Goal: Feedback & Contribution: Leave review/rating

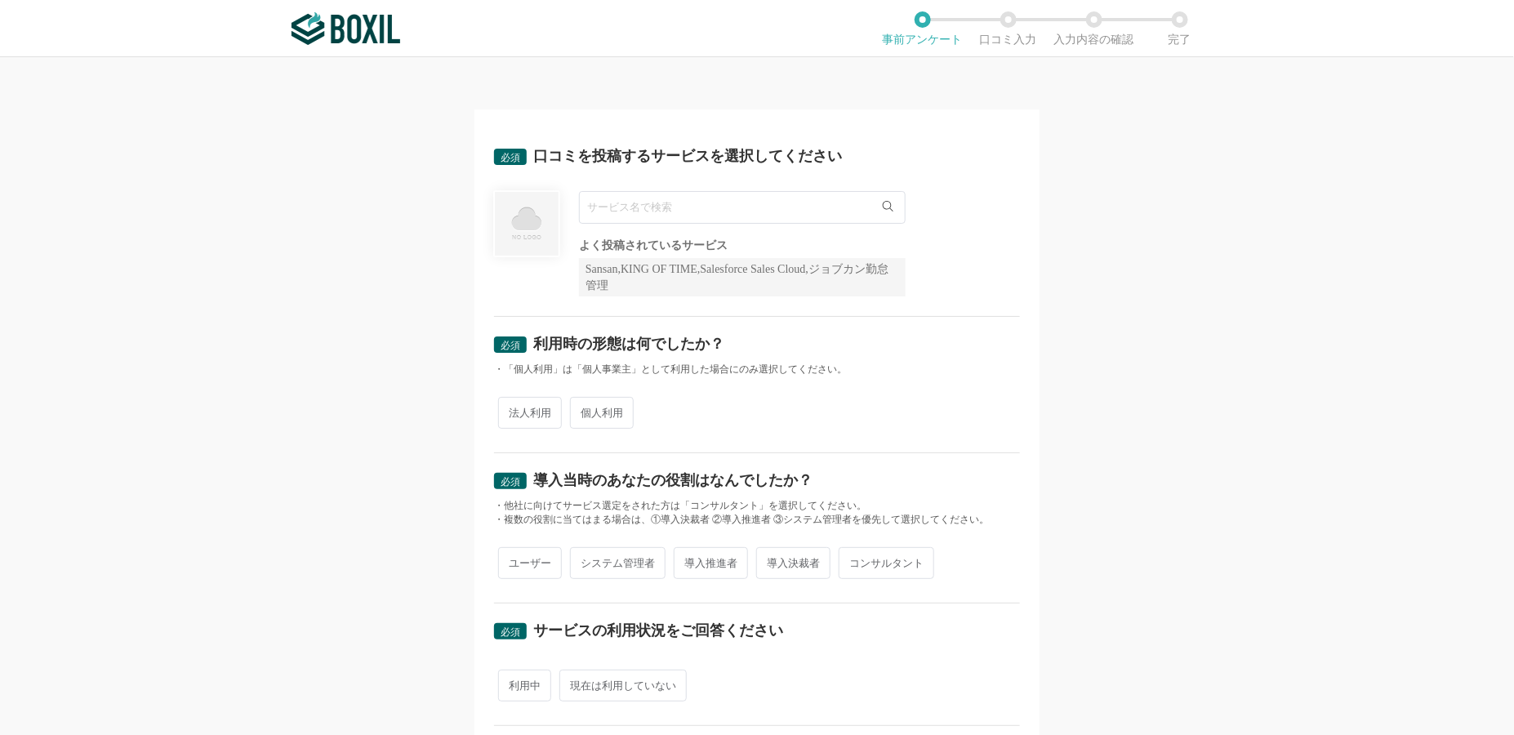
click at [700, 209] on input "text" at bounding box center [742, 207] width 327 height 33
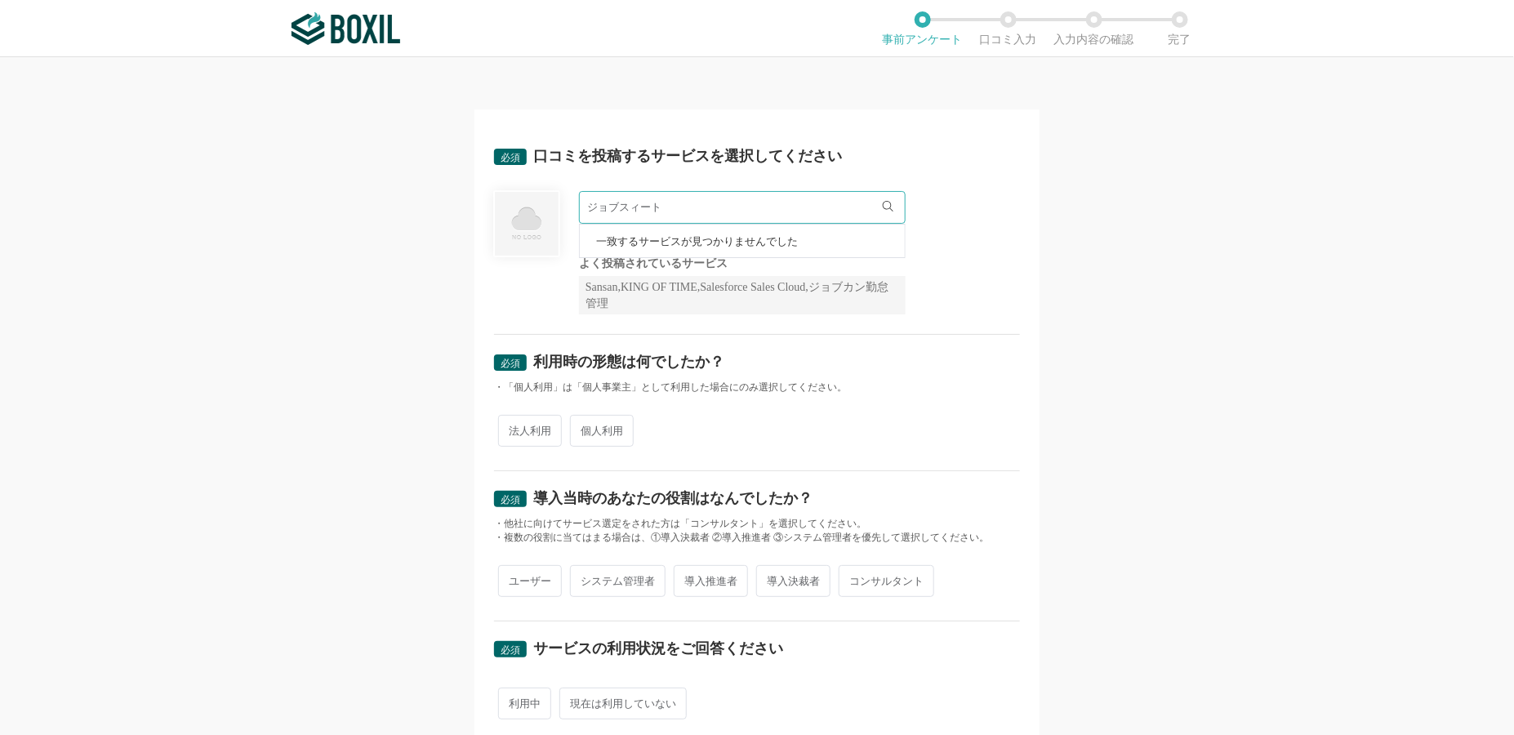
drag, startPoint x: 693, startPoint y: 208, endPoint x: 545, endPoint y: 204, distance: 147.9
click at [545, 204] on div "ジョブスィート 一致するサービスが見つかりませんでした 必須回答項目です。候補から選択してください よく投稿されているサービス Sansan,KING OF …" at bounding box center [757, 252] width 526 height 123
paste input "JobSuite CAREER"
type input "JobSuite CAREER"
click at [793, 229] on li "JobSuite CAREER" at bounding box center [742, 241] width 325 height 33
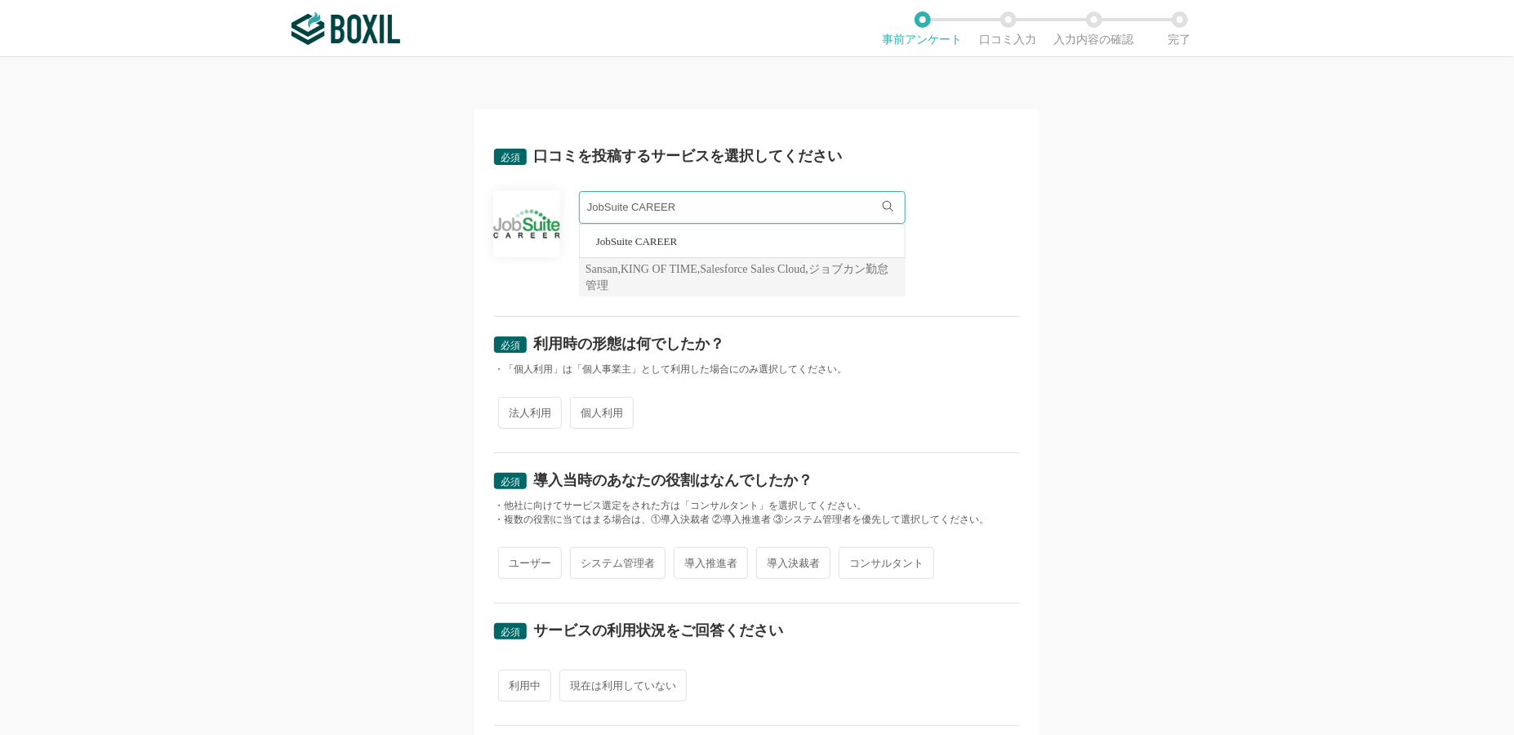
click at [521, 417] on span "法人利用" at bounding box center [530, 413] width 64 height 32
click at [513, 410] on input "法人利用" at bounding box center [507, 404] width 11 height 11
radio input "true"
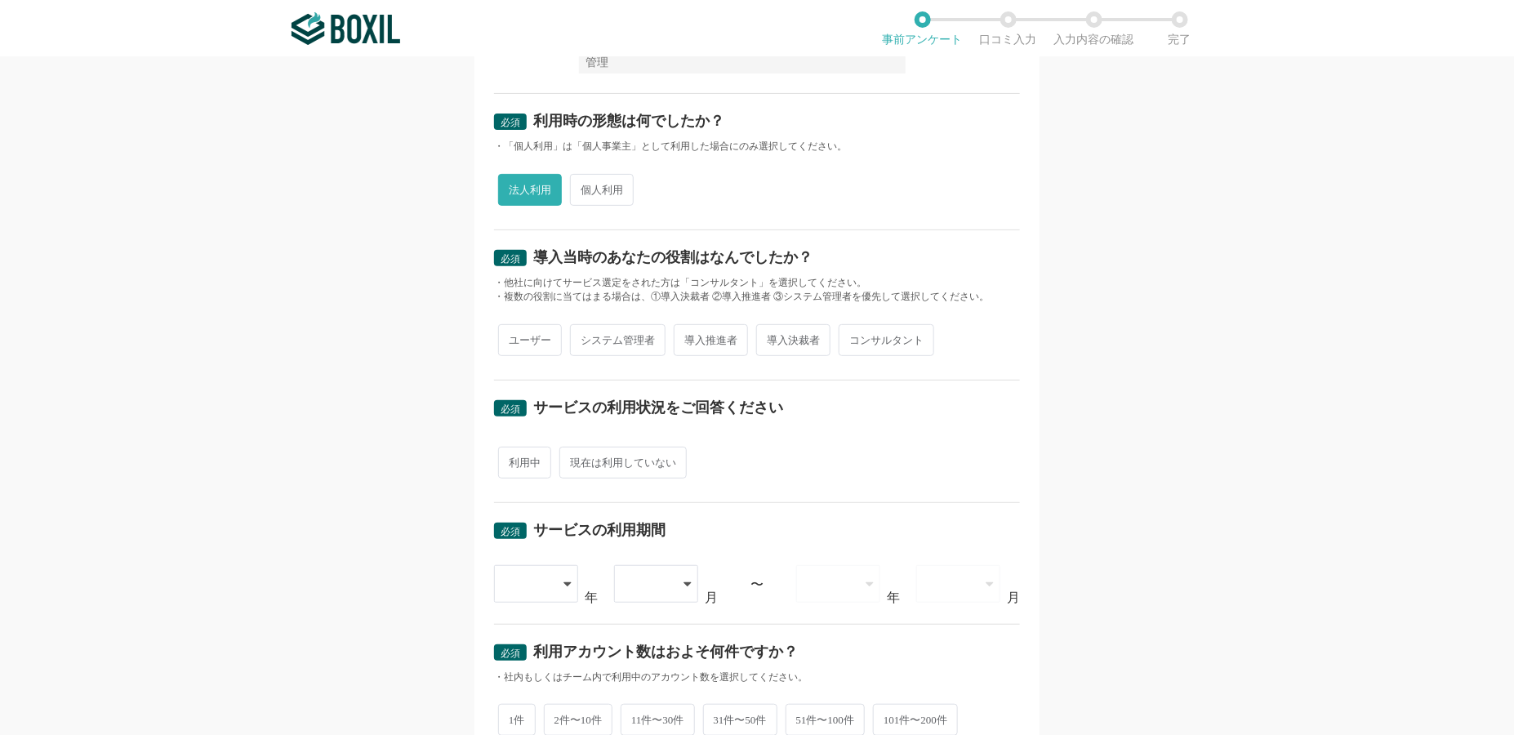
scroll to position [245, 0]
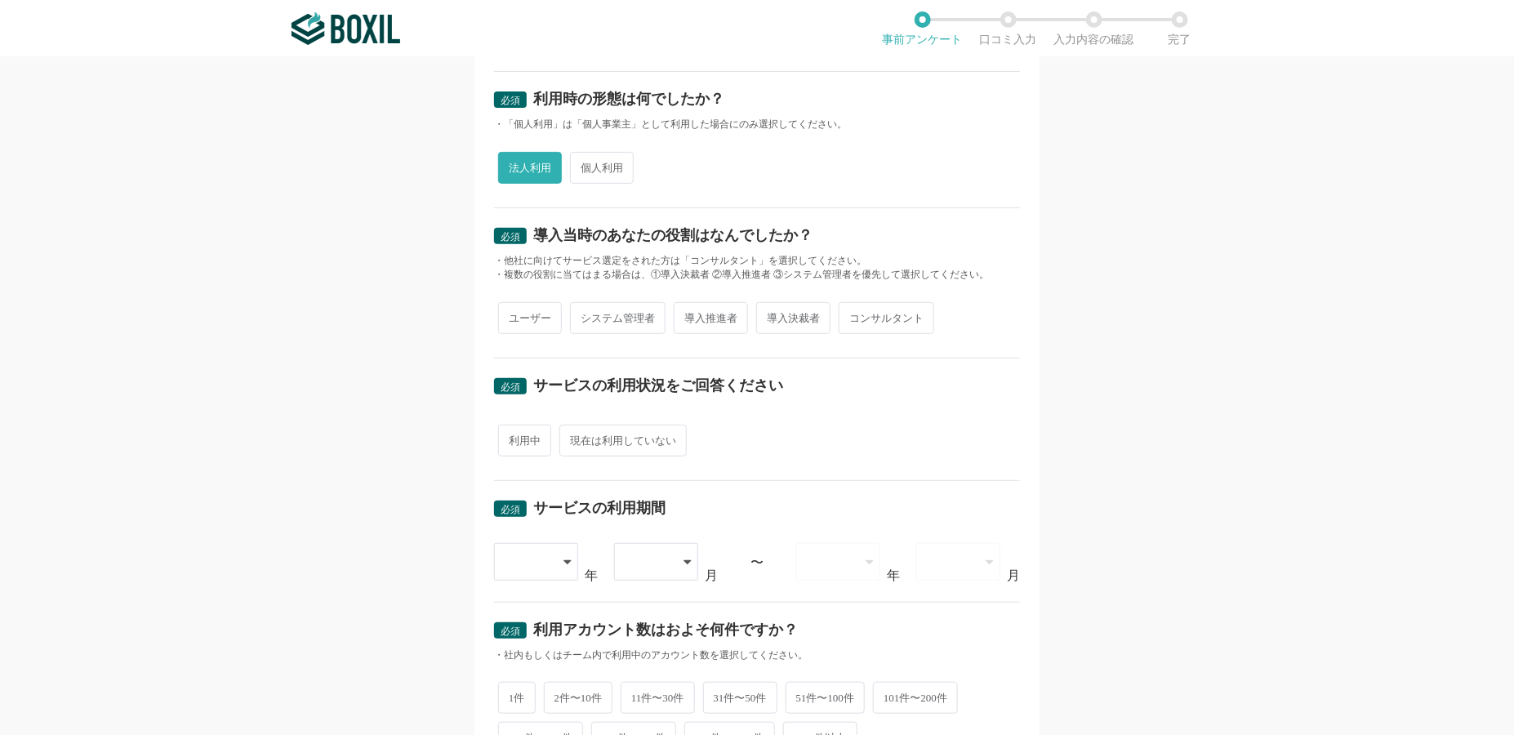
click at [615, 167] on span "個人利用" at bounding box center [602, 168] width 64 height 32
click at [585, 165] on input "個人利用" at bounding box center [579, 159] width 11 height 11
radio input "true"
click at [541, 173] on span "法人利用" at bounding box center [530, 168] width 64 height 32
click at [513, 165] on input "法人利用" at bounding box center [507, 159] width 11 height 11
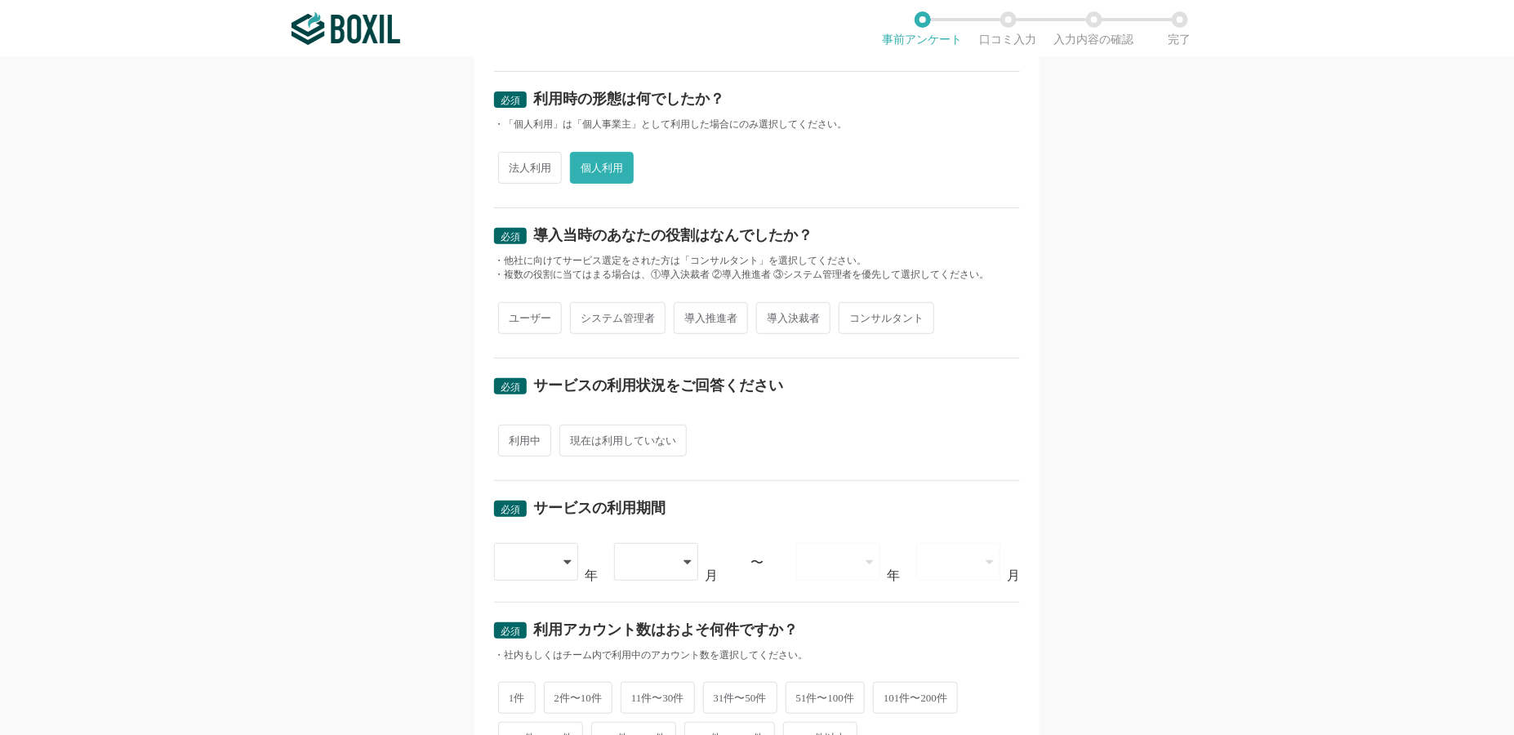
radio input "true"
radio input "false"
click at [702, 318] on span "導入推進者" at bounding box center [711, 318] width 74 height 32
click at [689, 315] on input "導入推進者" at bounding box center [683, 310] width 11 height 11
radio input "true"
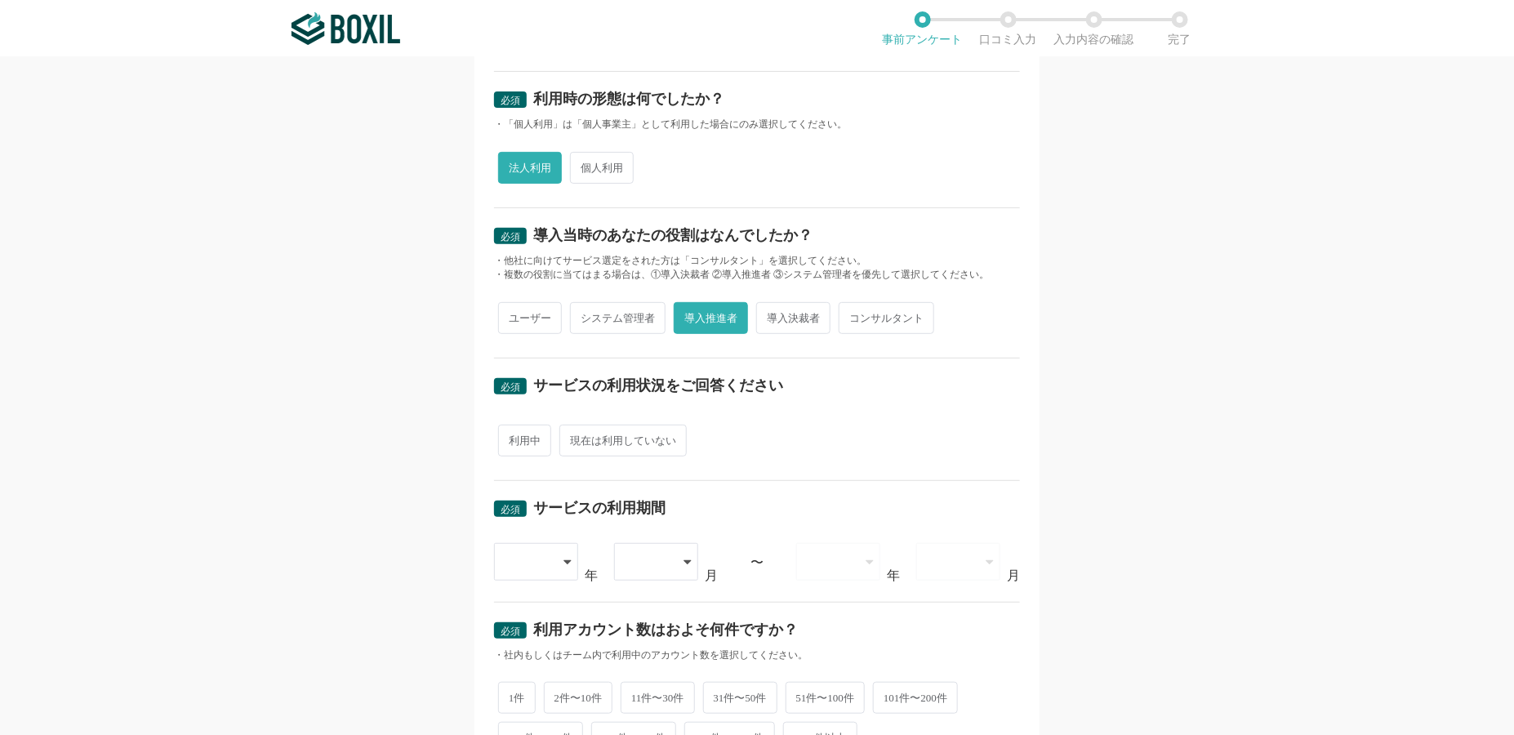
click at [570, 302] on span "システム管理者" at bounding box center [618, 318] width 96 height 32
click at [574, 305] on input "システム管理者" at bounding box center [579, 310] width 11 height 11
radio input "true"
click at [679, 309] on span "導入推進者" at bounding box center [711, 318] width 74 height 32
click at [679, 309] on input "導入推進者" at bounding box center [683, 310] width 11 height 11
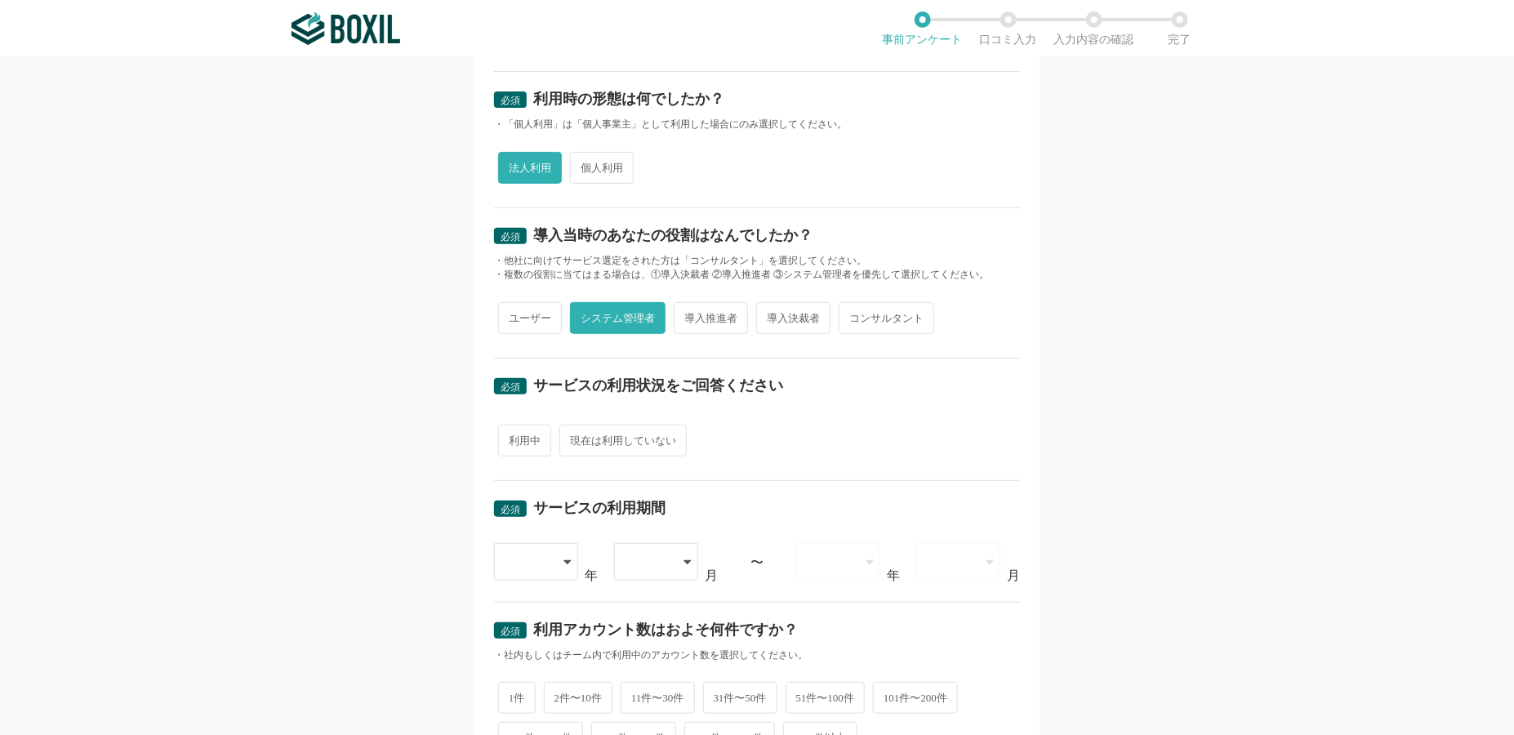
radio input "true"
radio input "false"
click at [648, 439] on span "現在は利用していない" at bounding box center [623, 441] width 127 height 32
click at [574, 438] on input "現在は利用していない" at bounding box center [569, 432] width 11 height 11
radio input "true"
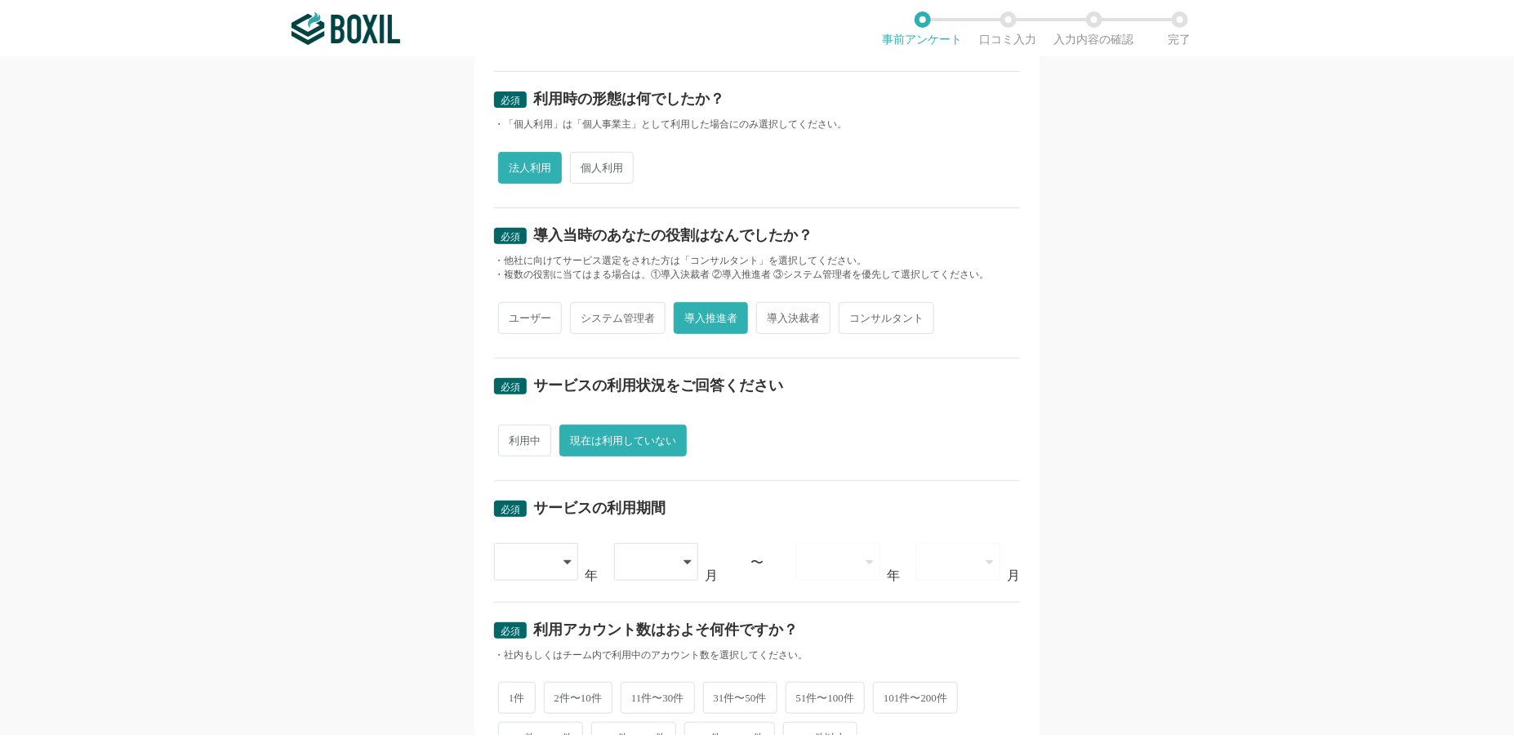
click at [534, 437] on span "利用中" at bounding box center [524, 441] width 53 height 32
click at [513, 437] on input "利用中" at bounding box center [507, 432] width 11 height 11
radio input "true"
radio input "false"
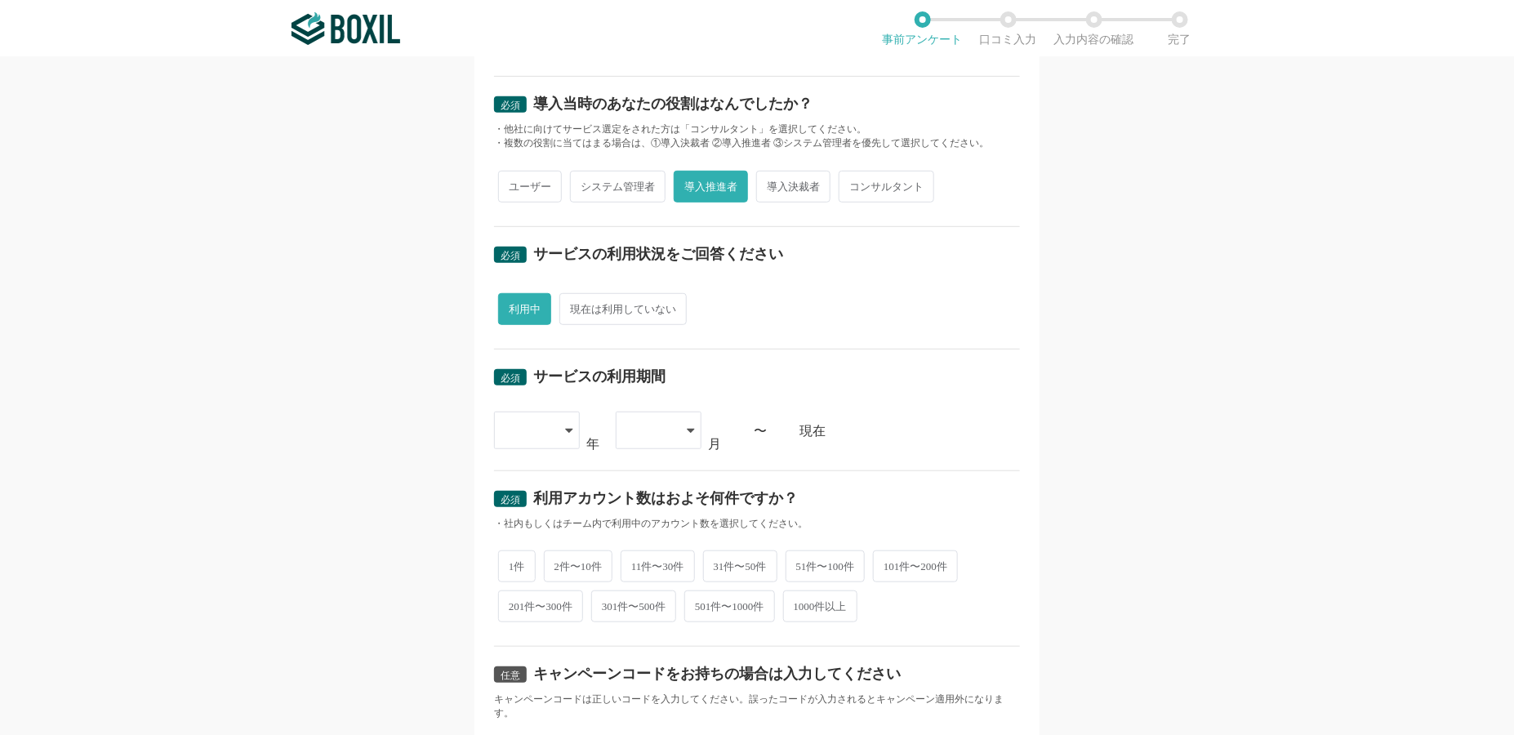
scroll to position [408, 0]
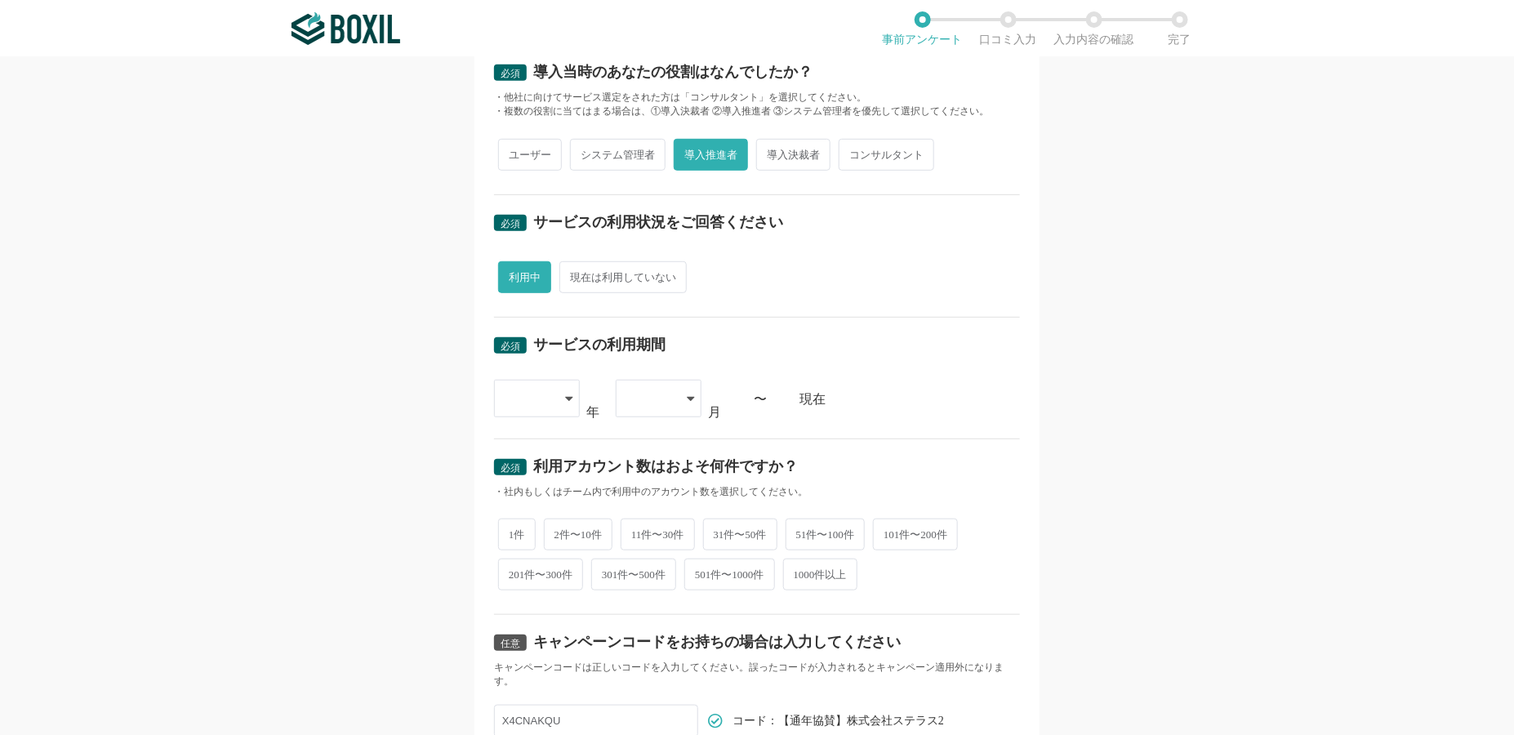
click at [553, 405] on div at bounding box center [537, 399] width 86 height 38
click at [540, 435] on li "2015" at bounding box center [537, 445] width 86 height 39
click at [545, 404] on div "2015" at bounding box center [529, 399] width 48 height 36
click at [532, 475] on li "2016" at bounding box center [537, 483] width 86 height 39
click at [656, 396] on div at bounding box center [651, 399] width 48 height 36
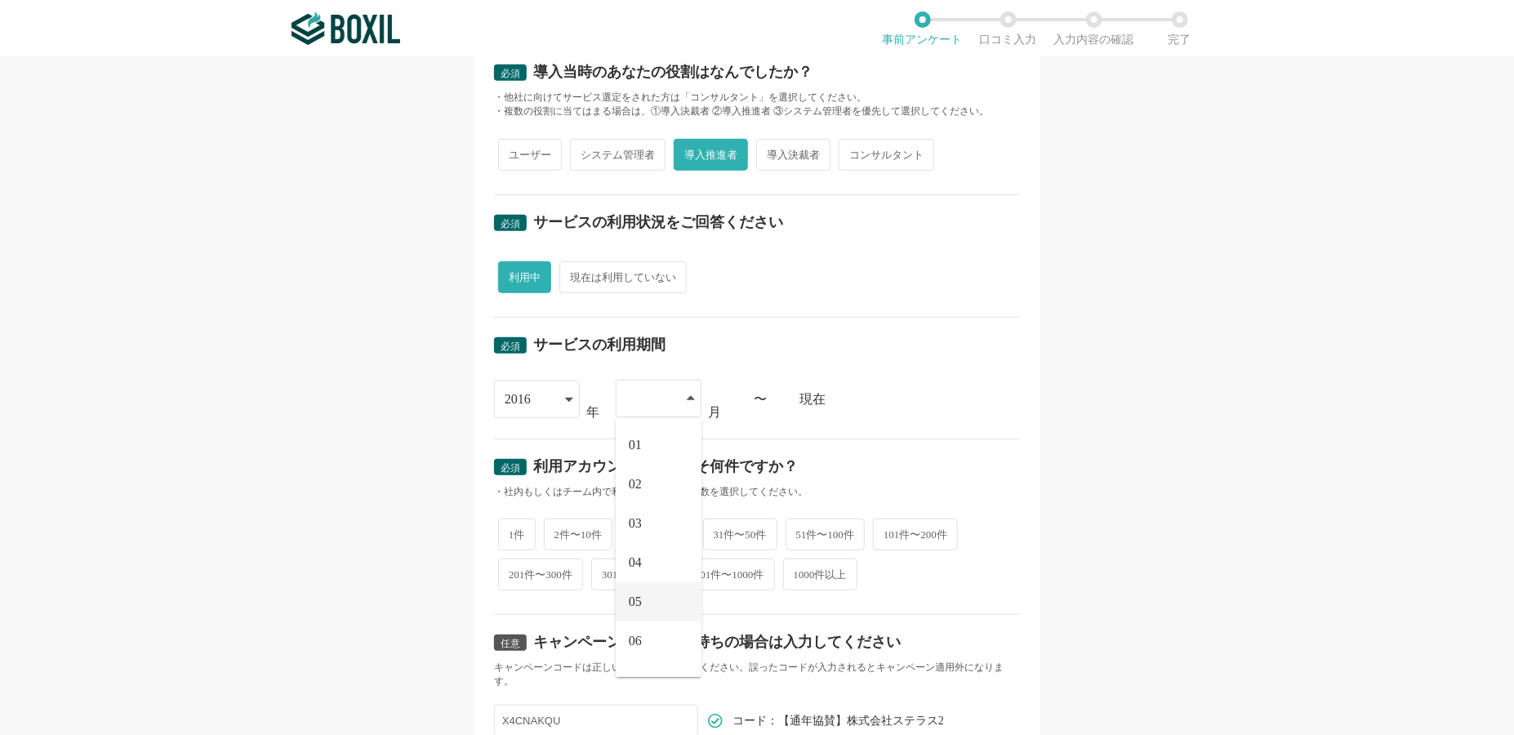
scroll to position [163, 0]
click at [662, 592] on li "09" at bounding box center [659, 596] width 86 height 39
click at [962, 418] on div "必須 サービスの利用期間 [DATE] [DATE] [DATE] [DATE] [DATE] [DATE] [DATE] [DATE] [DATE] [DA…" at bounding box center [757, 378] width 526 height 120
click at [563, 534] on span "2件〜10件" at bounding box center [578, 533] width 69 height 32
click at [559, 530] on input "2件〜10件" at bounding box center [553, 525] width 11 height 11
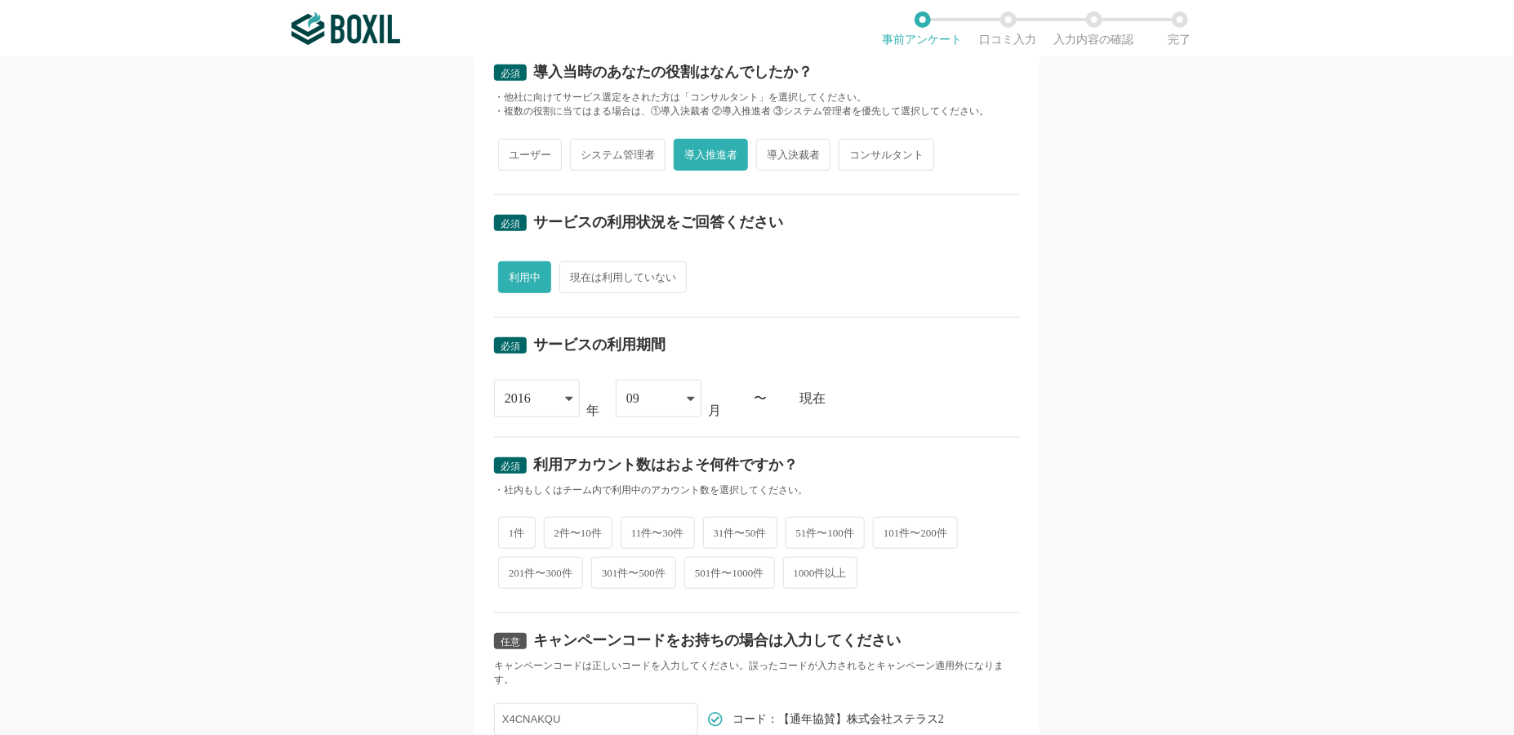
radio input "true"
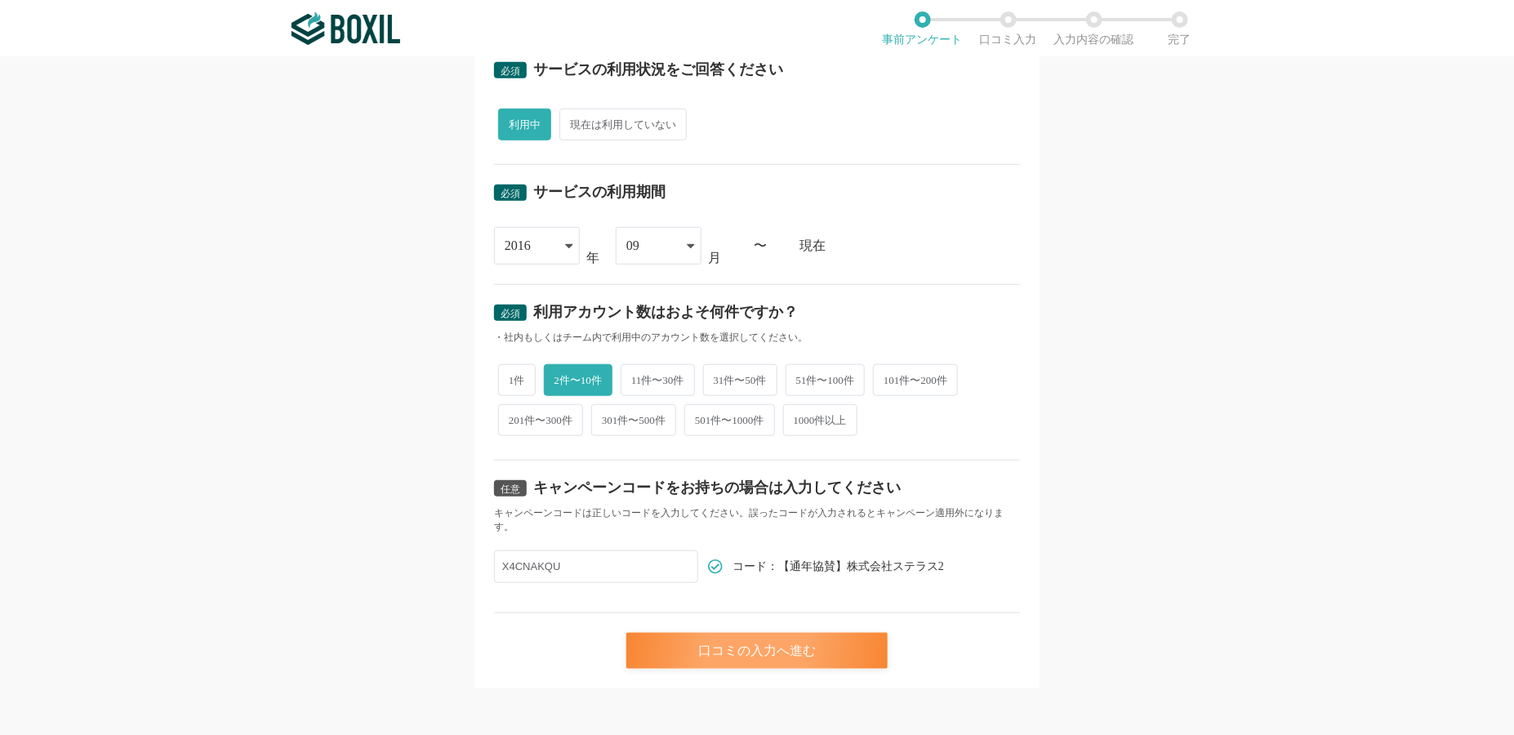
click at [831, 645] on div "口コミの入力へ進む" at bounding box center [757, 651] width 261 height 36
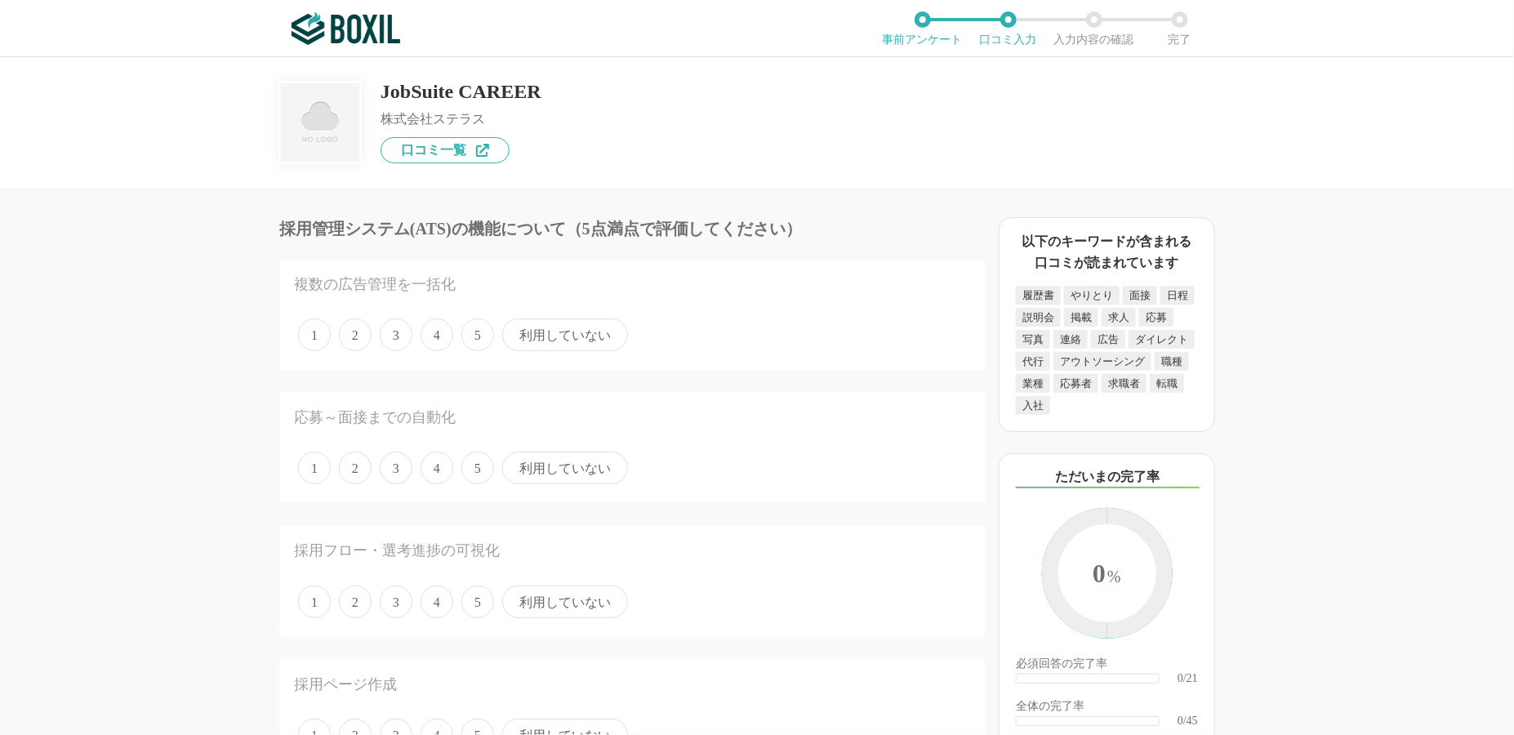
click at [439, 338] on span "4" at bounding box center [437, 335] width 33 height 33
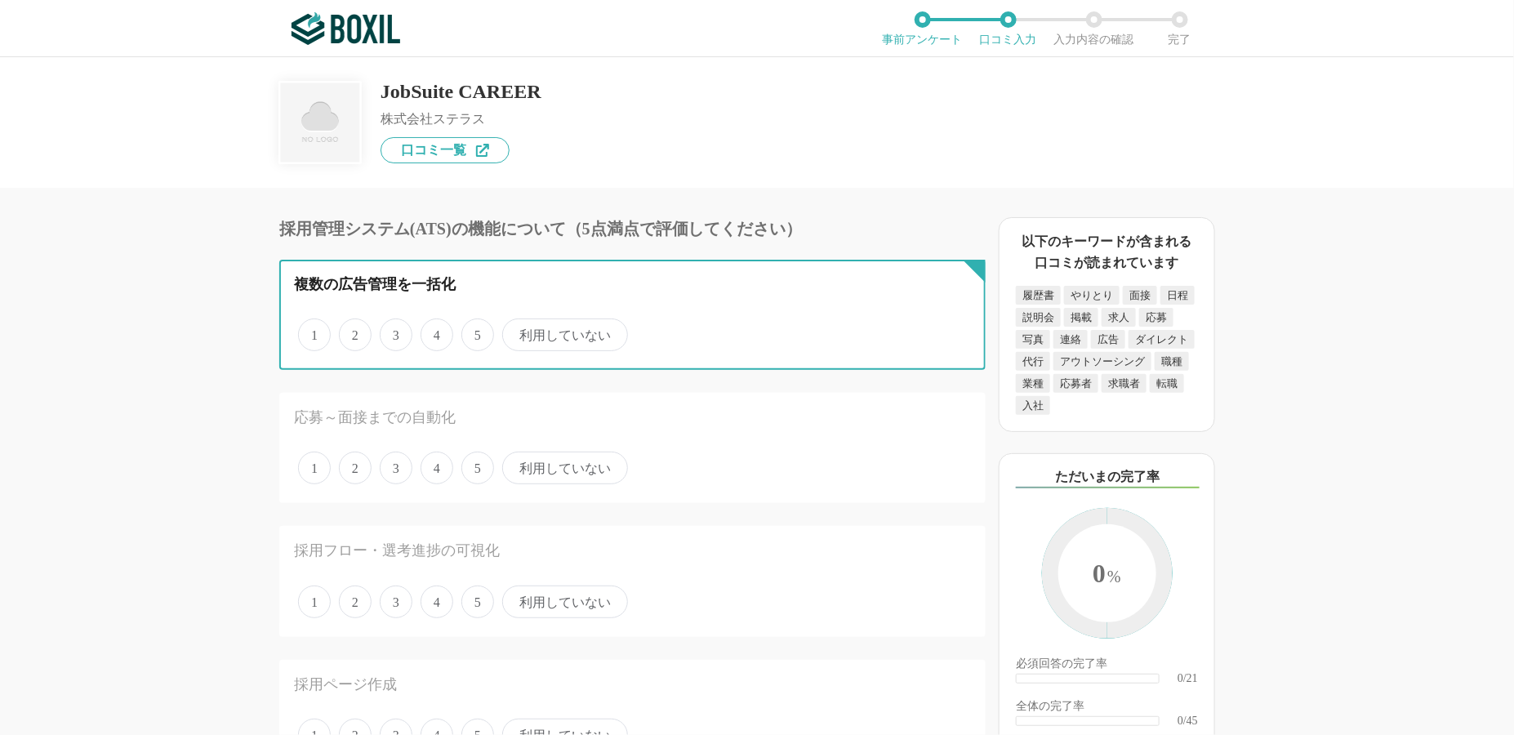
click at [435, 332] on input "4" at bounding box center [430, 326] width 11 height 11
radio input "true"
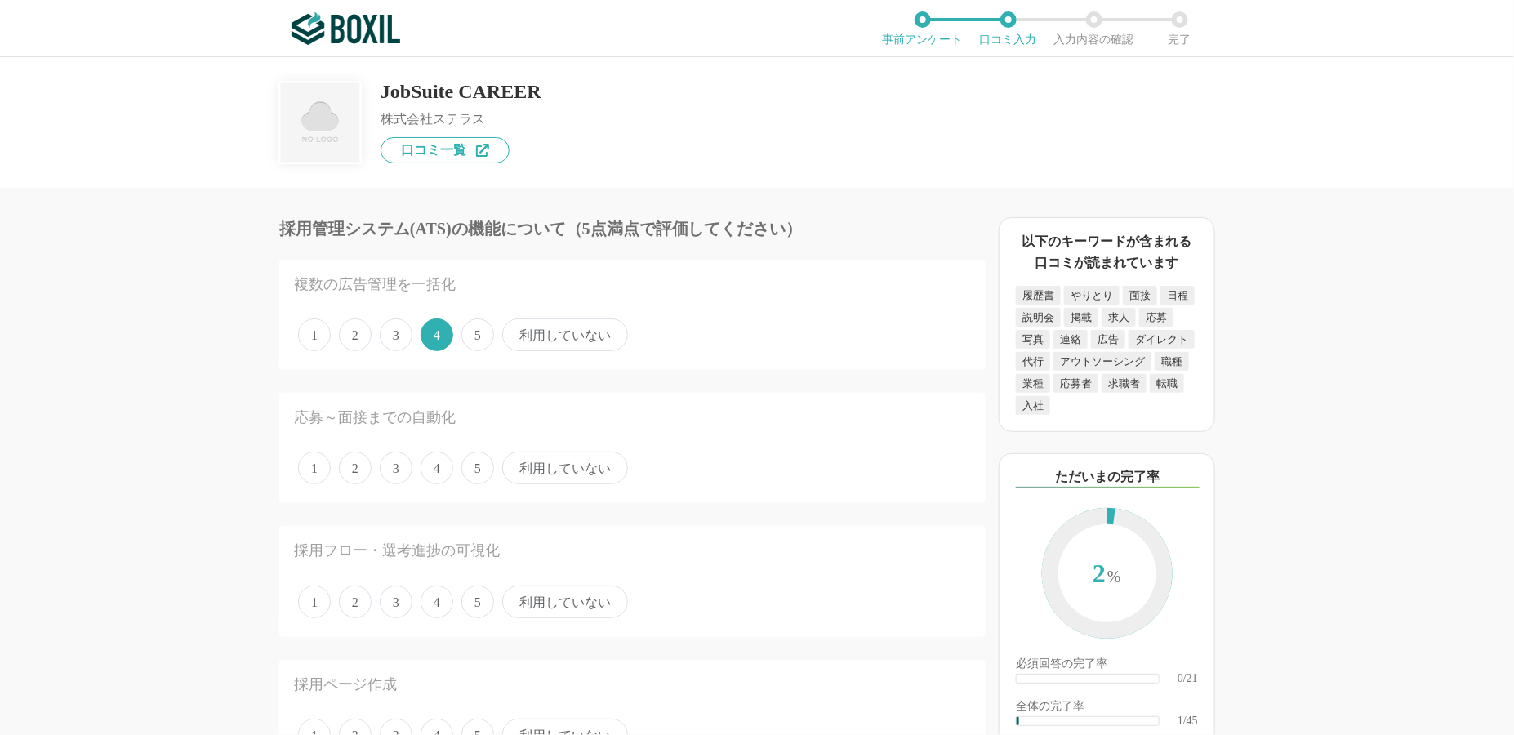
click at [435, 468] on span "4" at bounding box center [437, 468] width 33 height 33
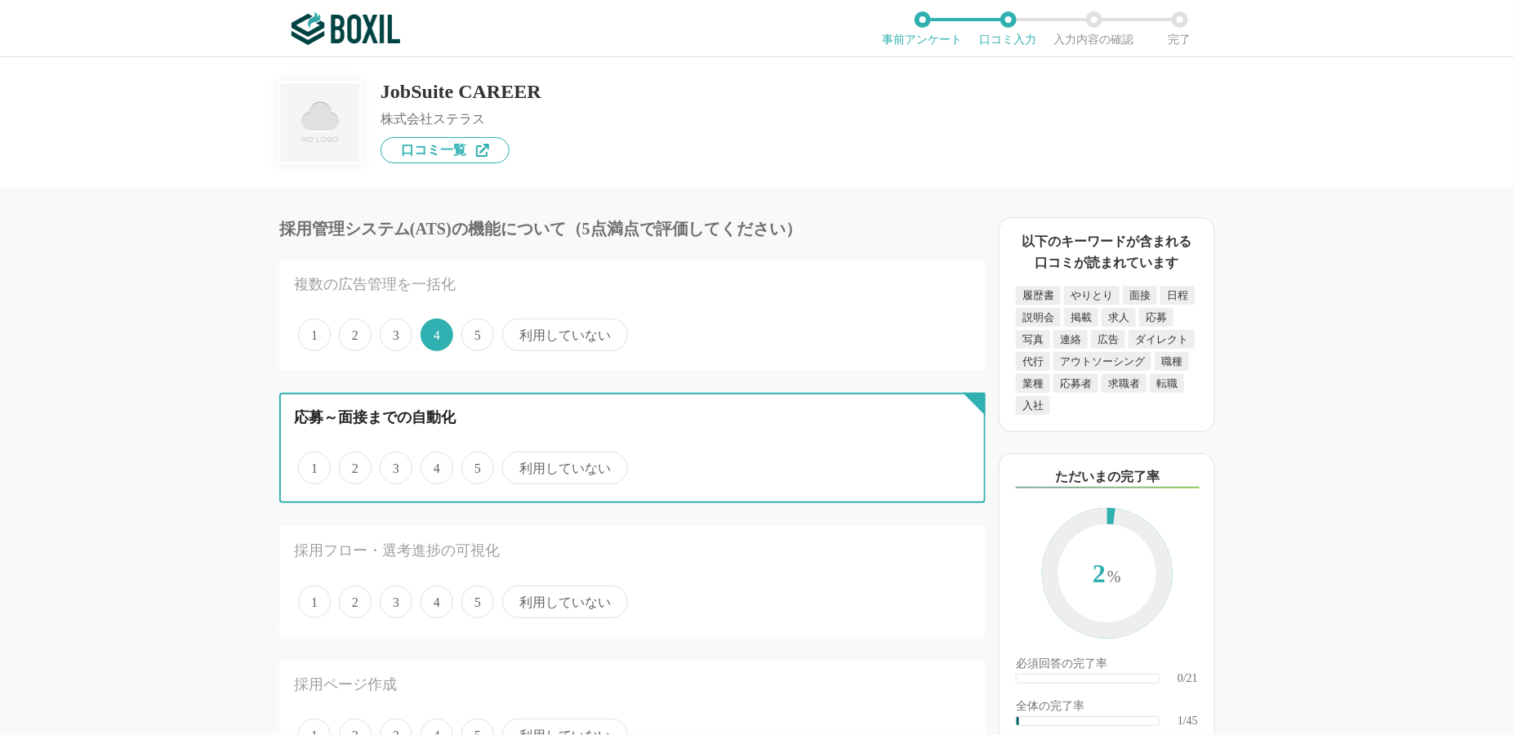
click at [435, 465] on input "4" at bounding box center [430, 459] width 11 height 11
radio input "true"
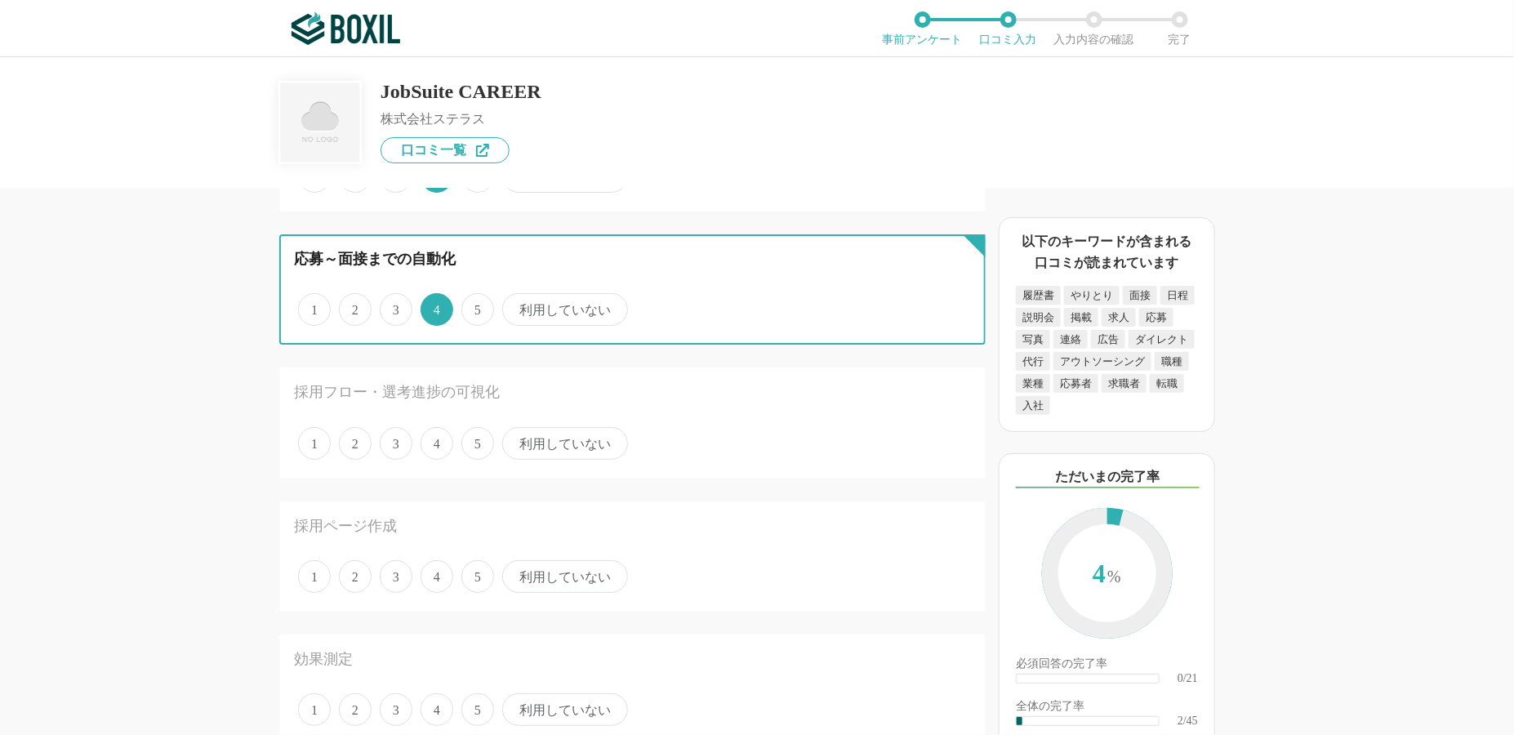
scroll to position [163, 0]
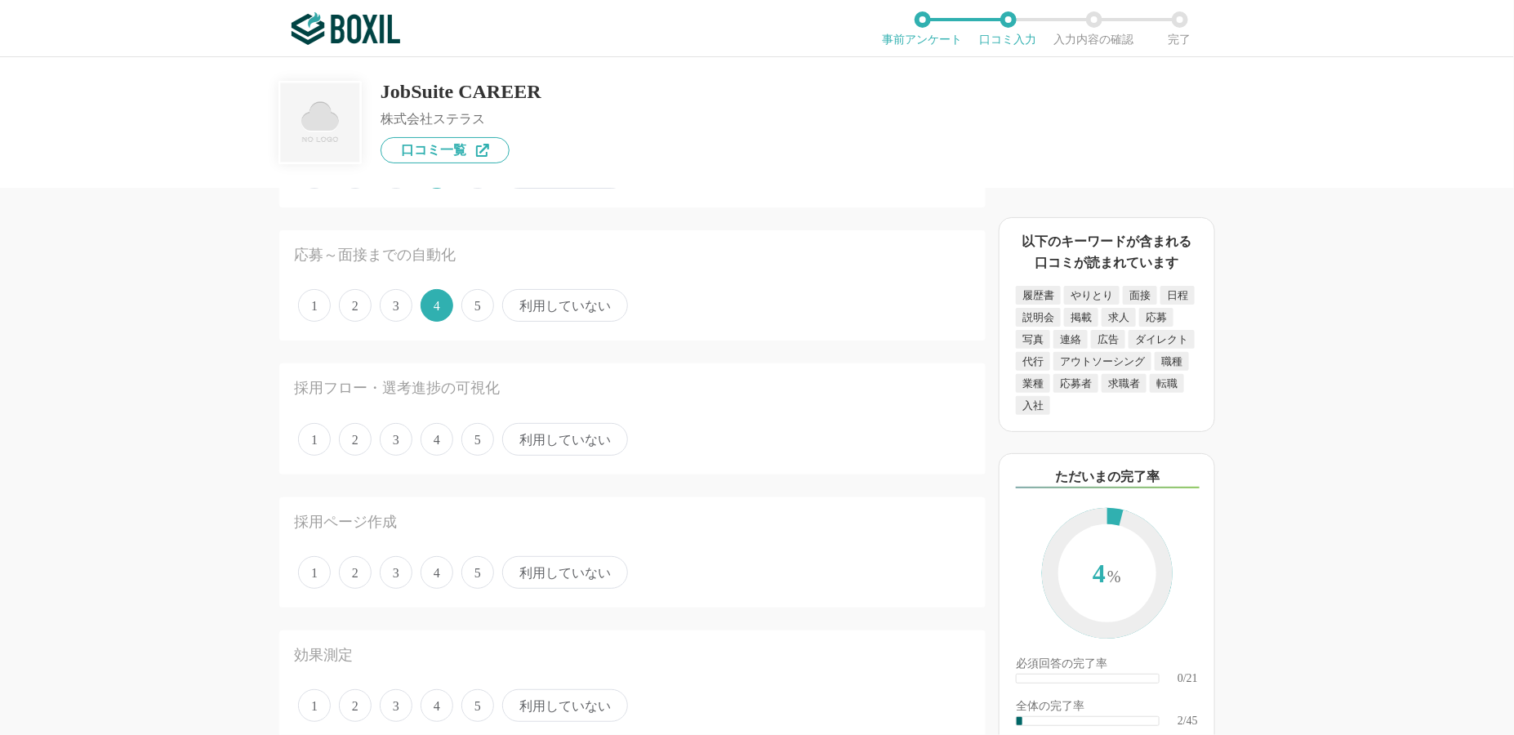
click at [435, 439] on span "4" at bounding box center [437, 439] width 33 height 33
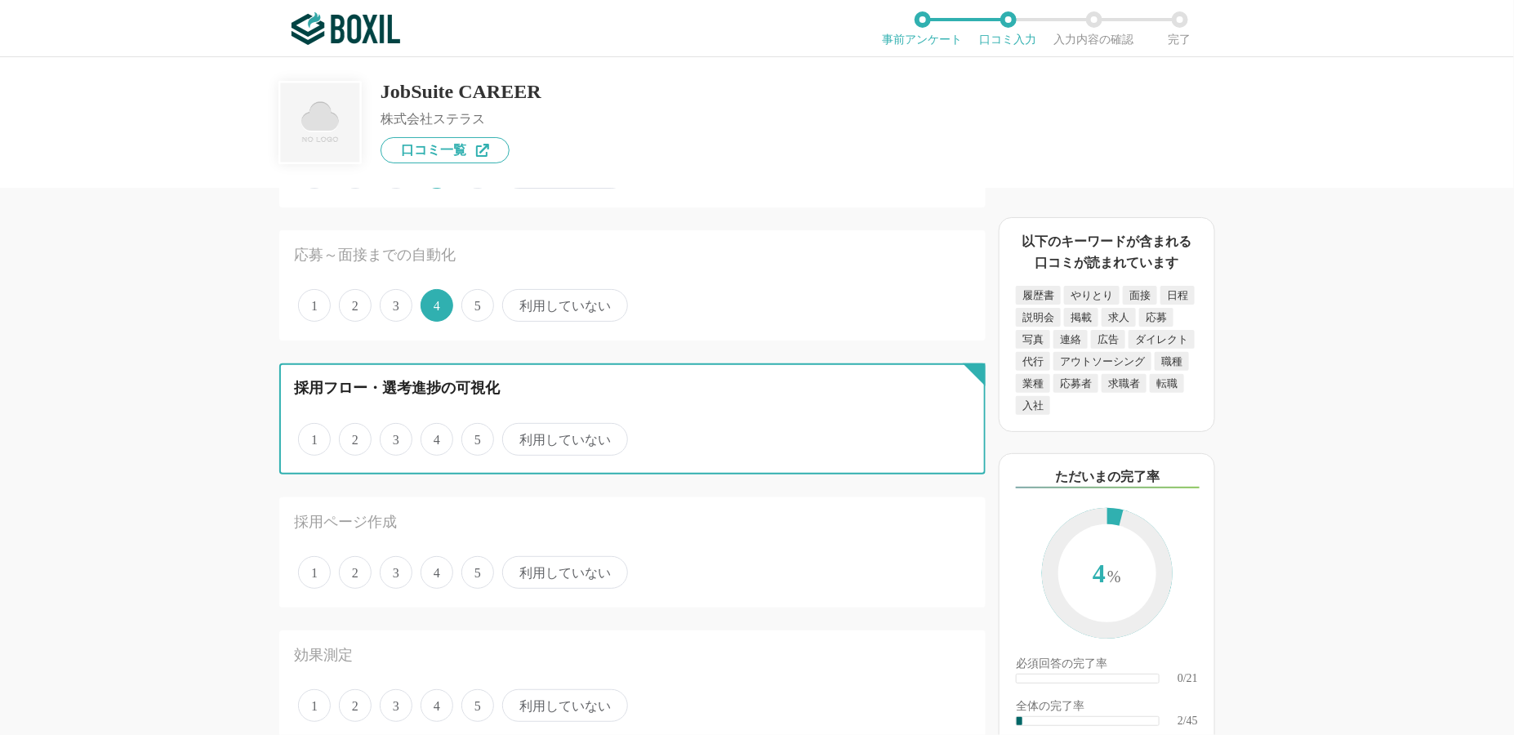
click at [435, 436] on input "4" at bounding box center [430, 431] width 11 height 11
radio input "true"
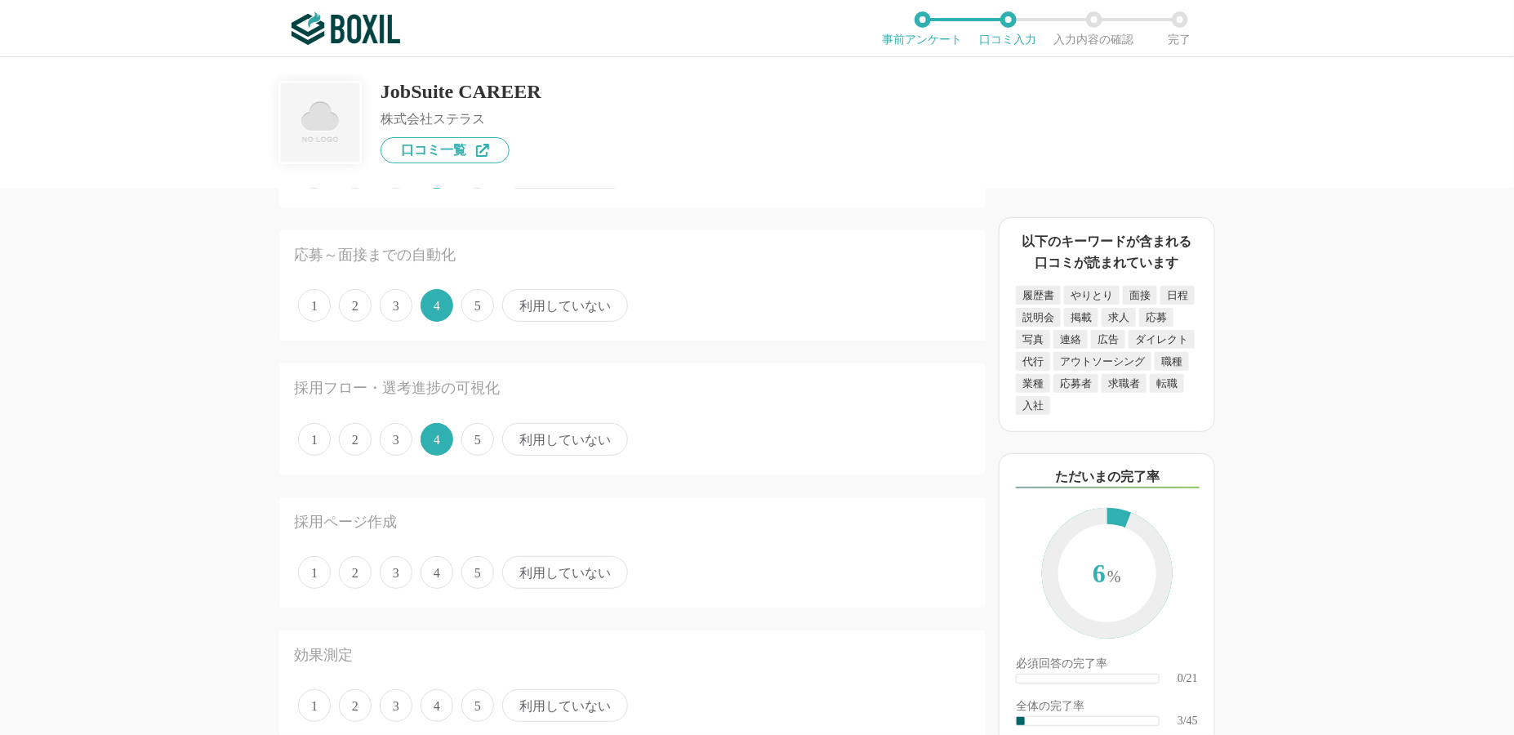
click at [430, 564] on span "4" at bounding box center [437, 572] width 33 height 33
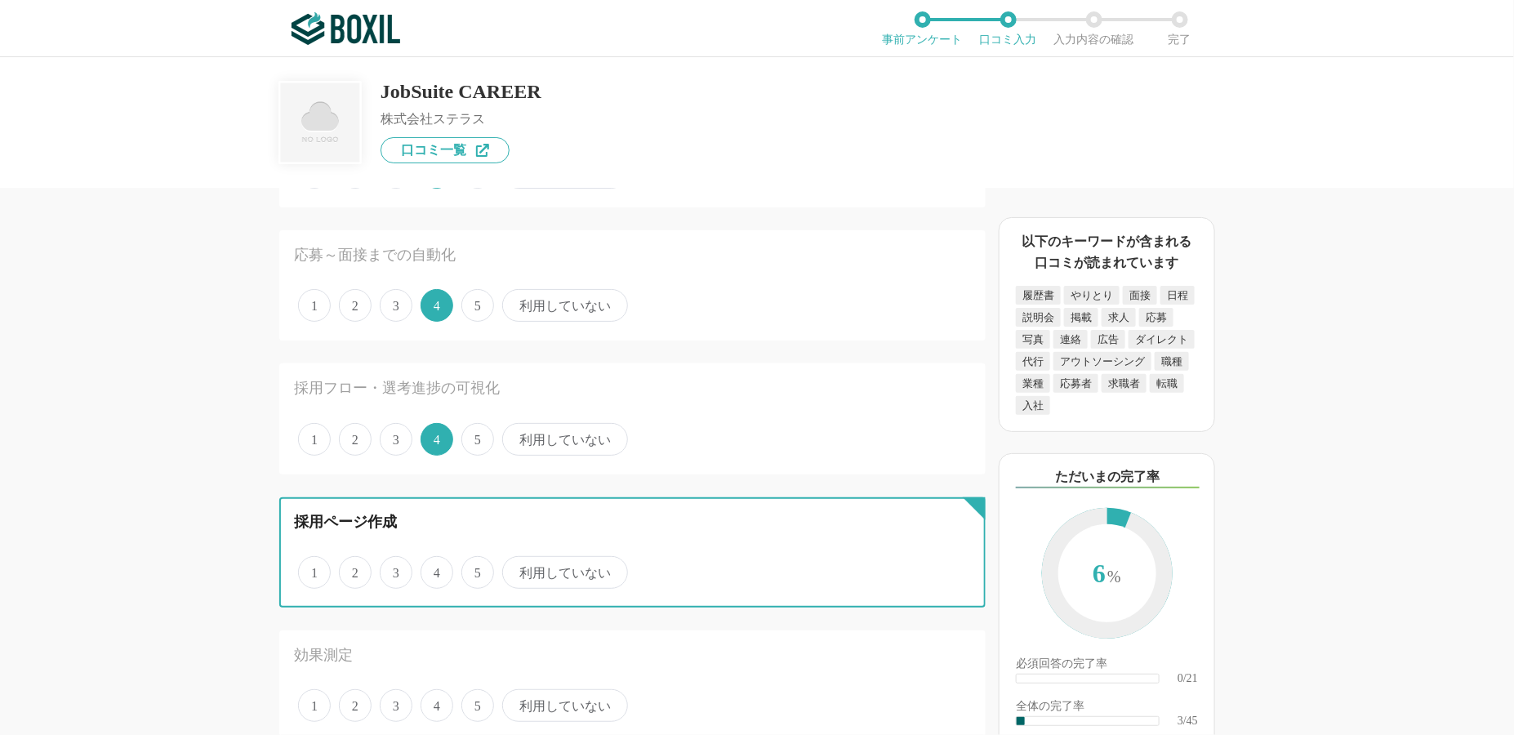
click at [430, 564] on input "4" at bounding box center [430, 564] width 11 height 11
radio input "true"
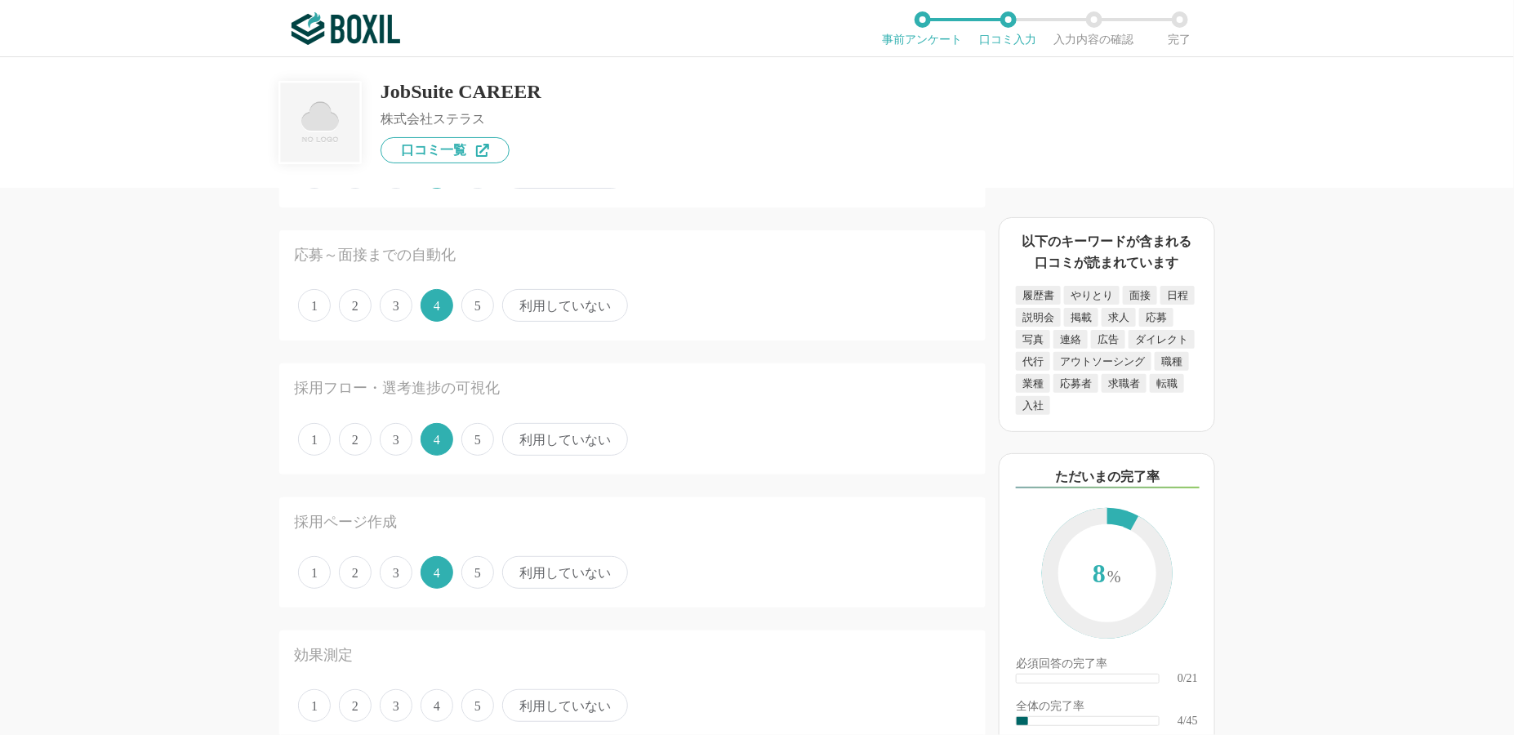
click at [474, 436] on span "5" at bounding box center [478, 439] width 33 height 33
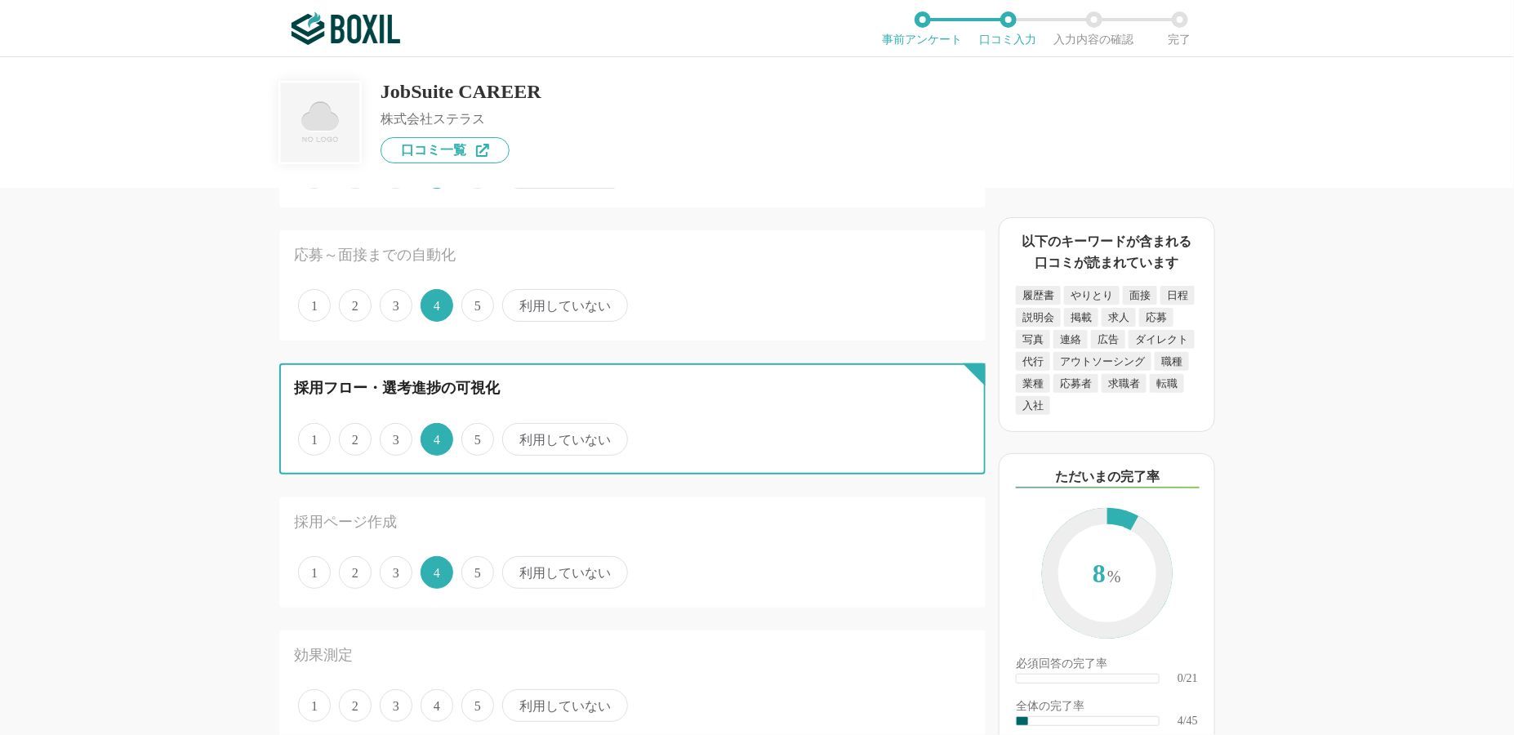
click at [474, 436] on input "5" at bounding box center [471, 431] width 11 height 11
radio input "true"
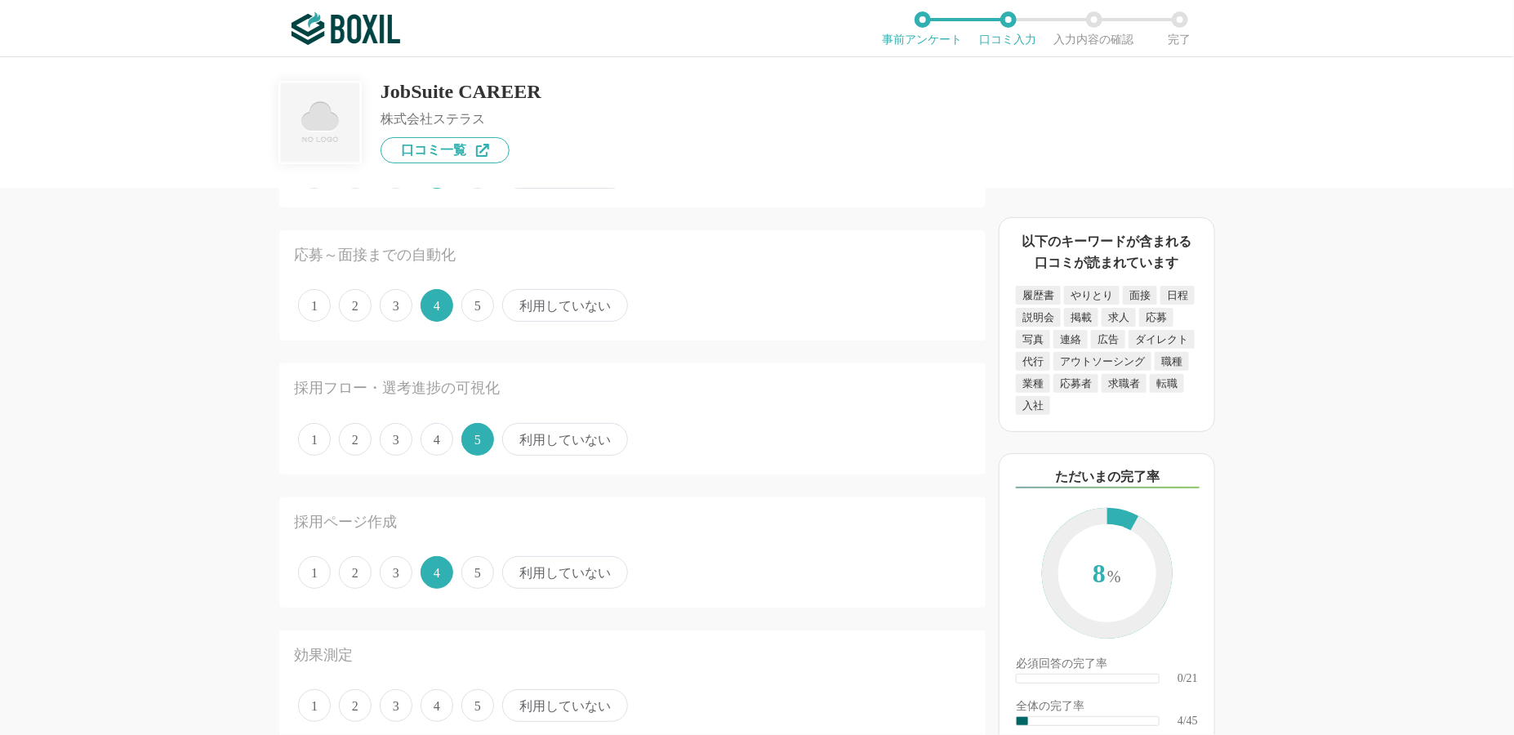
click at [481, 300] on span "5" at bounding box center [478, 305] width 33 height 33
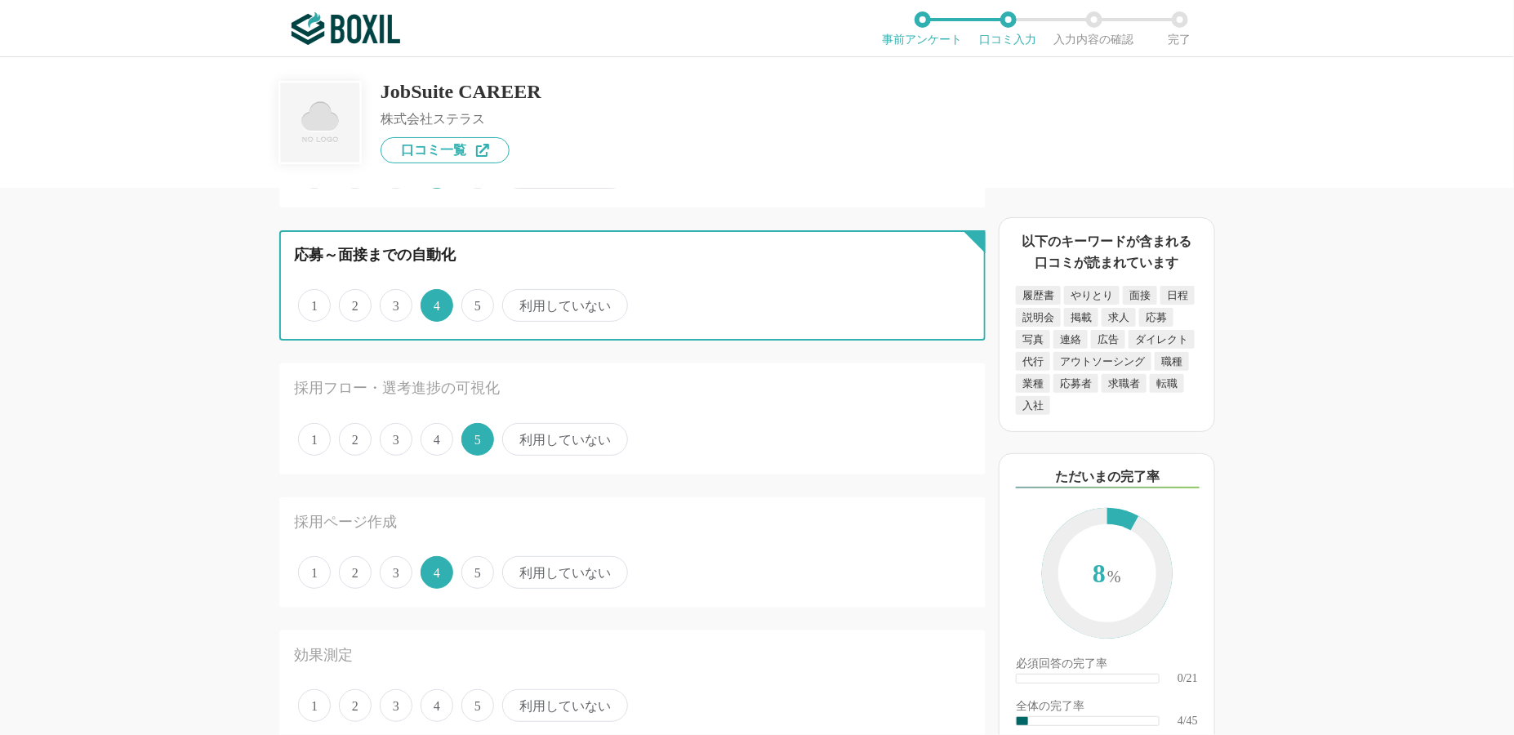
click at [476, 300] on input "5" at bounding box center [471, 297] width 11 height 11
radio input "true"
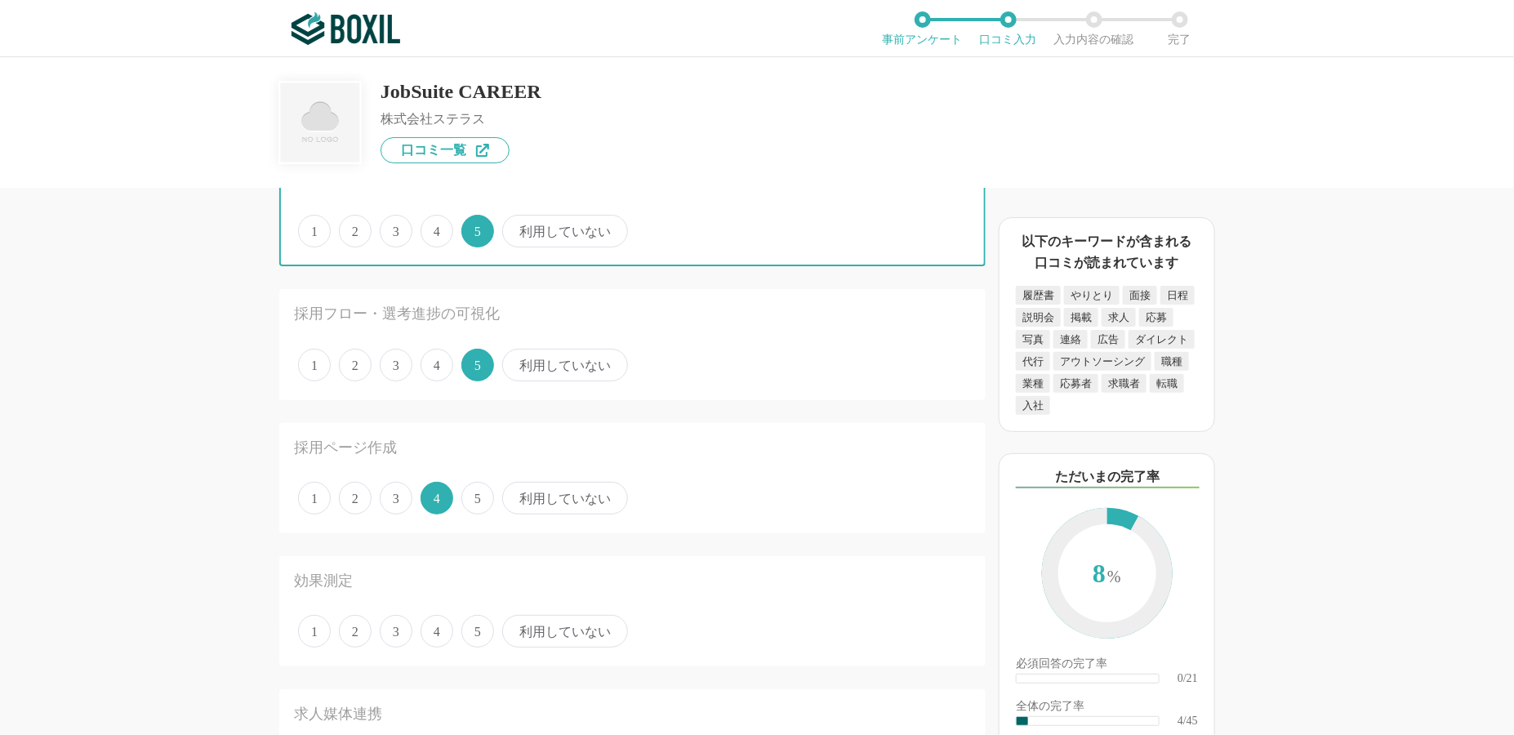
scroll to position [326, 0]
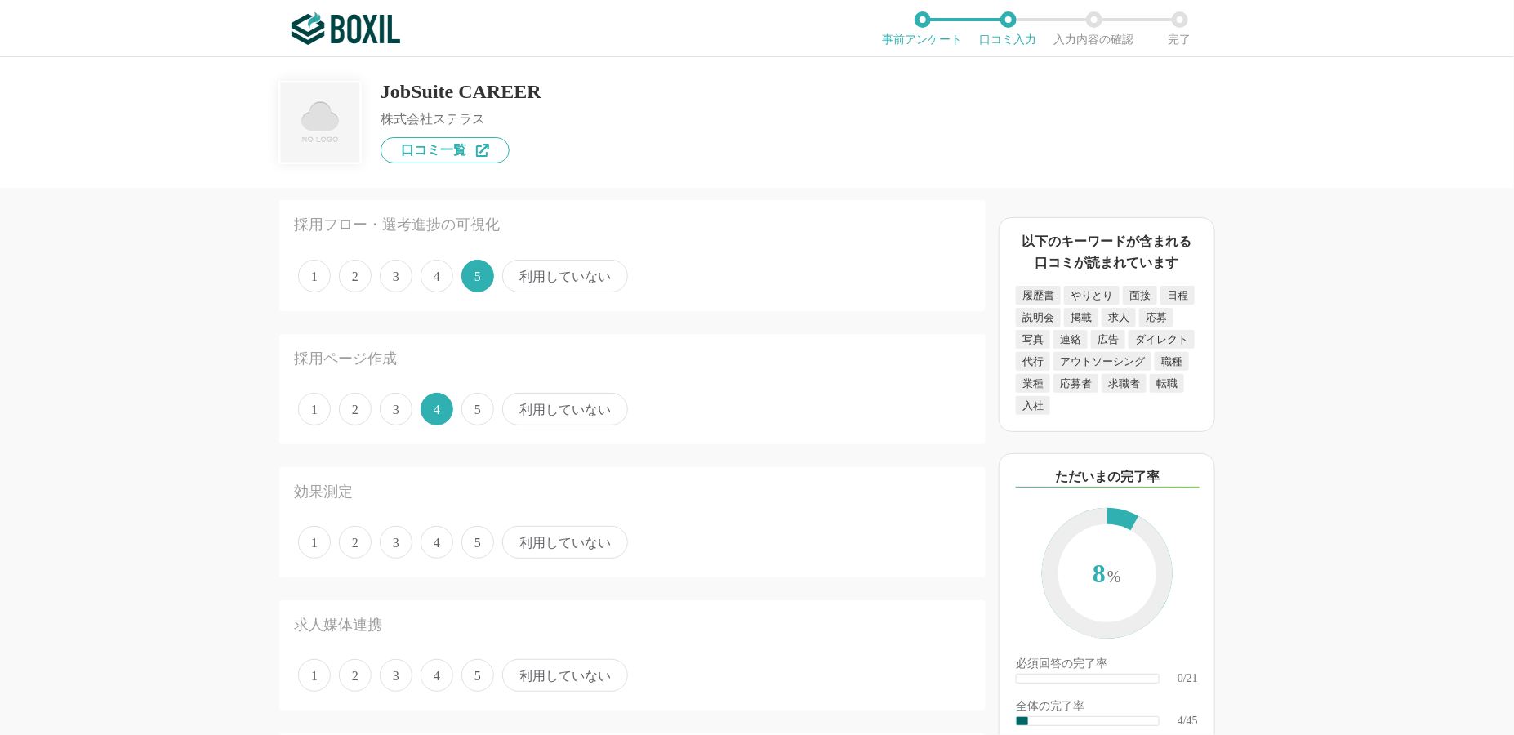
click at [405, 542] on span "3" at bounding box center [396, 542] width 33 height 33
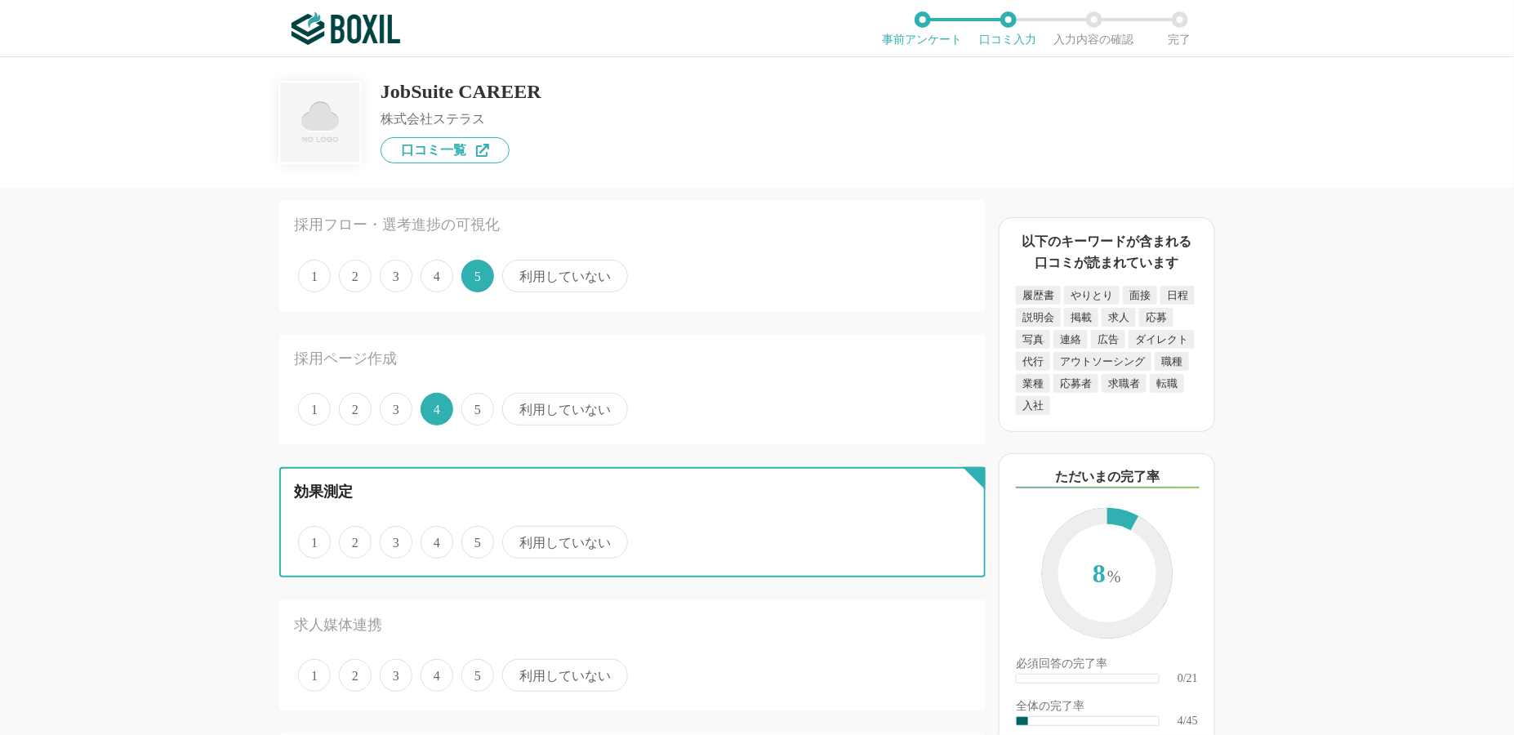
click at [395, 539] on input "3" at bounding box center [389, 534] width 11 height 11
radio input "true"
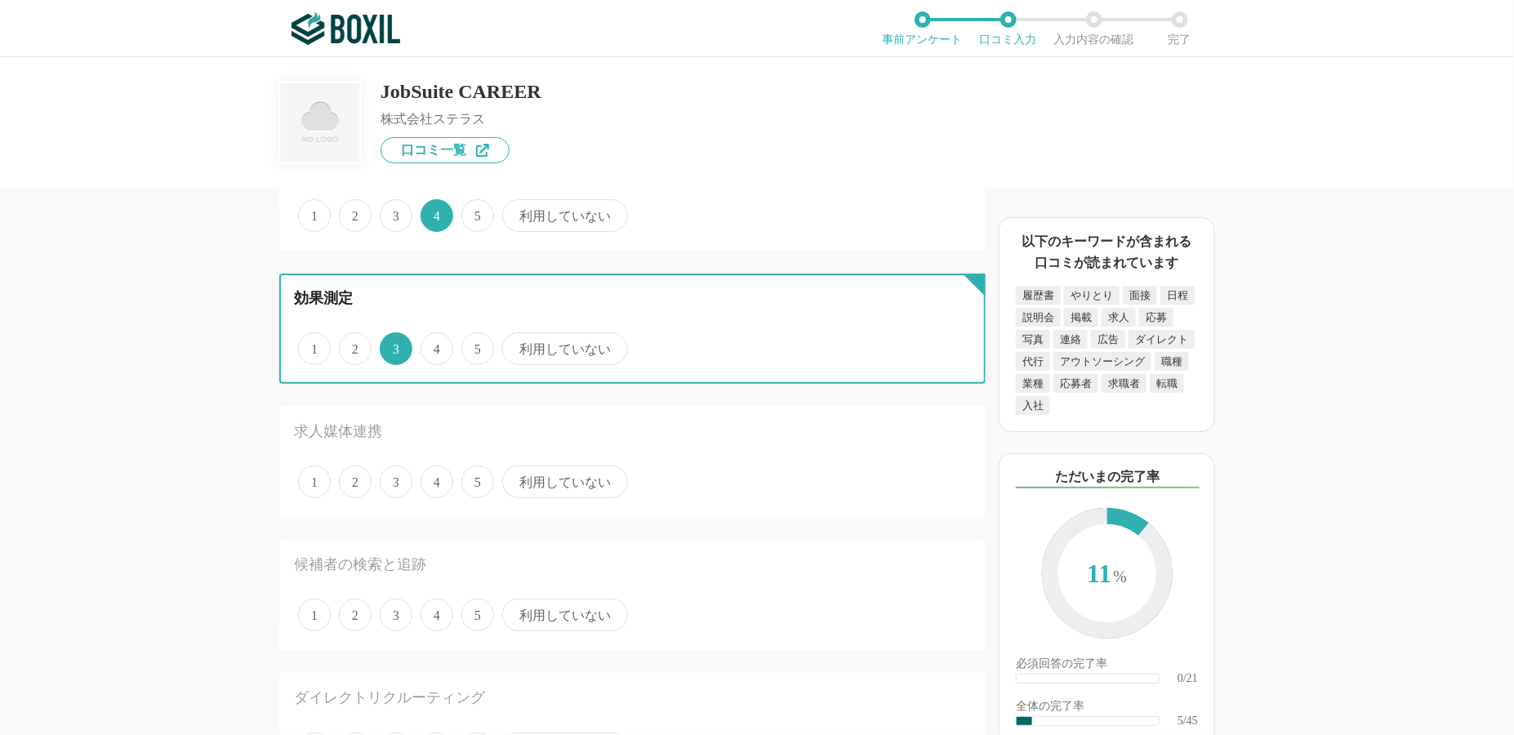
scroll to position [572, 0]
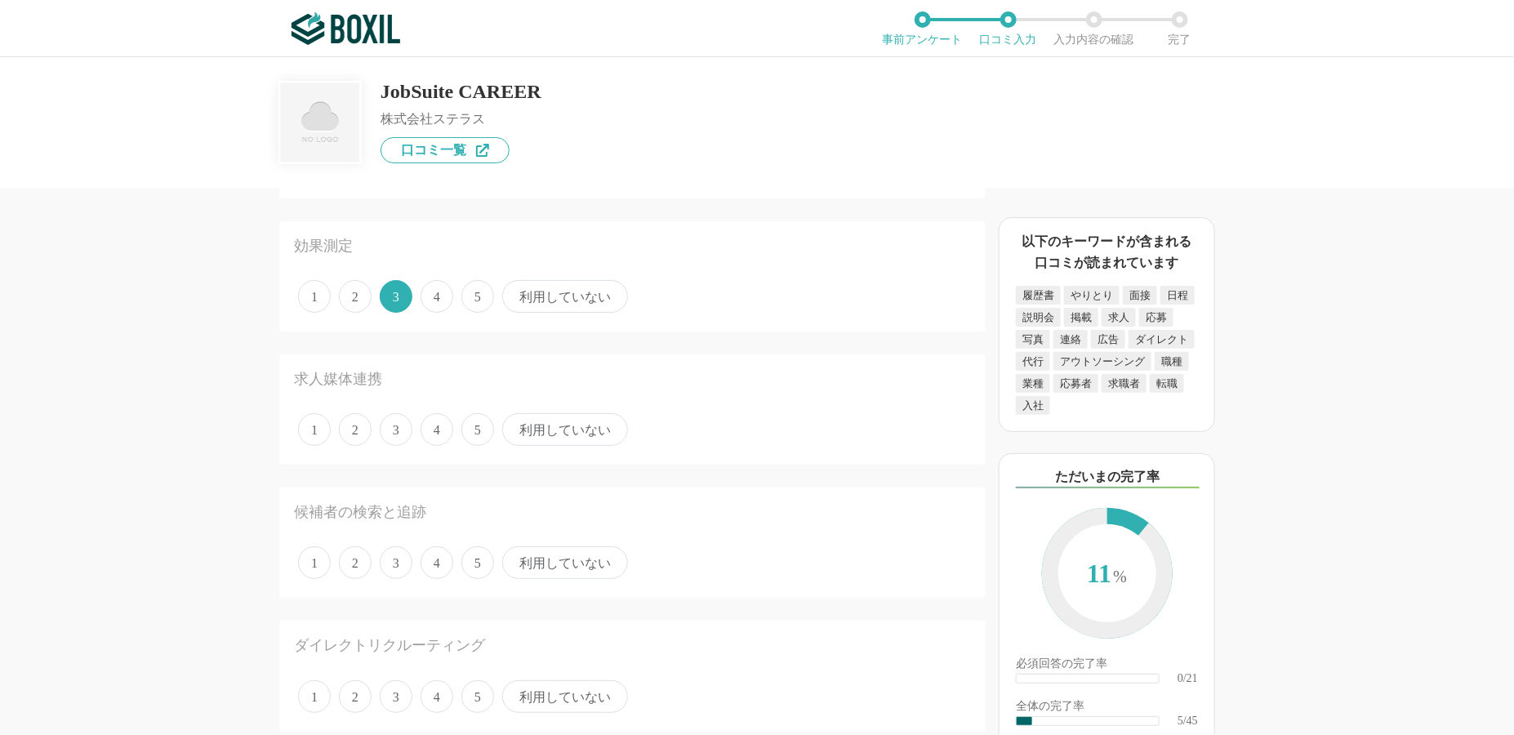
click at [589, 430] on span "利用していない" at bounding box center [565, 429] width 126 height 33
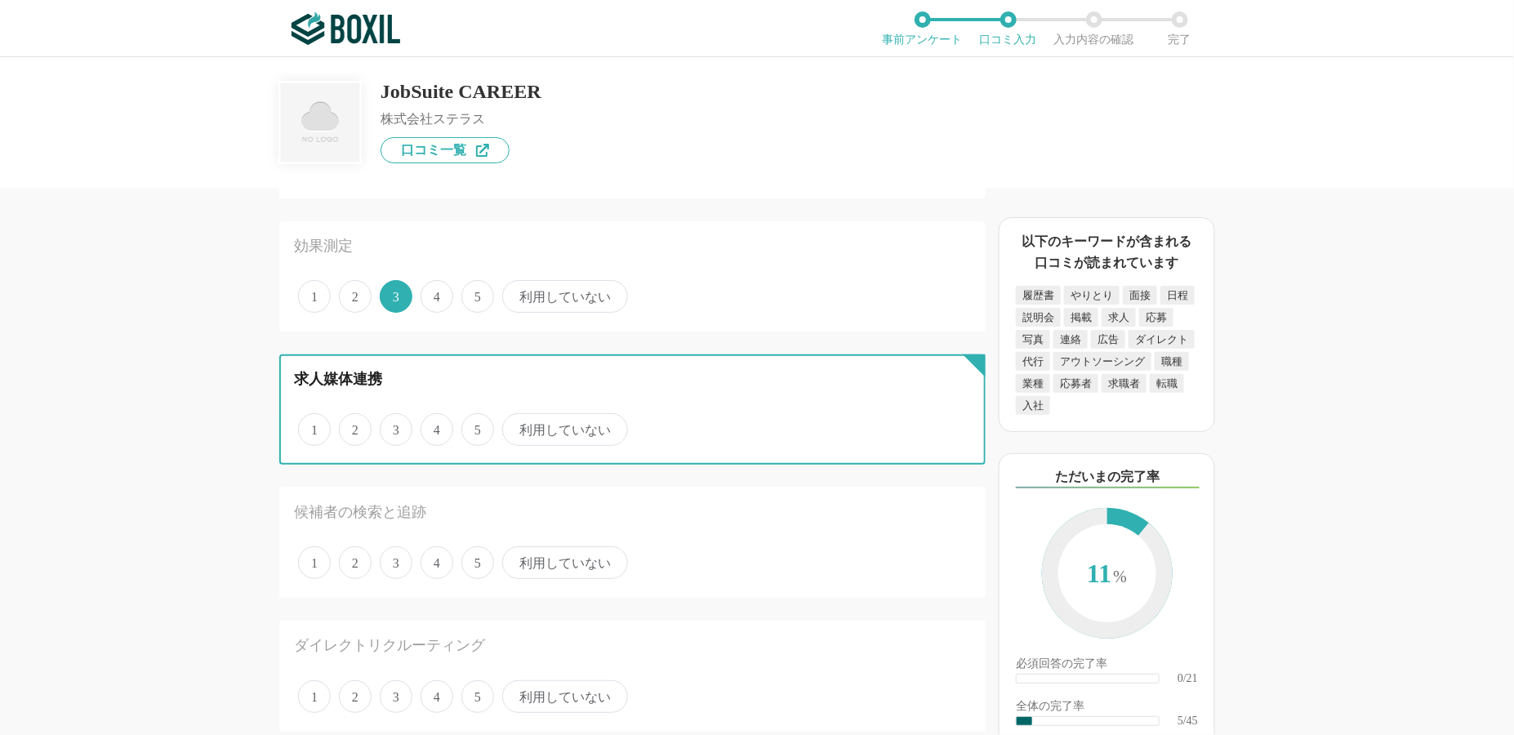
click at [517, 426] on input "利用していない" at bounding box center [511, 421] width 11 height 11
radio input "true"
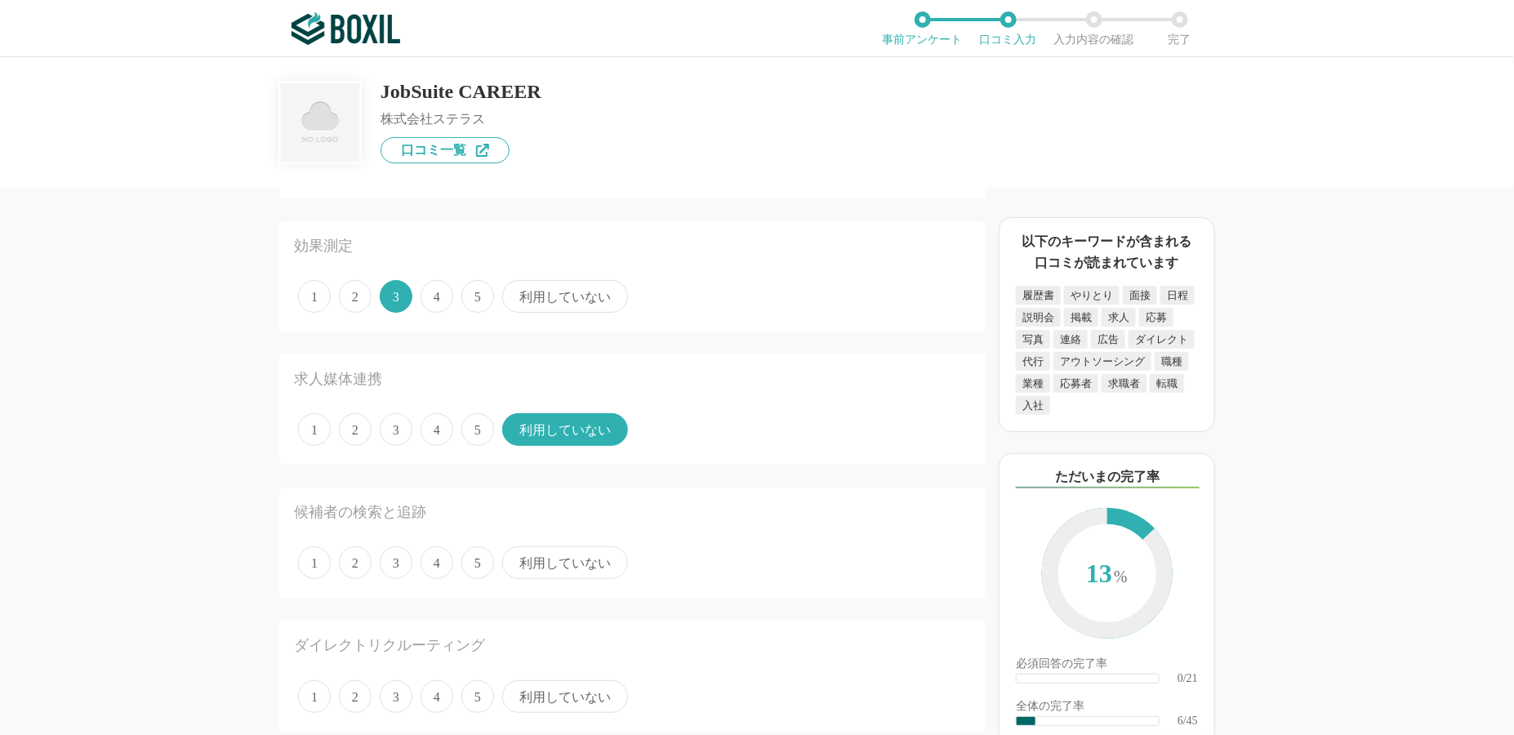
click at [434, 557] on span "4" at bounding box center [437, 562] width 33 height 33
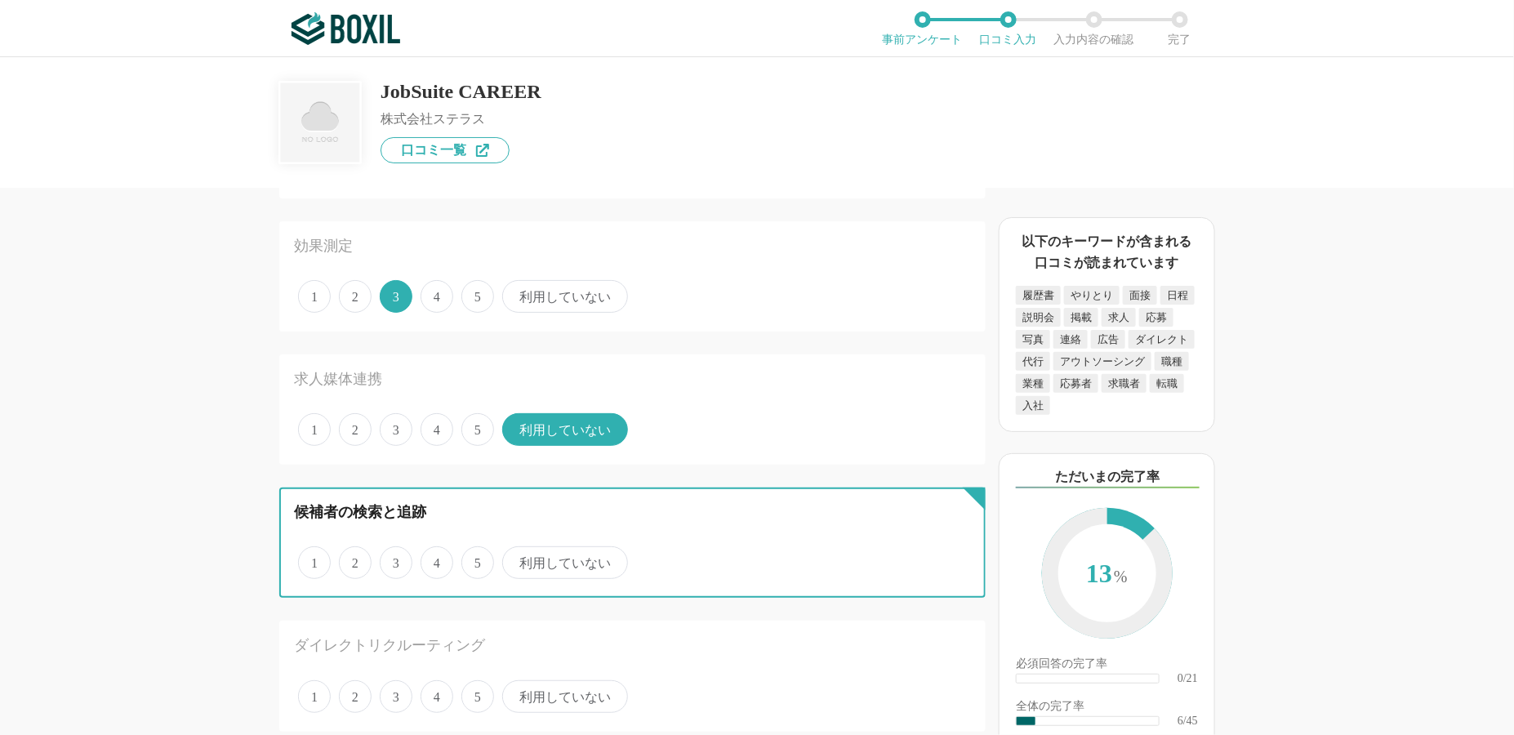
click at [434, 557] on input "4" at bounding box center [430, 554] width 11 height 11
radio input "true"
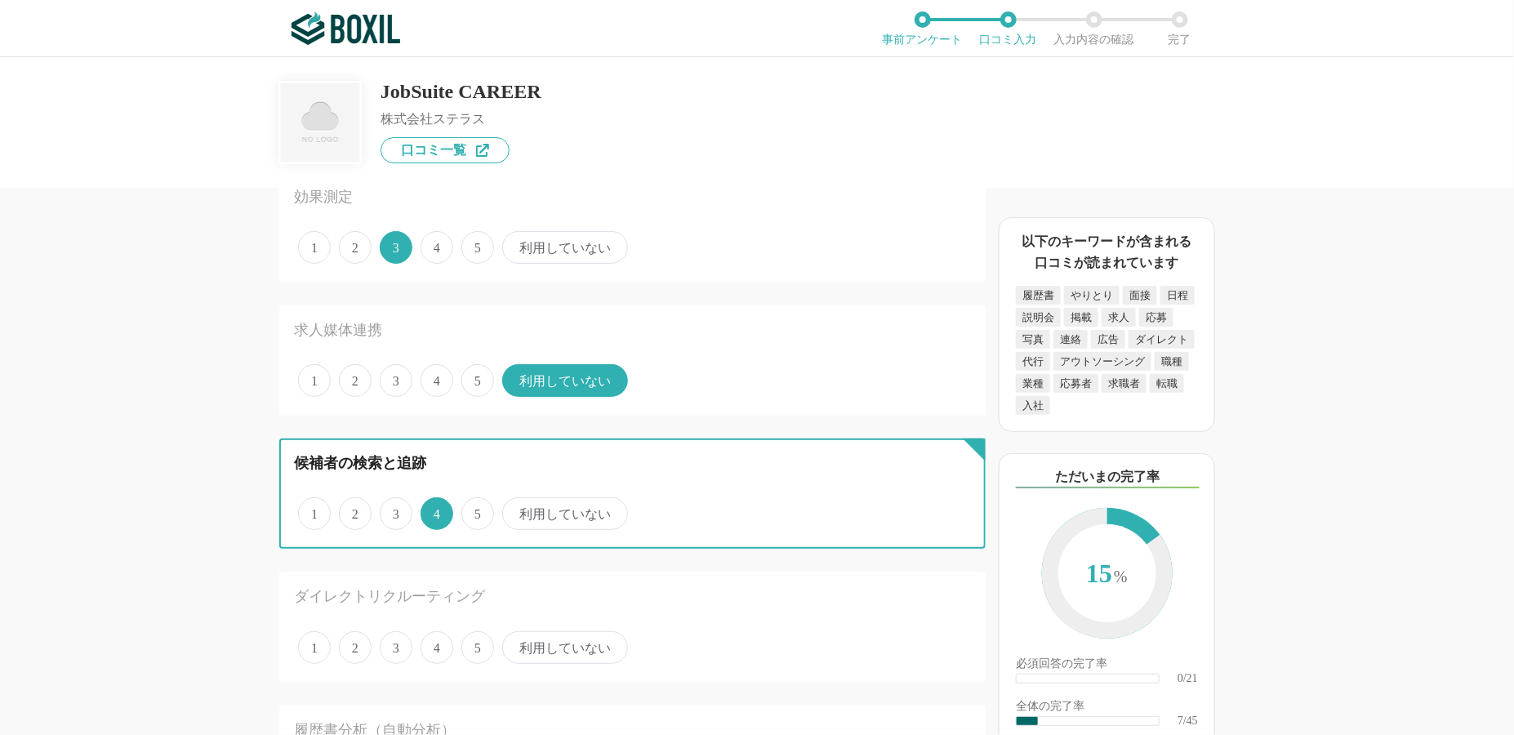
scroll to position [653, 0]
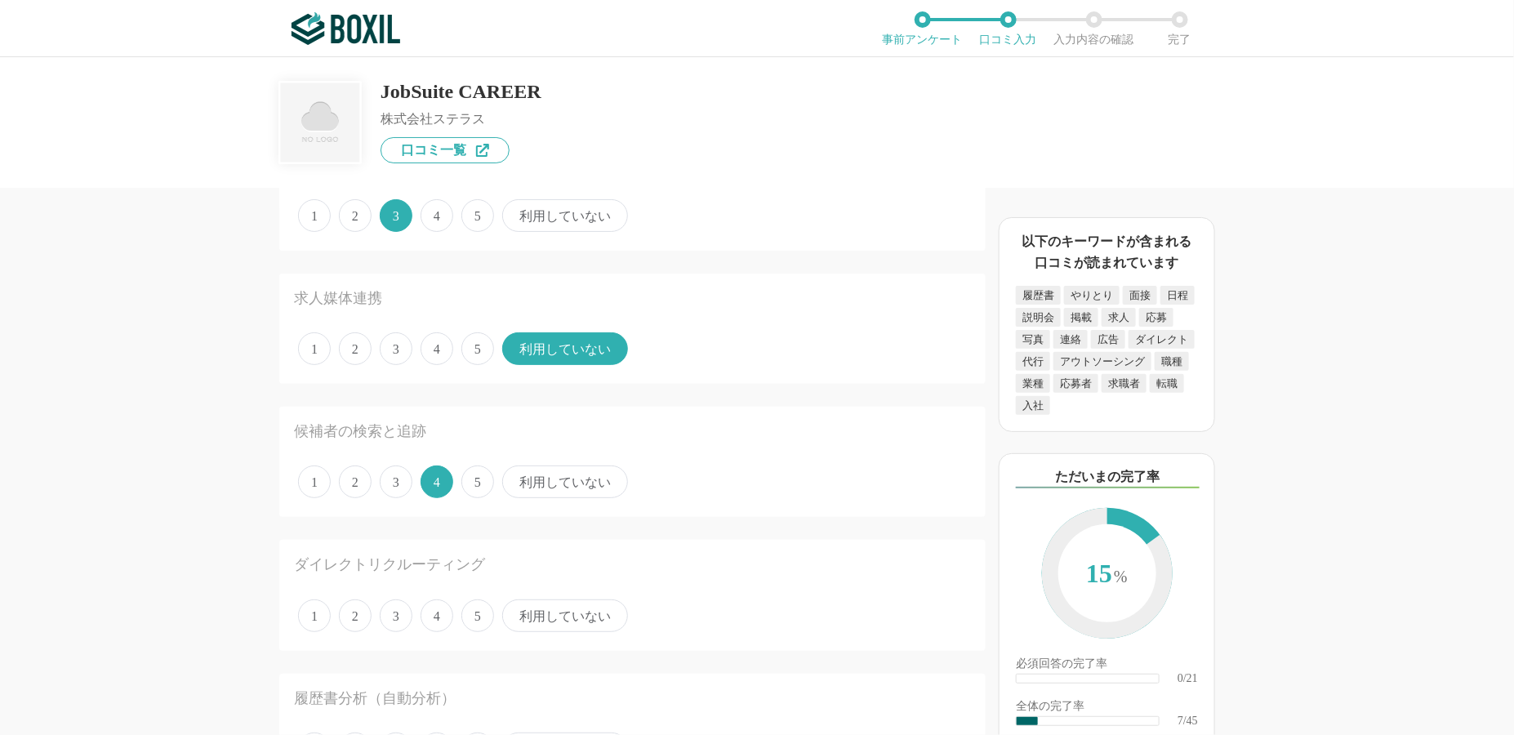
click at [554, 612] on span "利用していない" at bounding box center [565, 616] width 126 height 33
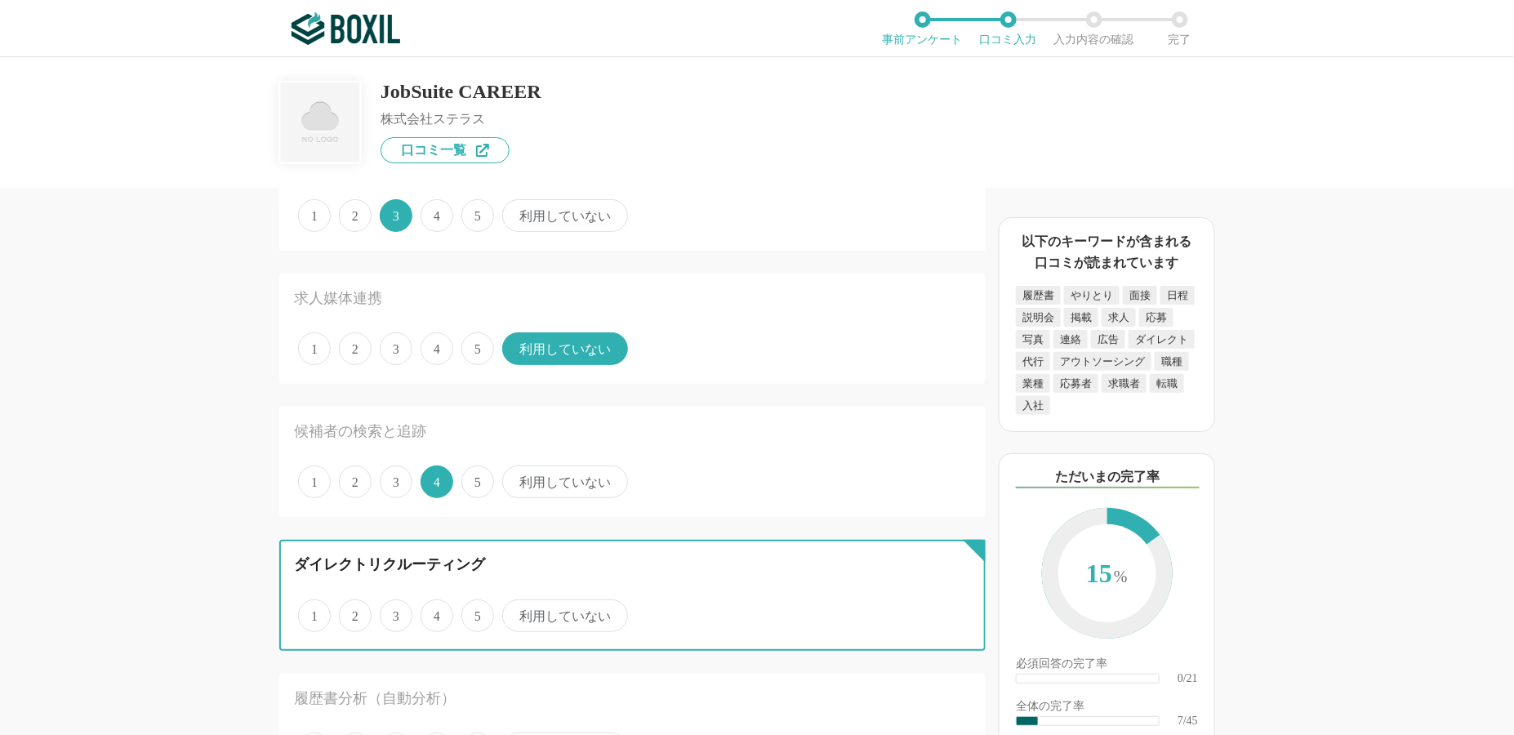
click at [517, 612] on input "利用していない" at bounding box center [511, 607] width 11 height 11
radio input "true"
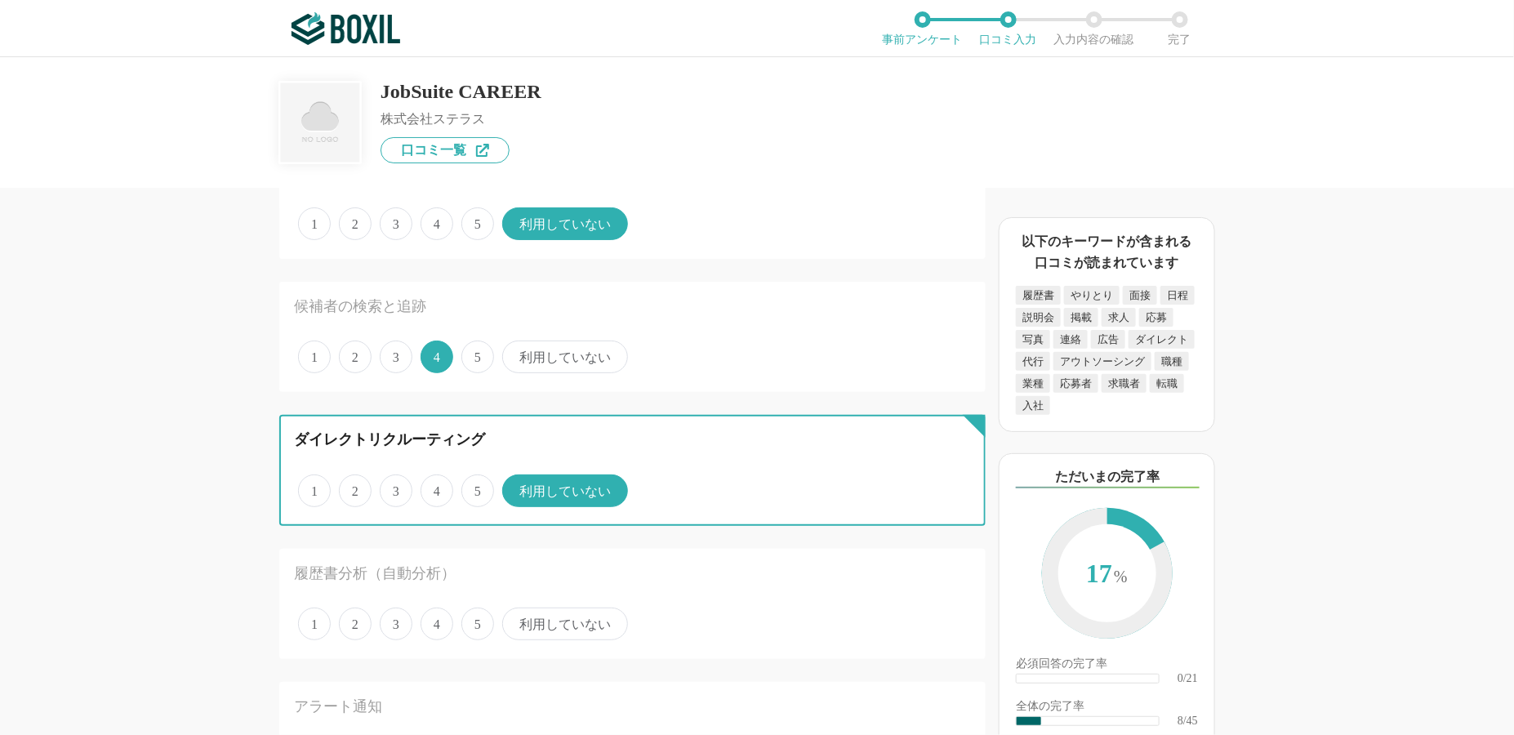
scroll to position [899, 0]
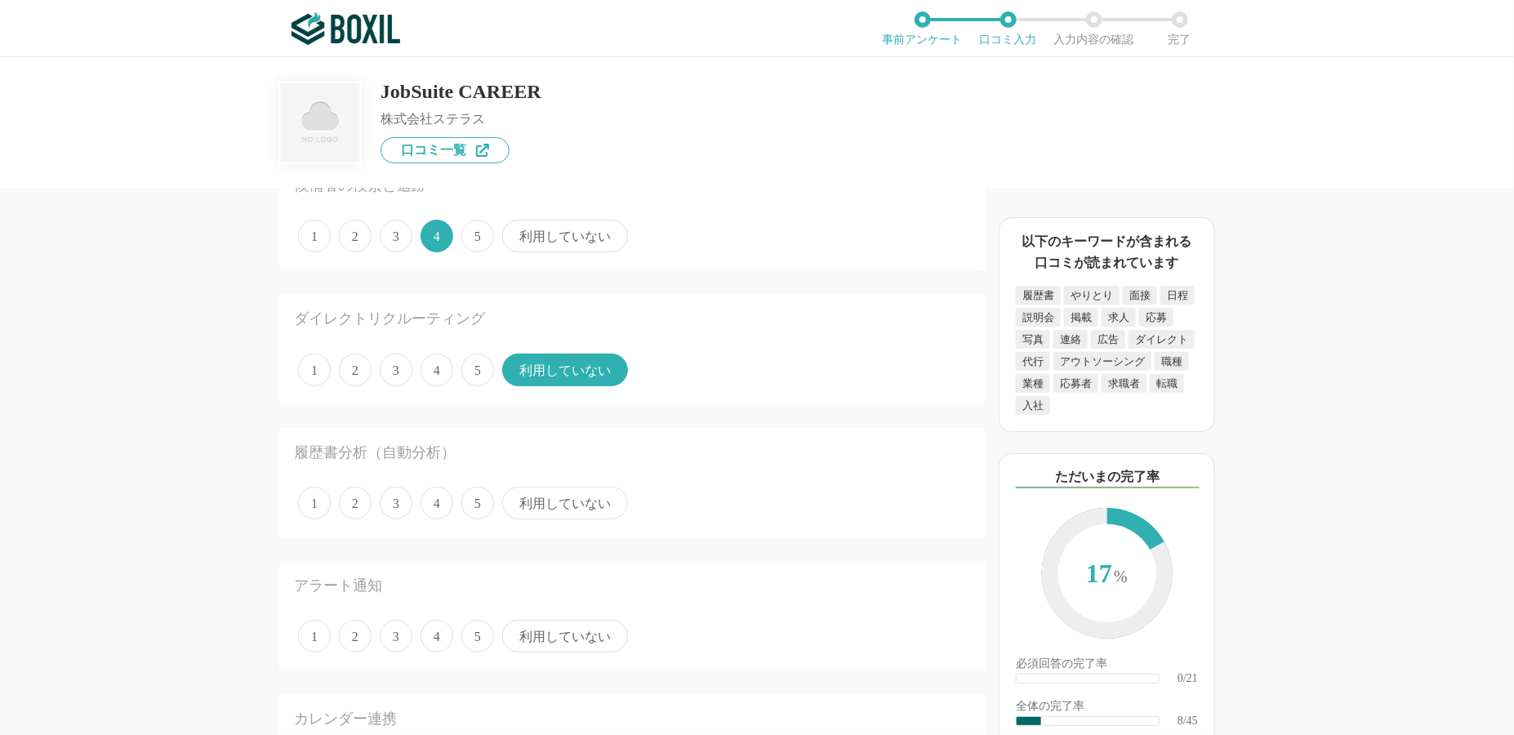
click at [558, 494] on span "利用していない" at bounding box center [565, 503] width 126 height 33
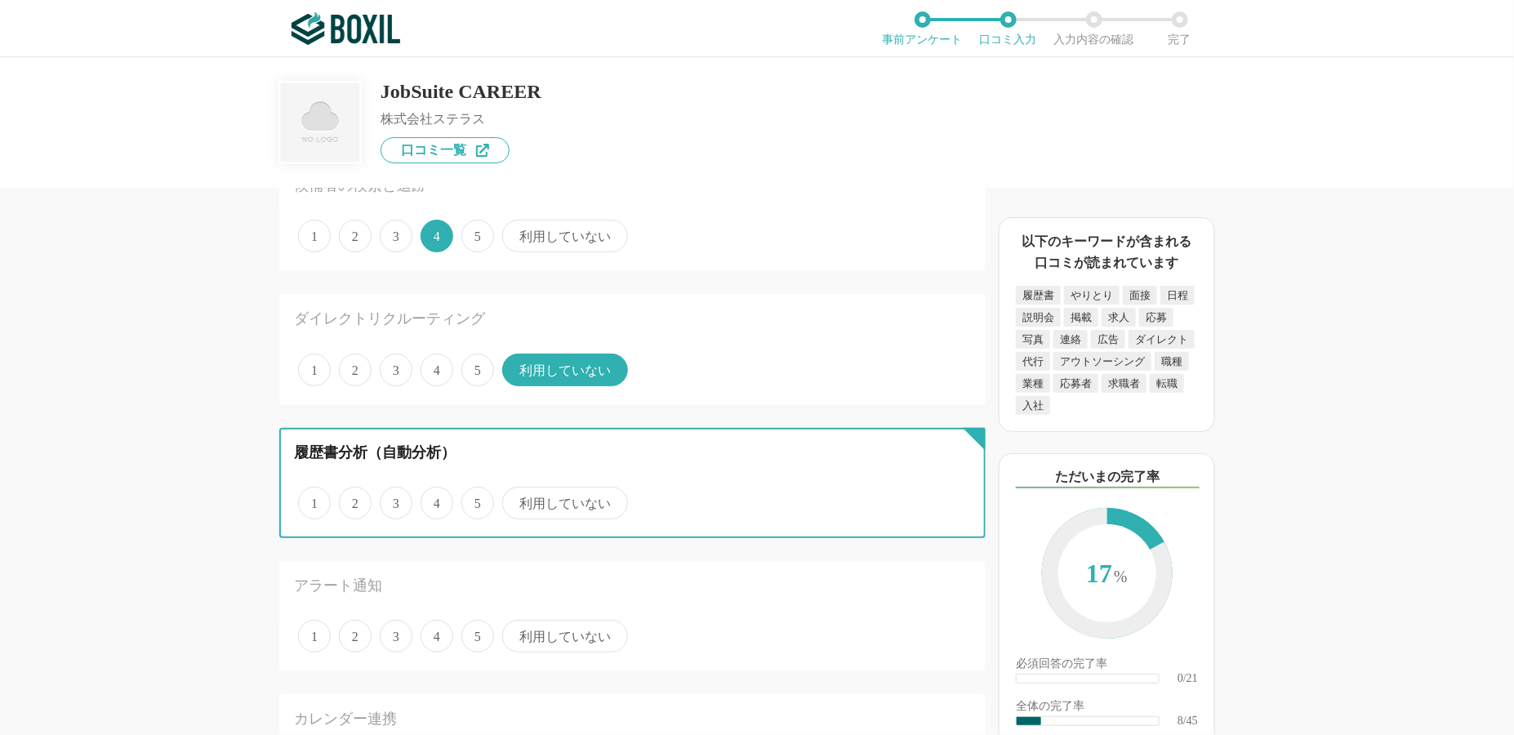
click at [517, 494] on input "利用していない" at bounding box center [511, 494] width 11 height 11
radio input "true"
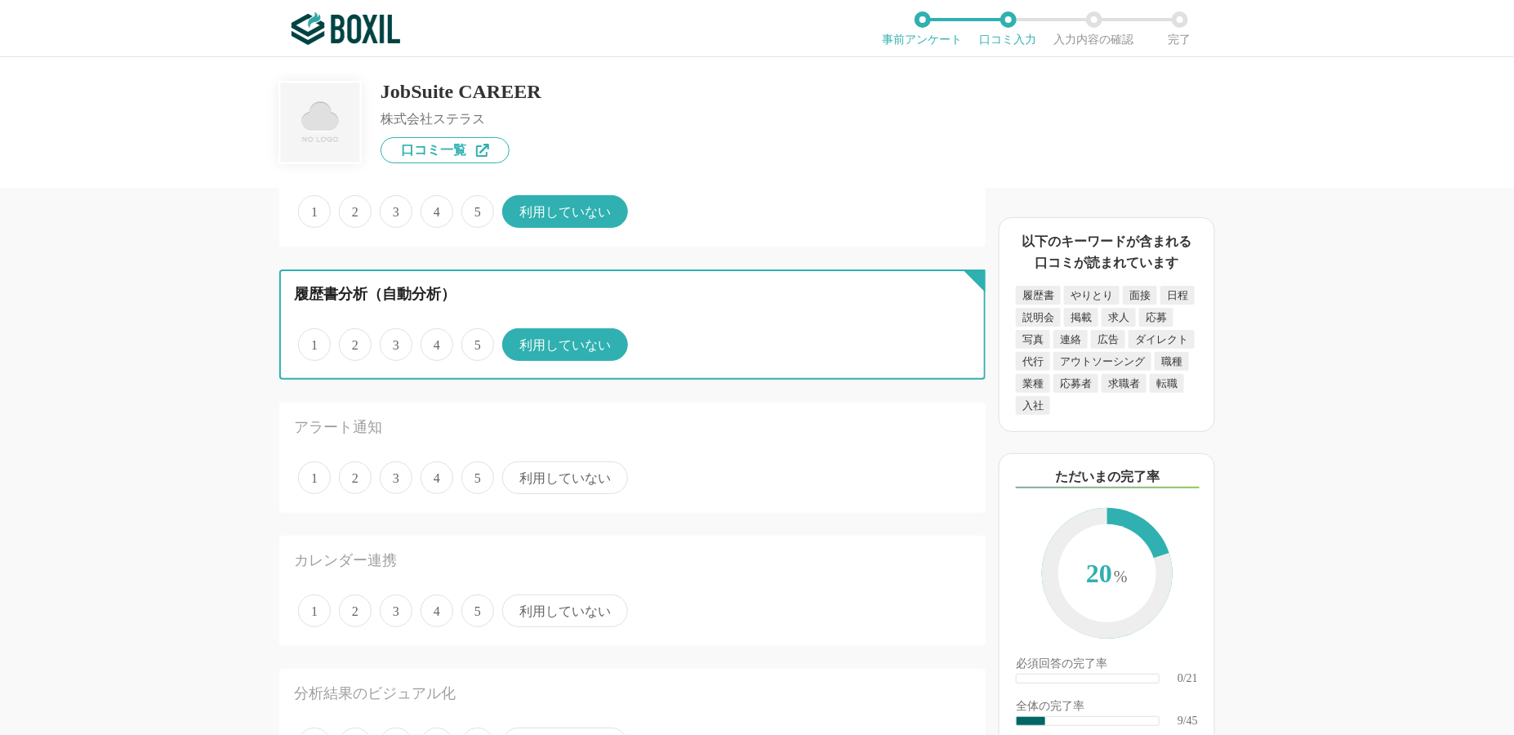
scroll to position [1062, 0]
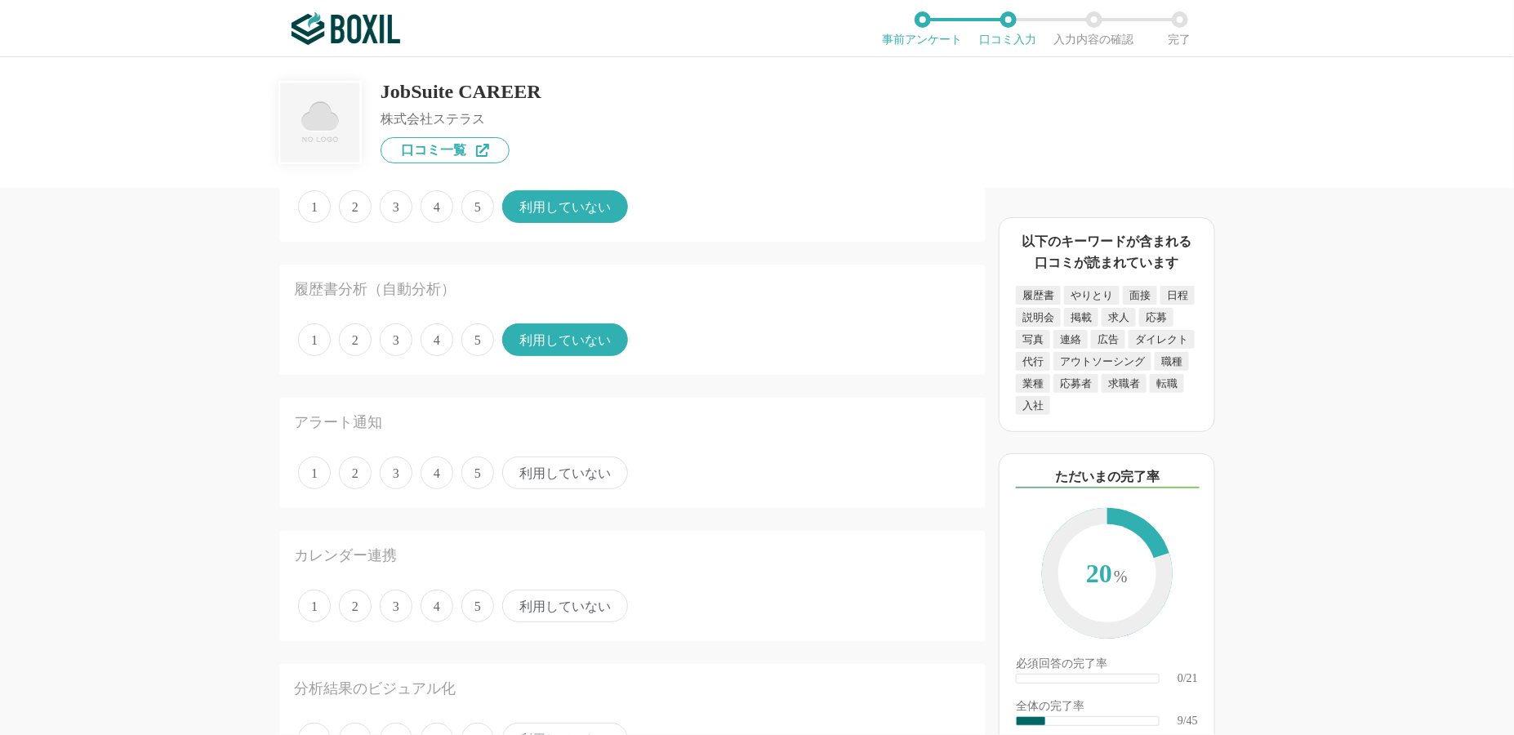
click at [552, 468] on span "利用していない" at bounding box center [565, 473] width 126 height 33
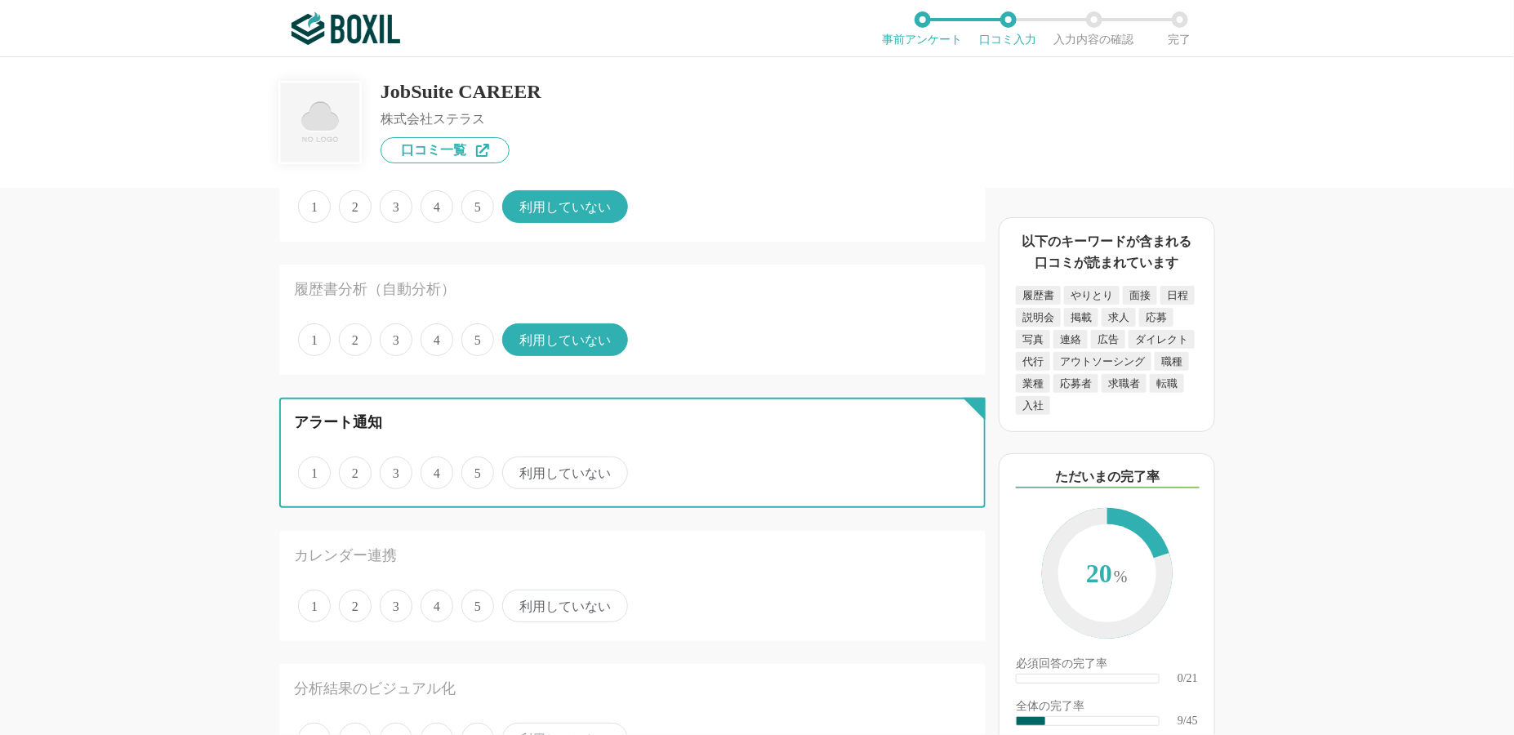
click at [517, 468] on input "利用していない" at bounding box center [511, 464] width 11 height 11
radio input "true"
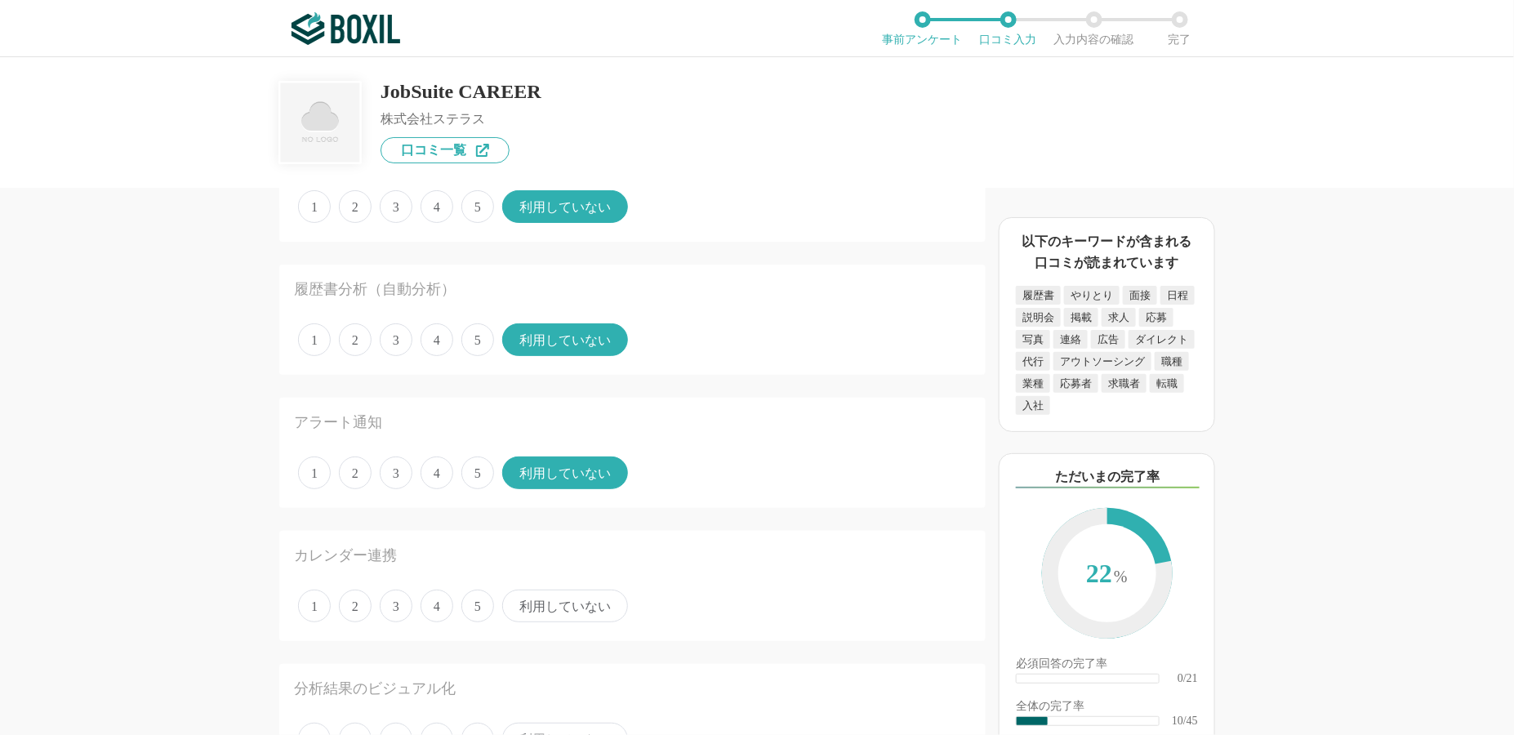
click at [542, 595] on span "利用していない" at bounding box center [565, 606] width 126 height 33
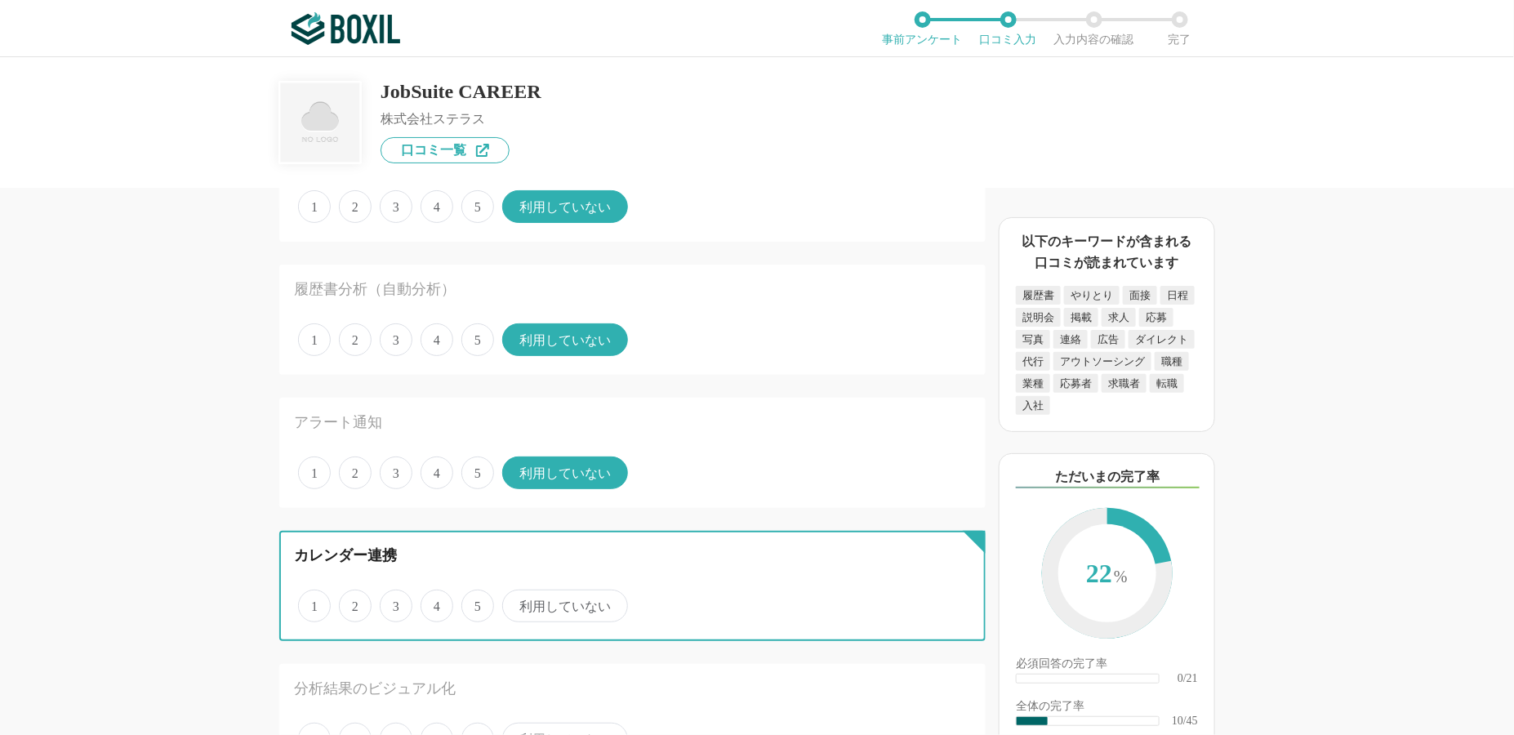
click at [517, 595] on input "利用していない" at bounding box center [511, 597] width 11 height 11
radio input "true"
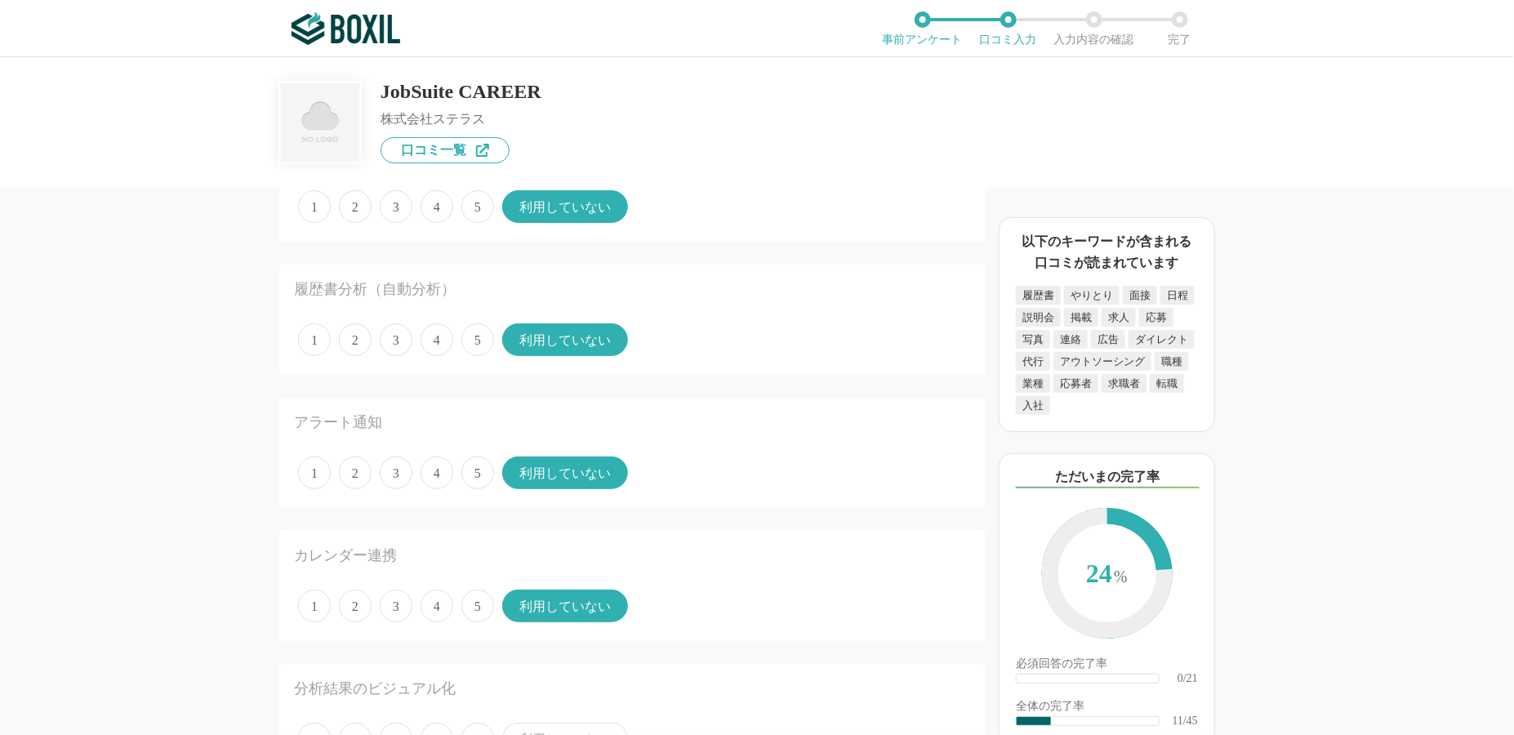
click at [439, 597] on span "4" at bounding box center [437, 606] width 33 height 33
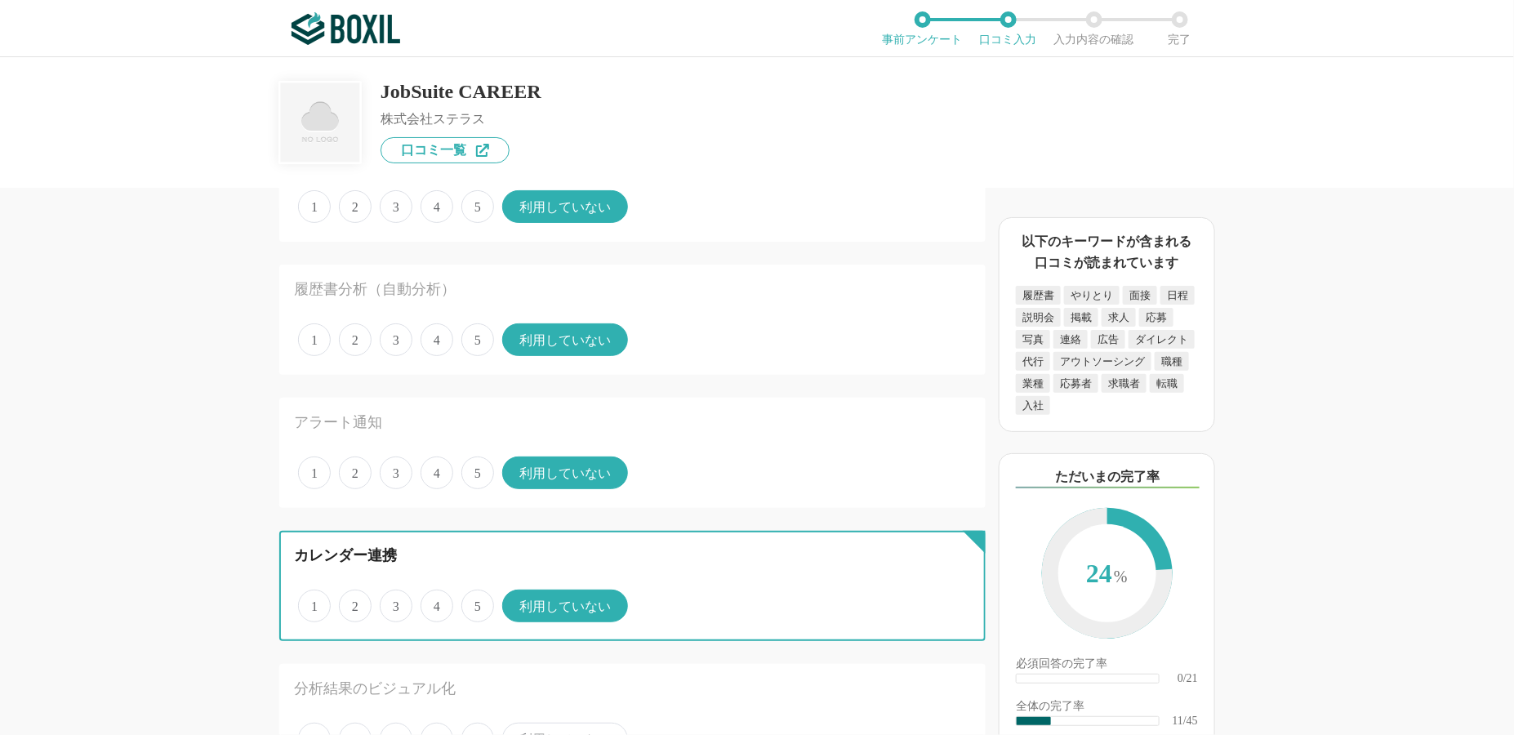
click at [435, 597] on input "4" at bounding box center [430, 597] width 11 height 11
radio input "true"
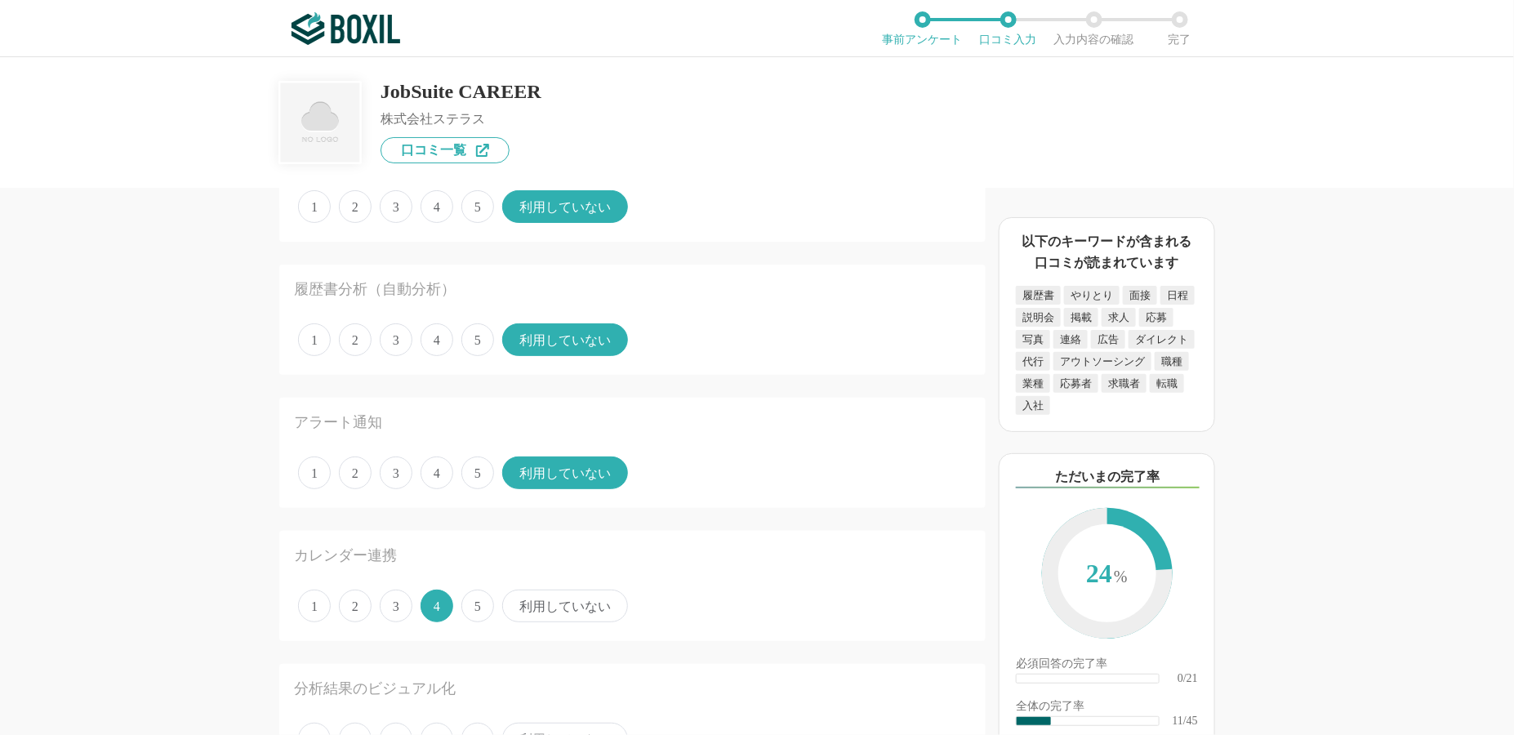
click at [395, 467] on span "3" at bounding box center [396, 473] width 33 height 33
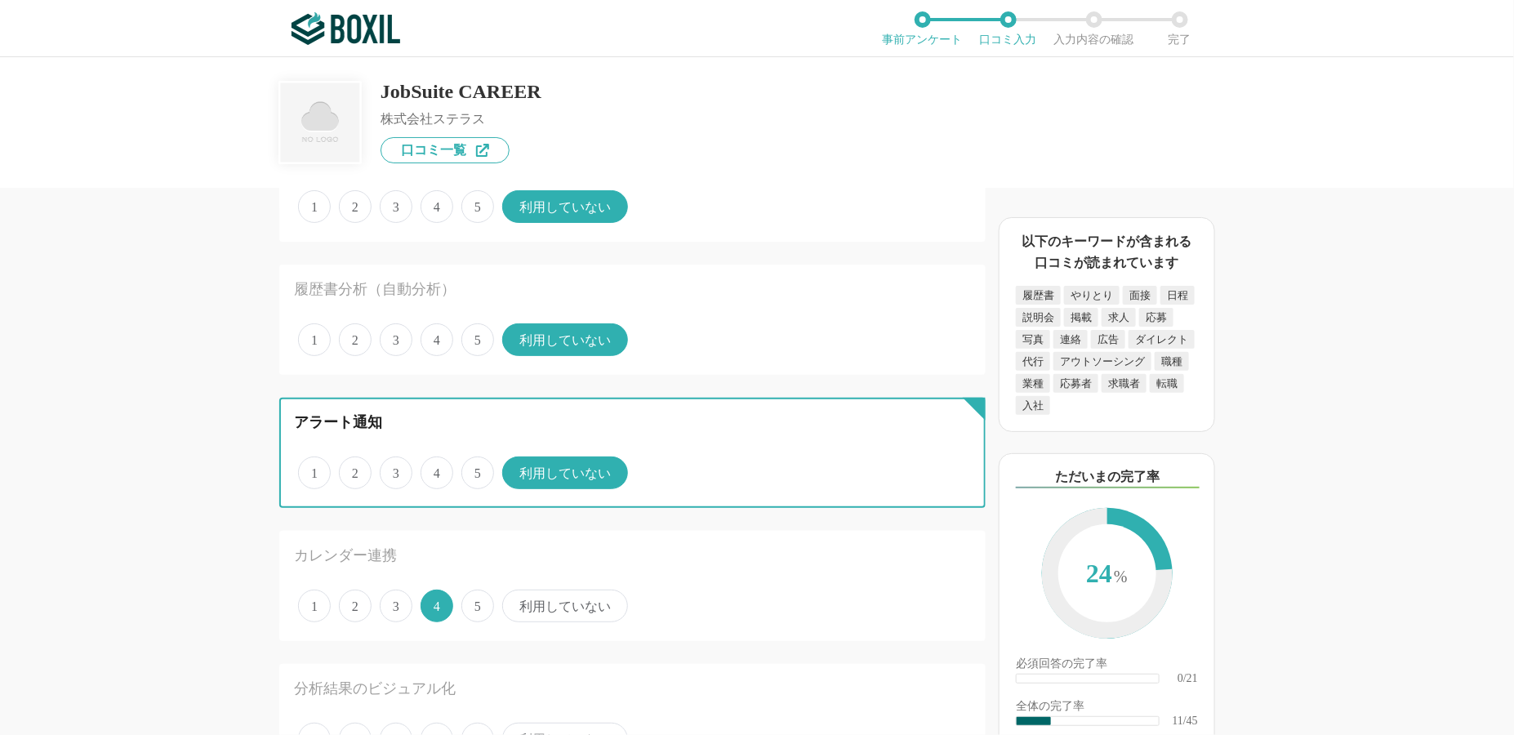
click at [395, 467] on input "3" at bounding box center [389, 464] width 11 height 11
radio input "true"
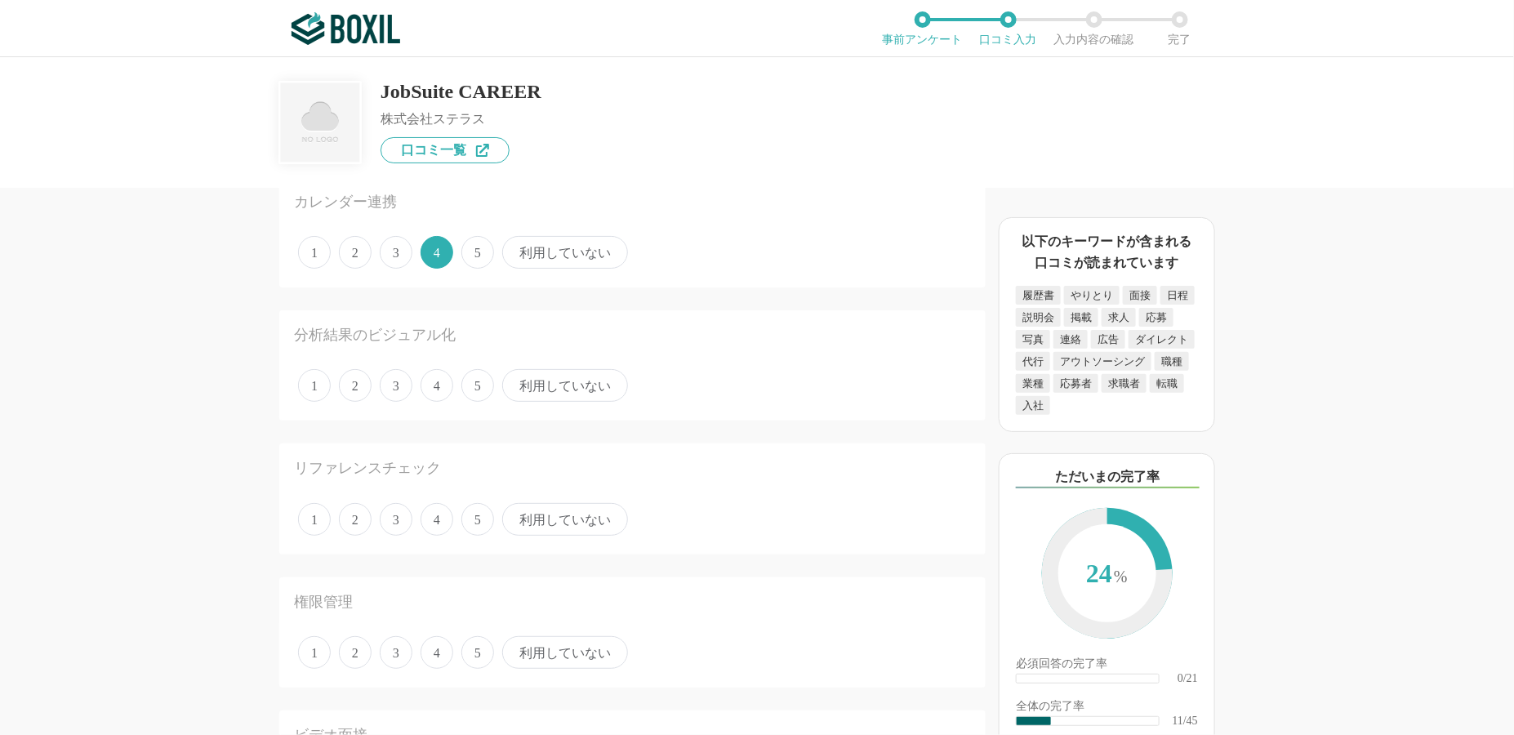
scroll to position [1389, 0]
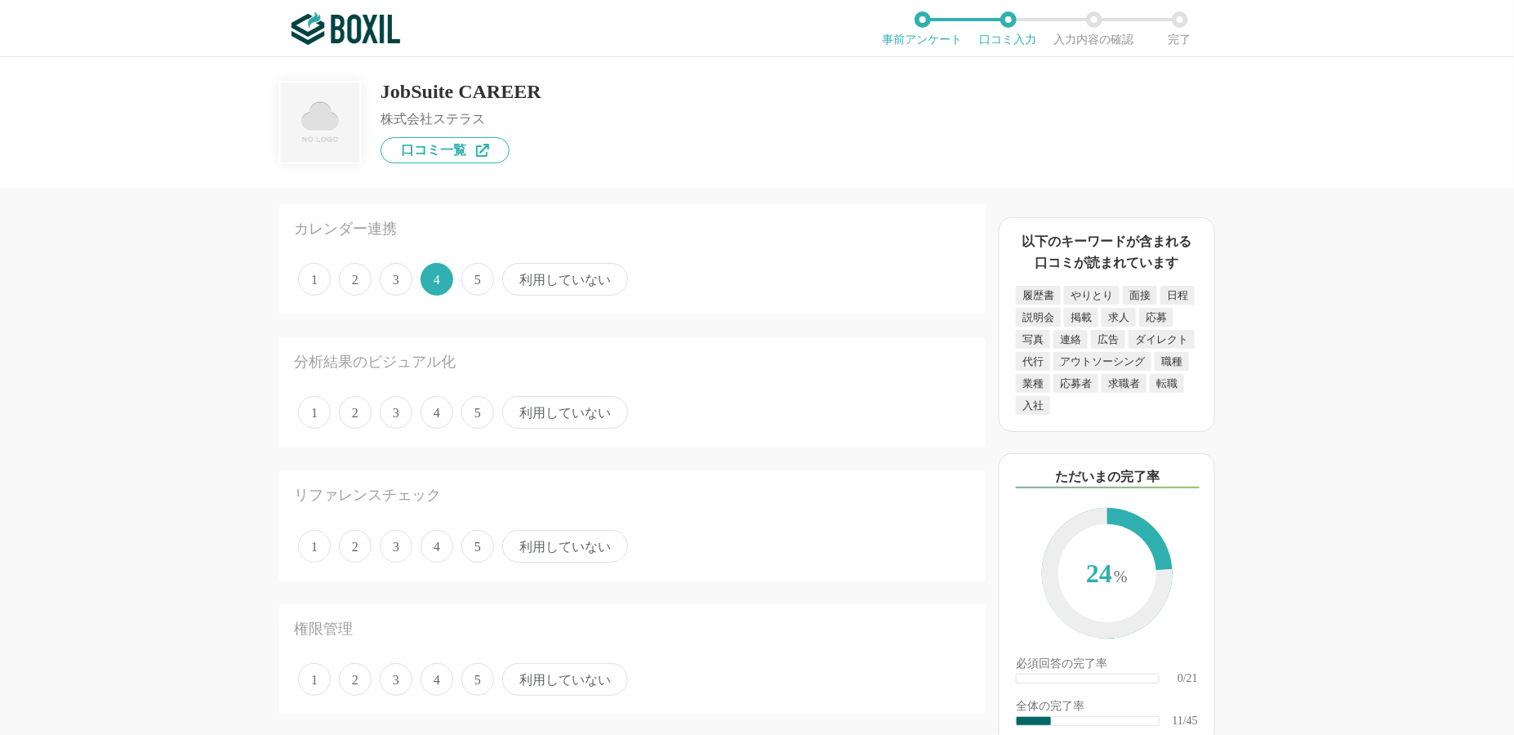
click at [355, 414] on span "2" at bounding box center [355, 412] width 33 height 33
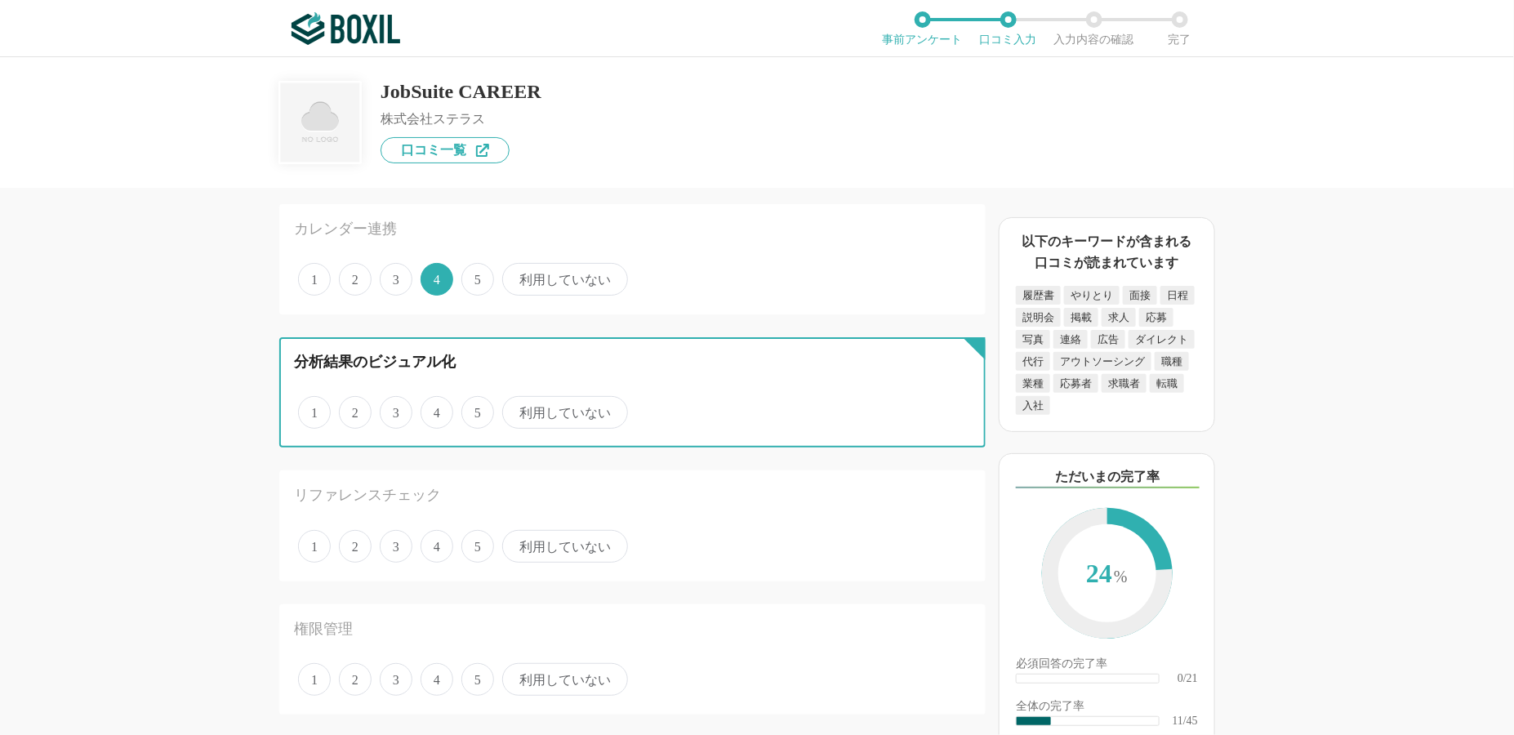
click at [354, 409] on input "2" at bounding box center [348, 404] width 11 height 11
radio input "true"
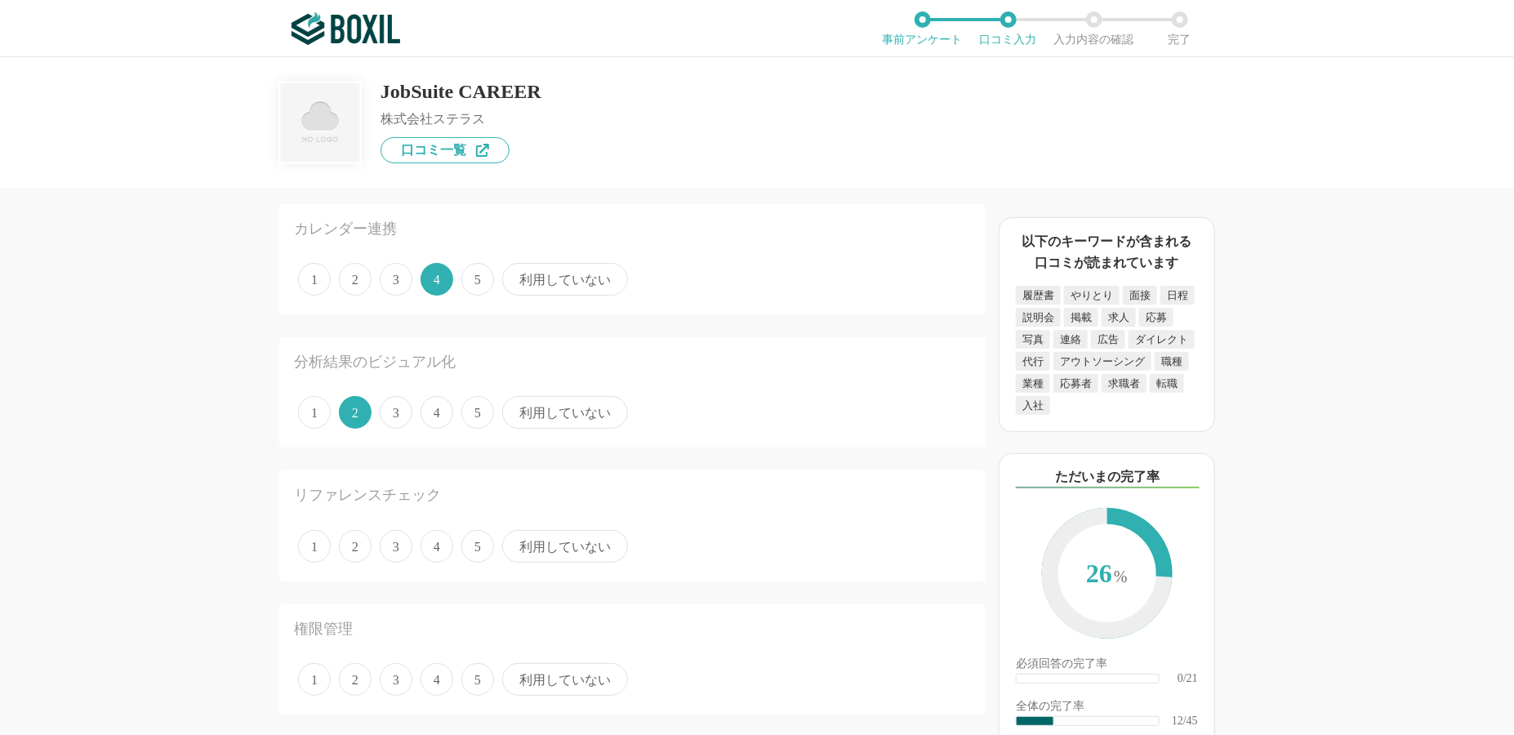
click at [556, 535] on span "利用していない" at bounding box center [565, 546] width 126 height 33
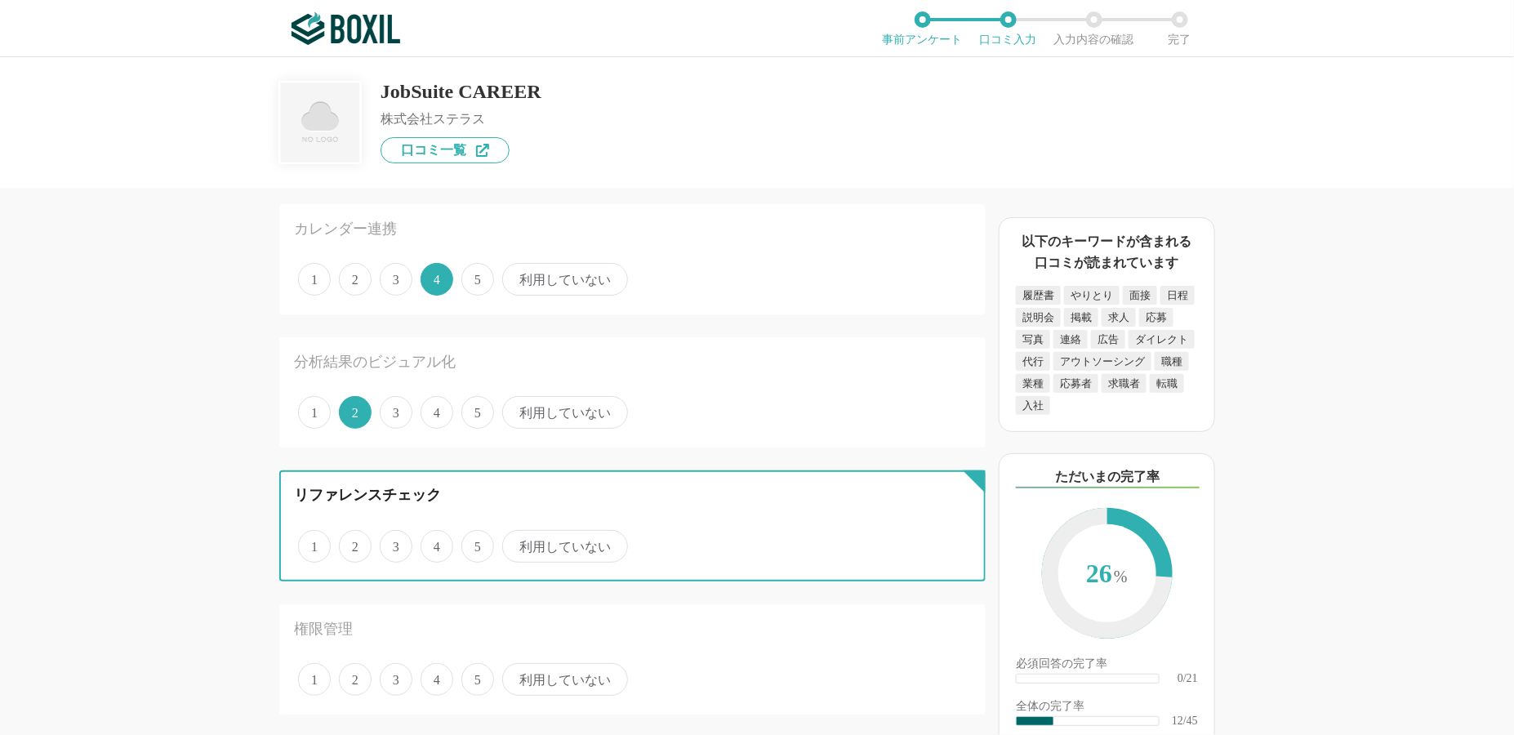
click at [517, 535] on input "利用していない" at bounding box center [511, 538] width 11 height 11
radio input "true"
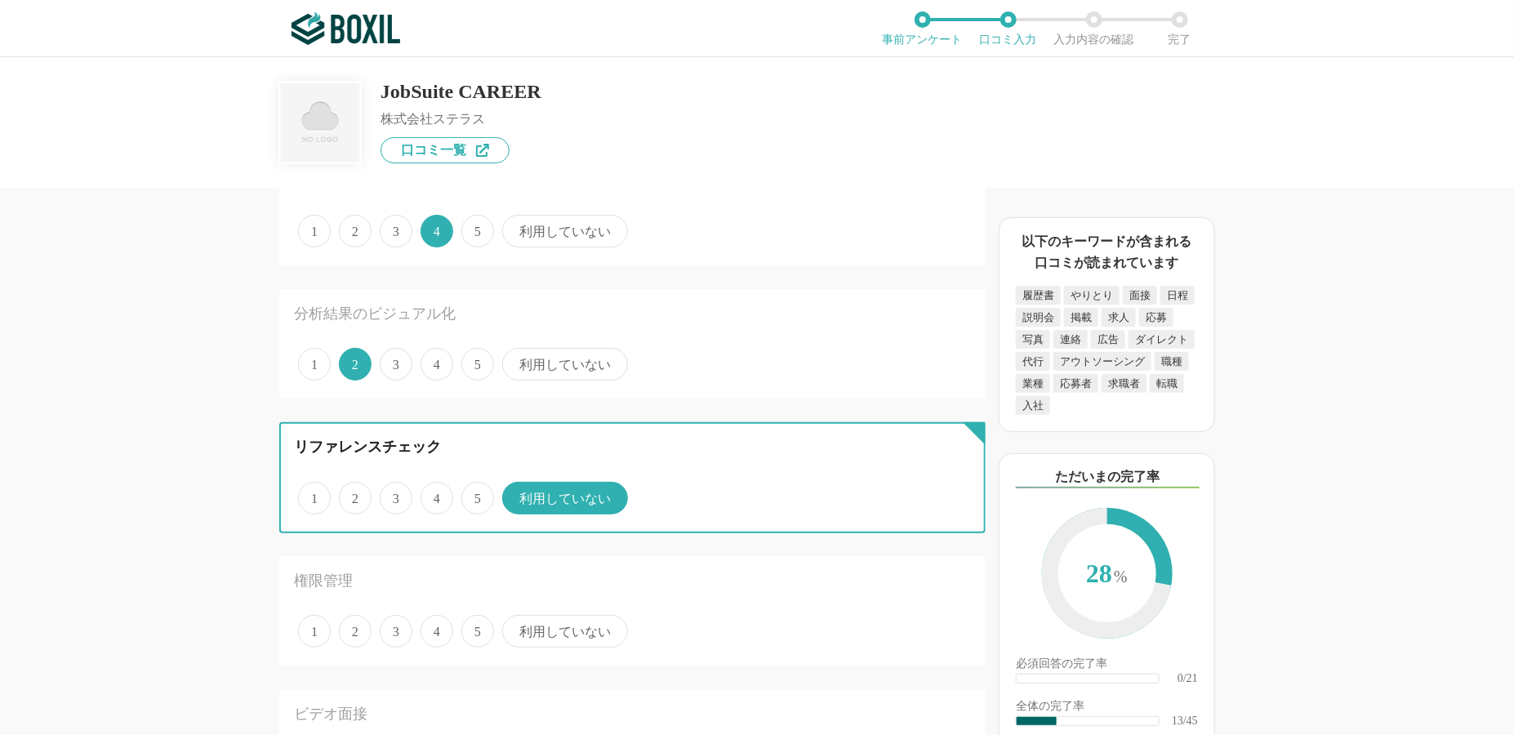
scroll to position [1552, 0]
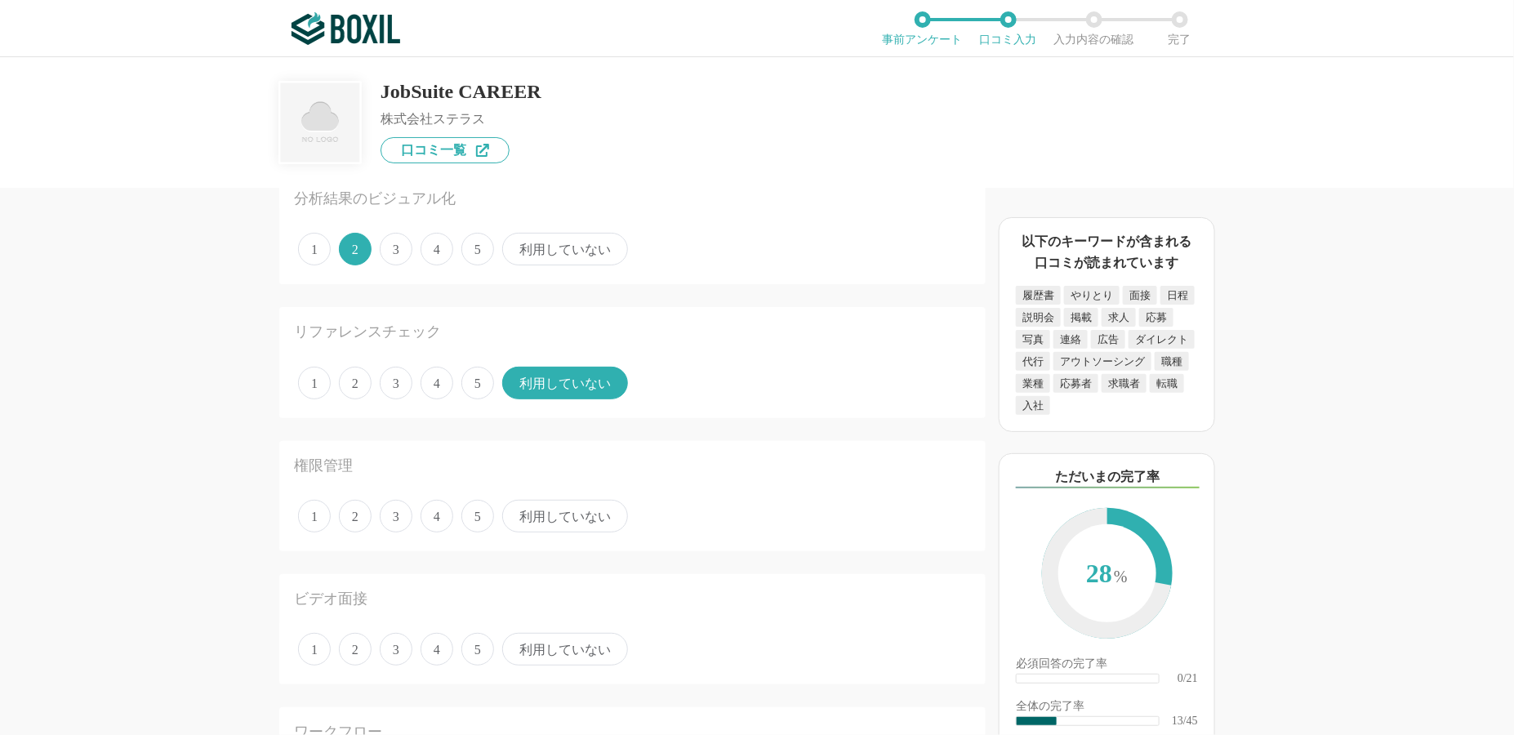
click at [402, 505] on span "3" at bounding box center [396, 516] width 33 height 33
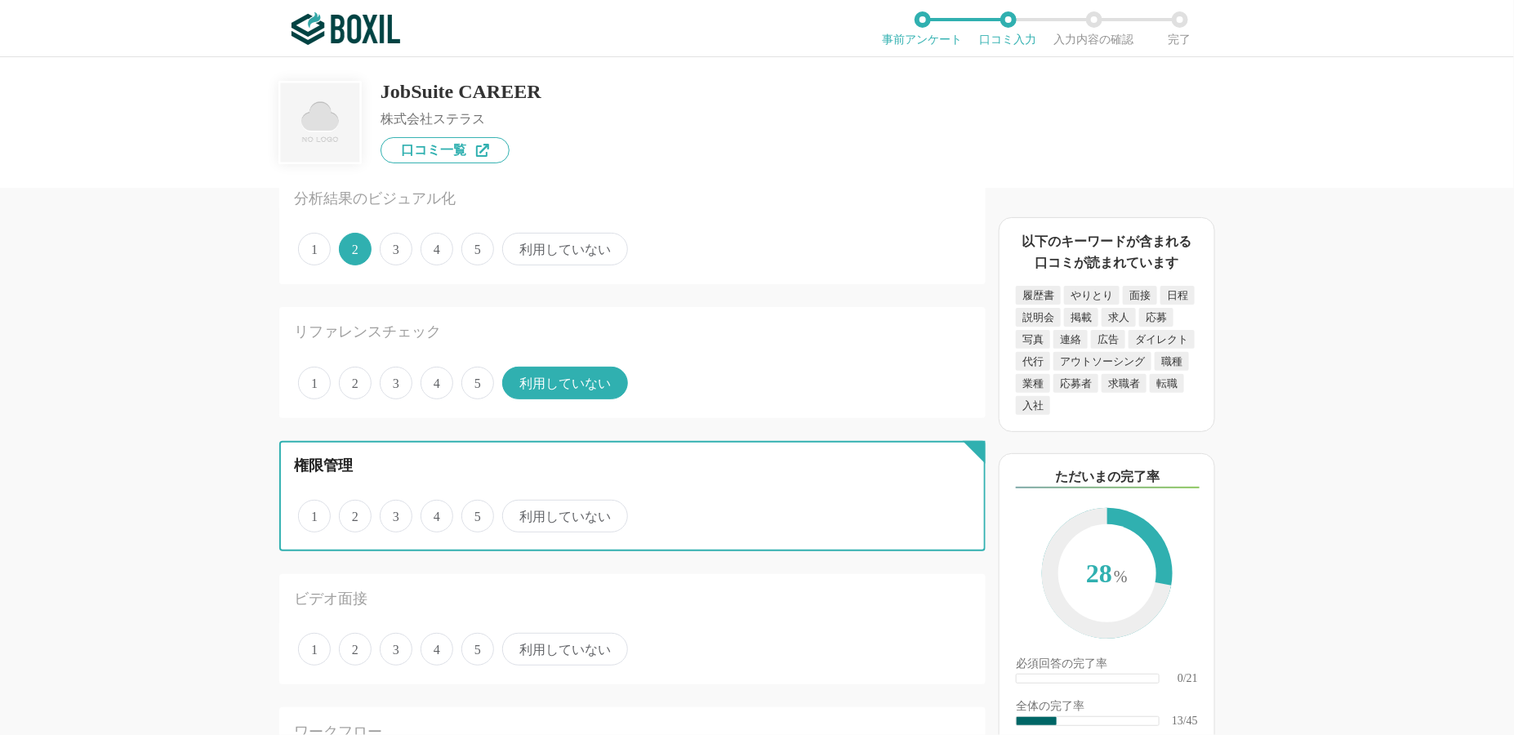
click at [395, 505] on input "3" at bounding box center [389, 507] width 11 height 11
radio input "true"
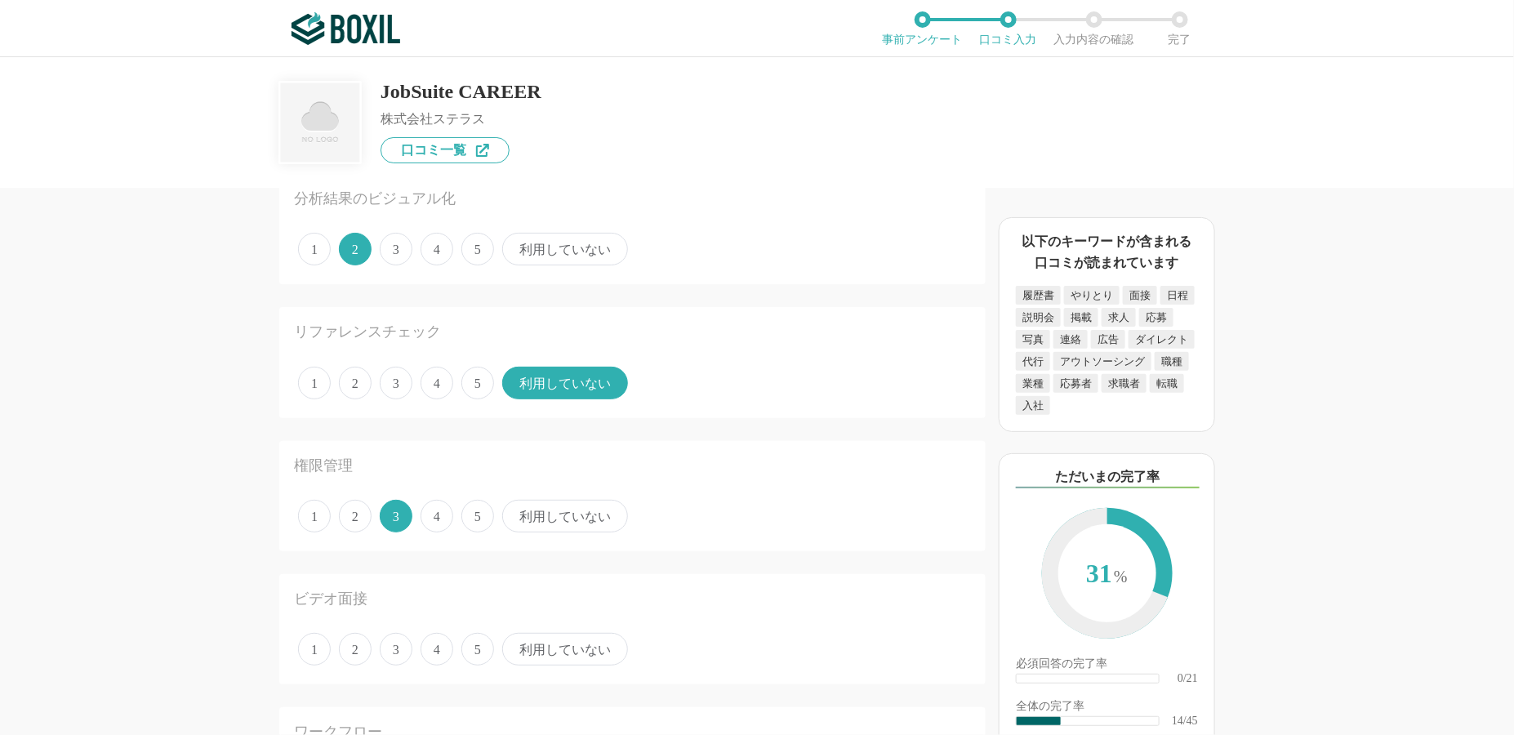
click at [547, 636] on span "利用していない" at bounding box center [565, 649] width 126 height 33
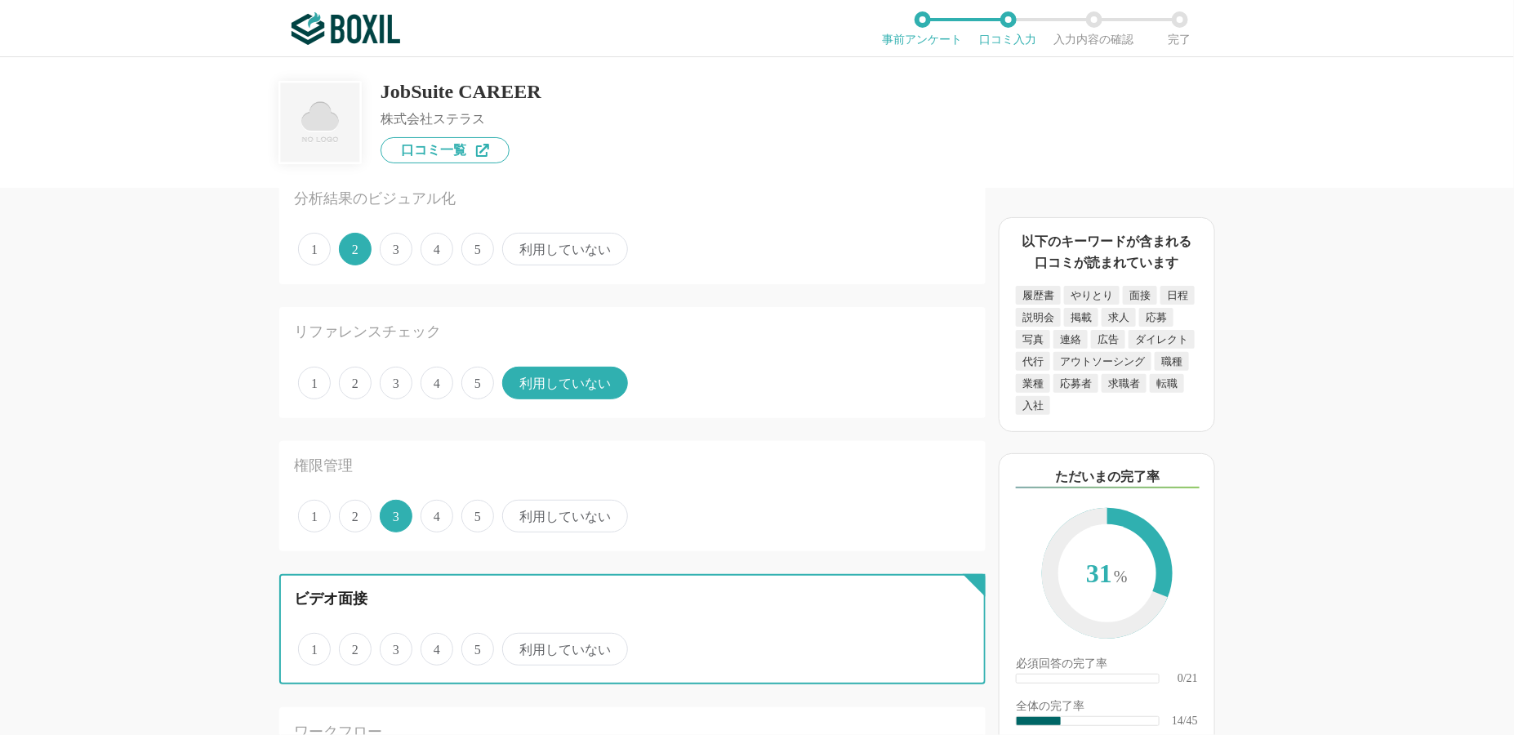
click at [517, 636] on input "利用していない" at bounding box center [511, 641] width 11 height 11
radio input "true"
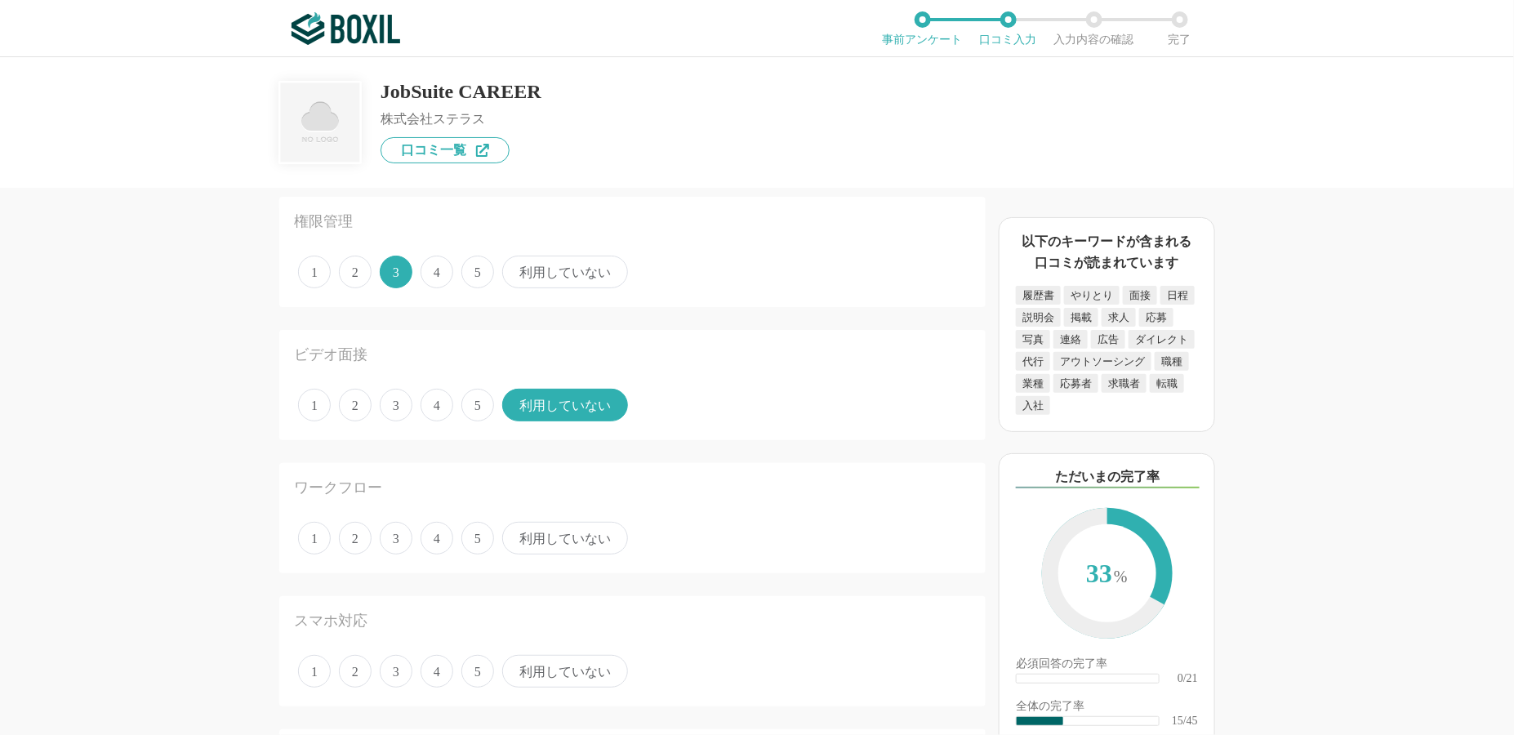
click at [434, 394] on span "4" at bounding box center [437, 405] width 33 height 33
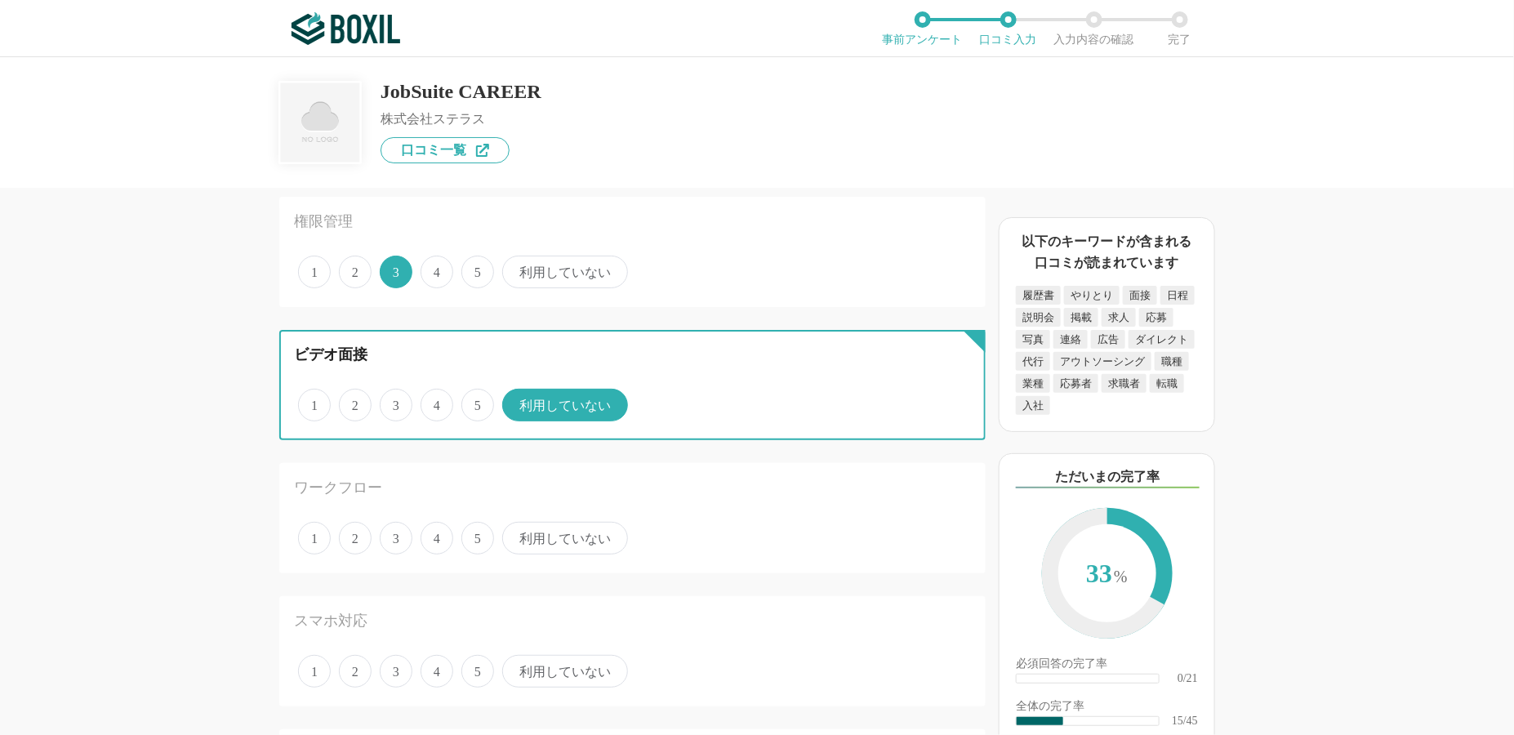
click at [434, 394] on input "4" at bounding box center [430, 396] width 11 height 11
radio input "true"
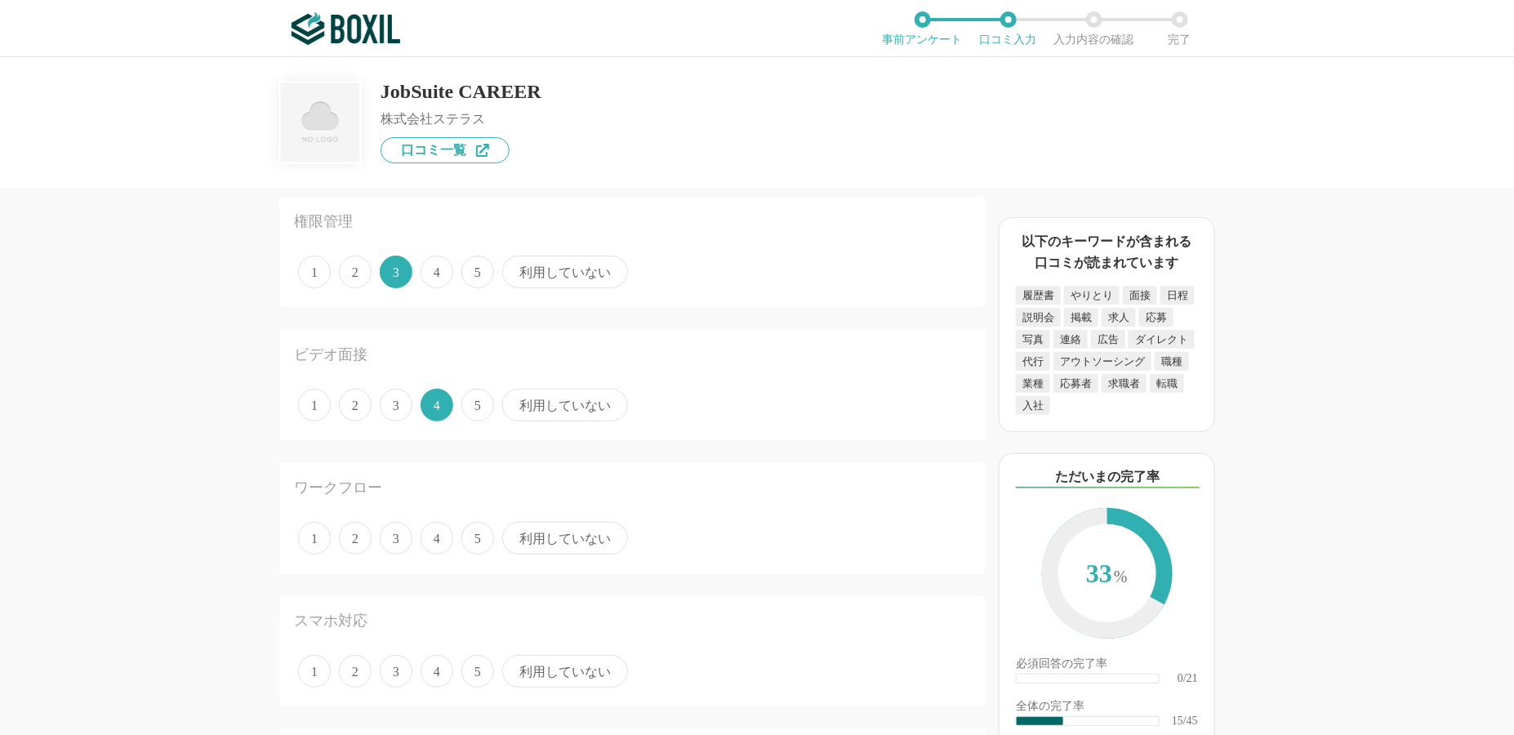
click at [443, 529] on span "4" at bounding box center [437, 538] width 33 height 33
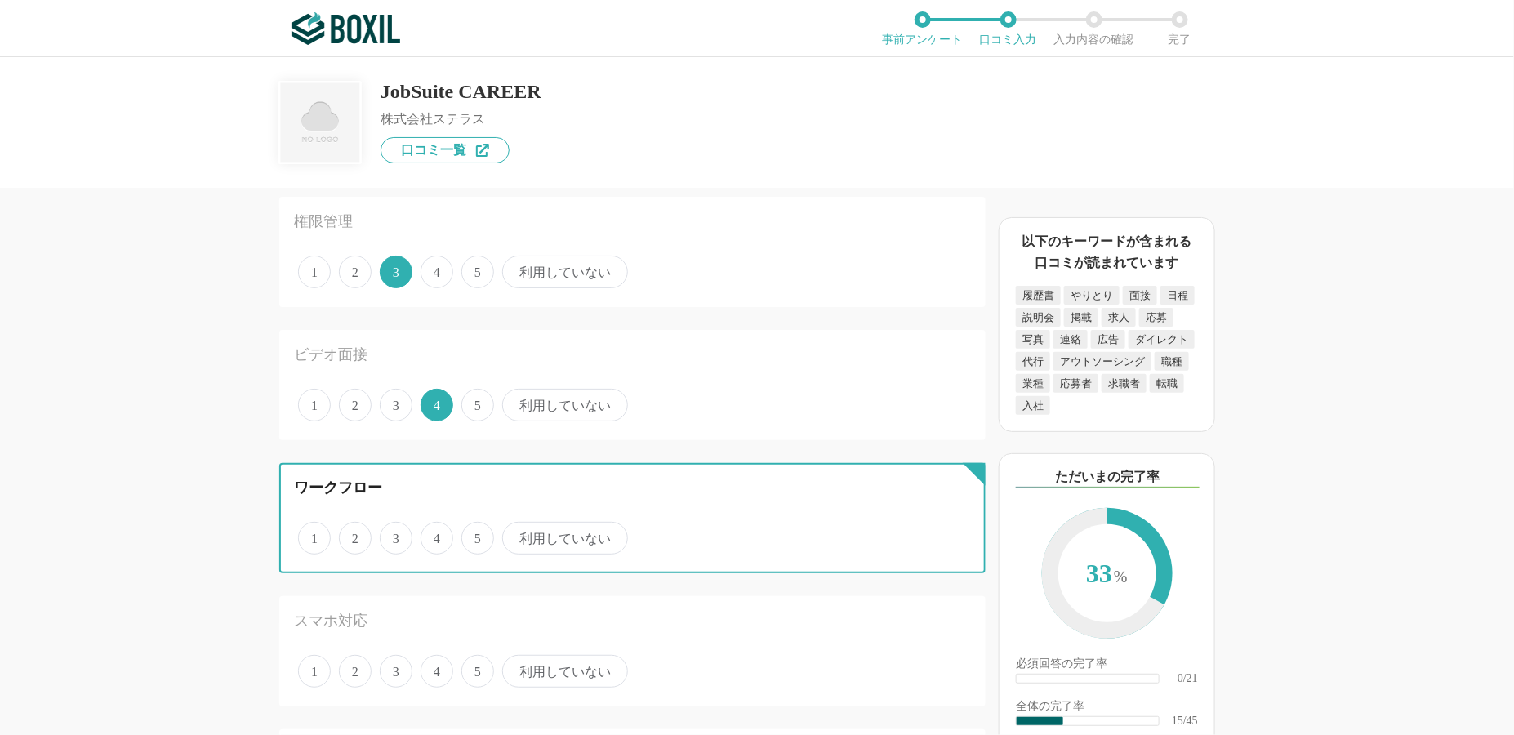
click at [435, 529] on input "4" at bounding box center [430, 529] width 11 height 11
radio input "true"
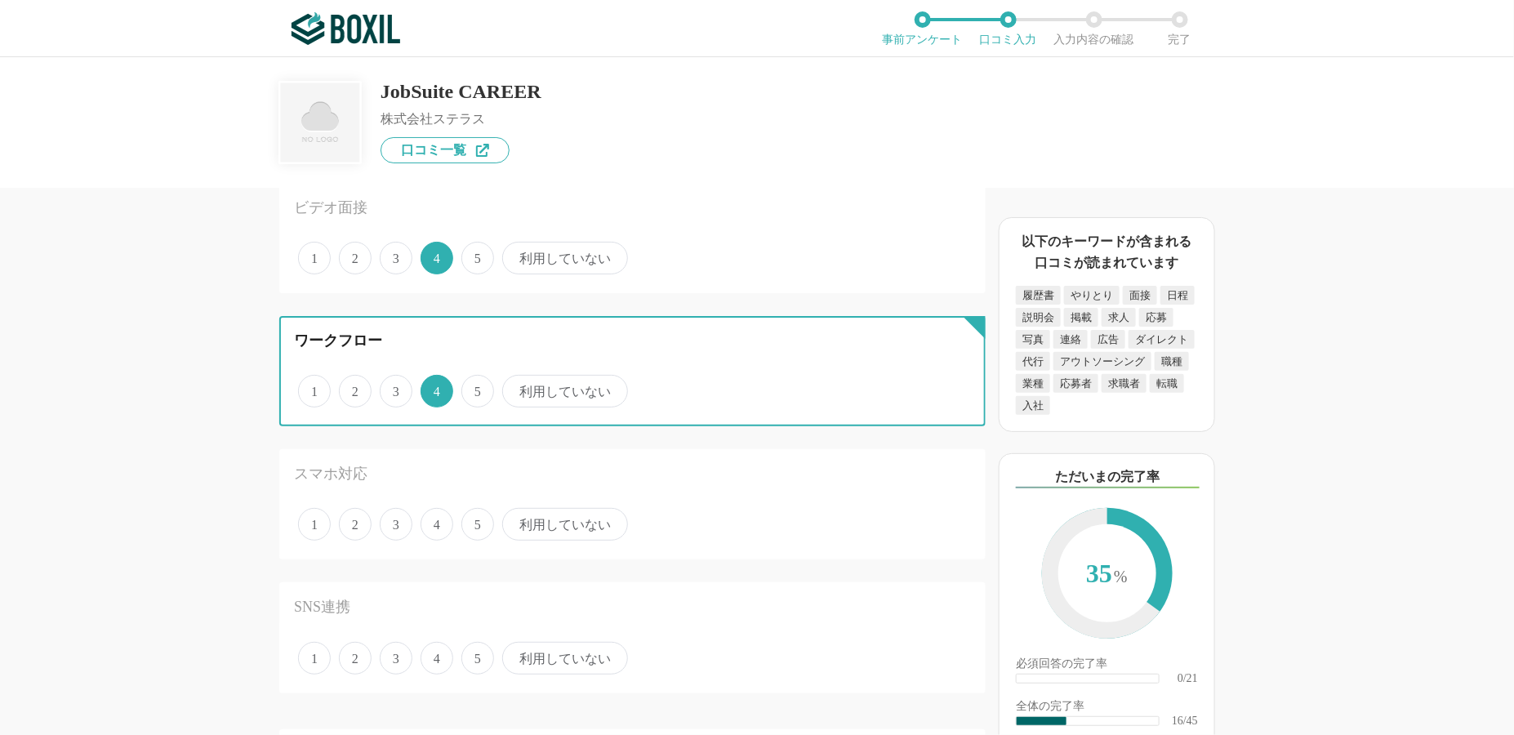
scroll to position [1960, 0]
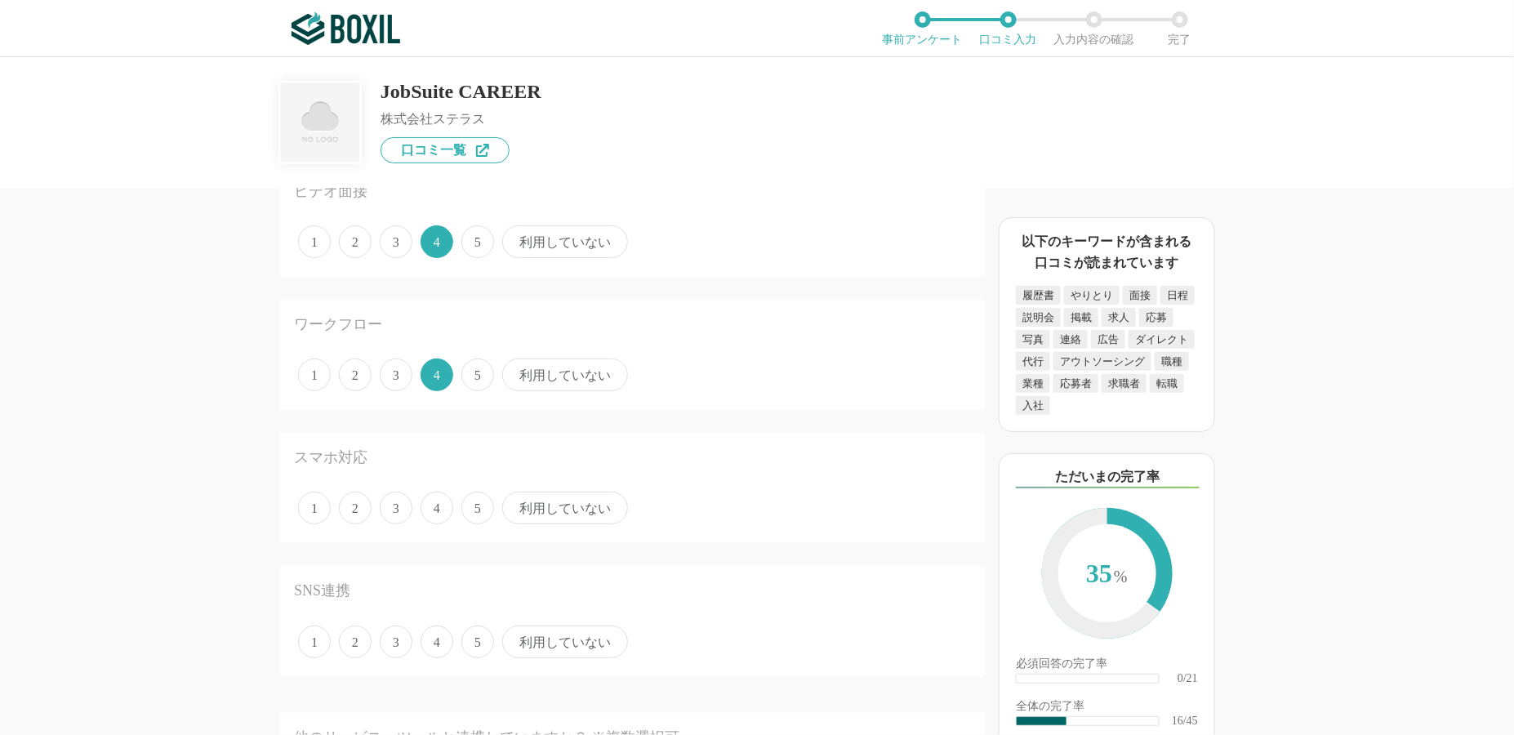
click at [566, 494] on span "利用していない" at bounding box center [565, 508] width 126 height 33
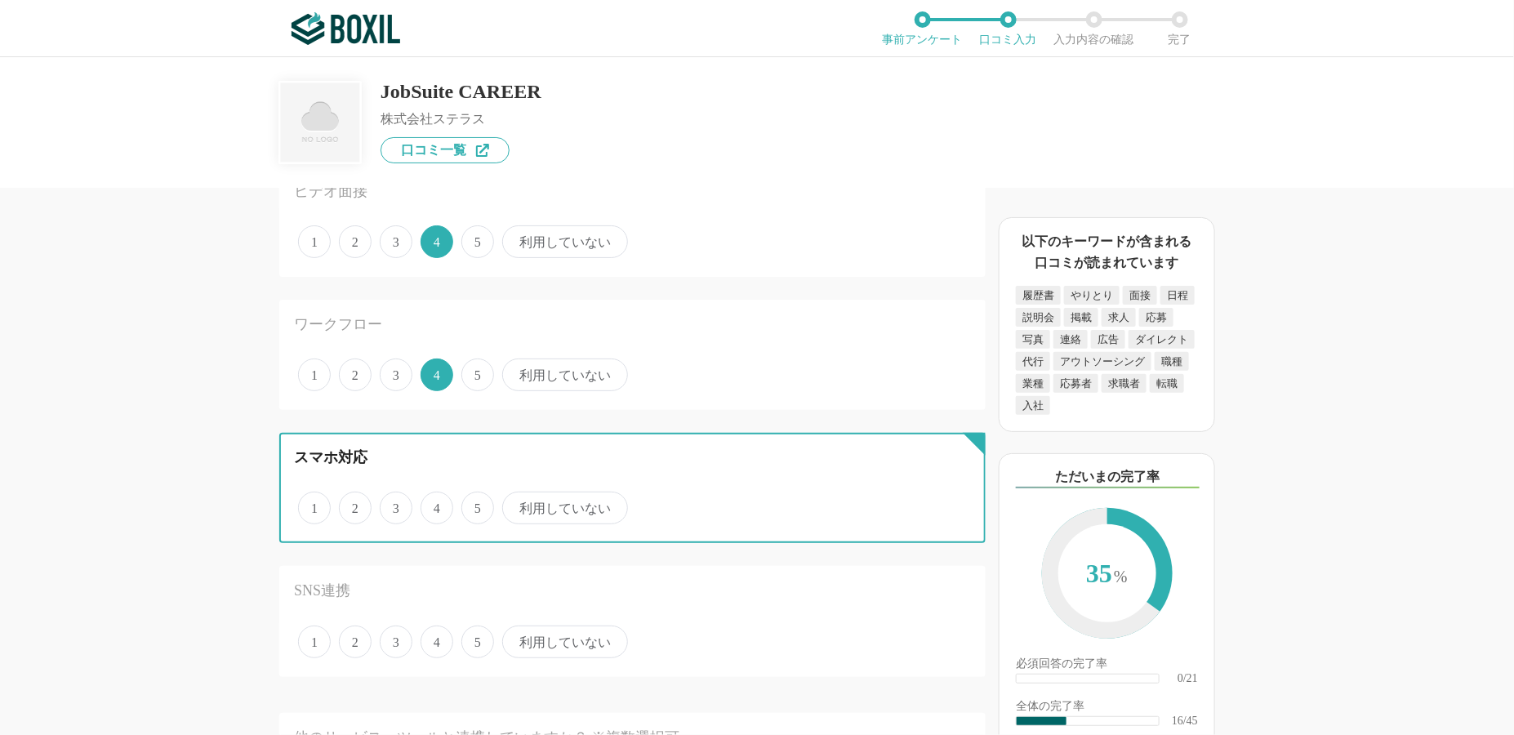
click at [517, 494] on input "利用していない" at bounding box center [511, 499] width 11 height 11
radio input "true"
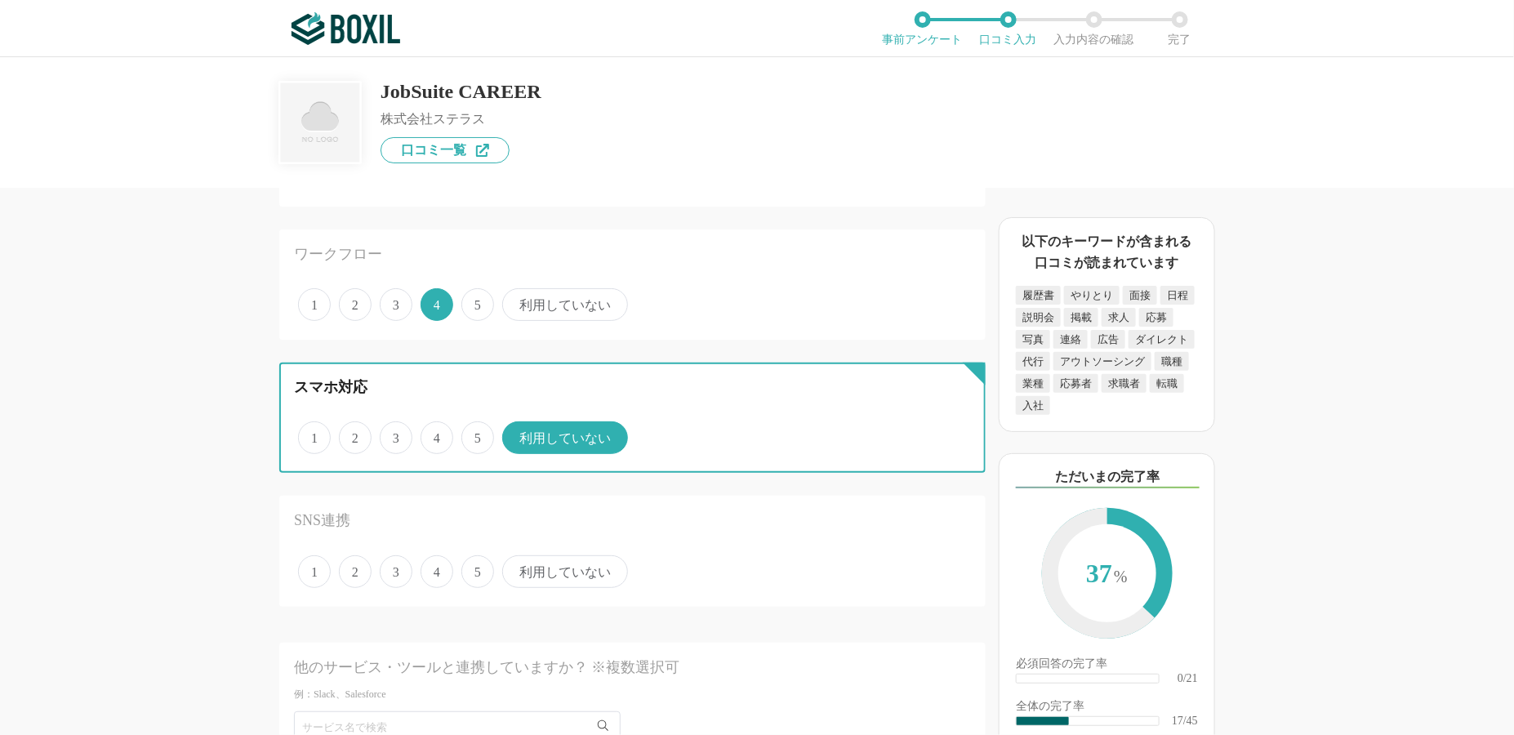
scroll to position [2123, 0]
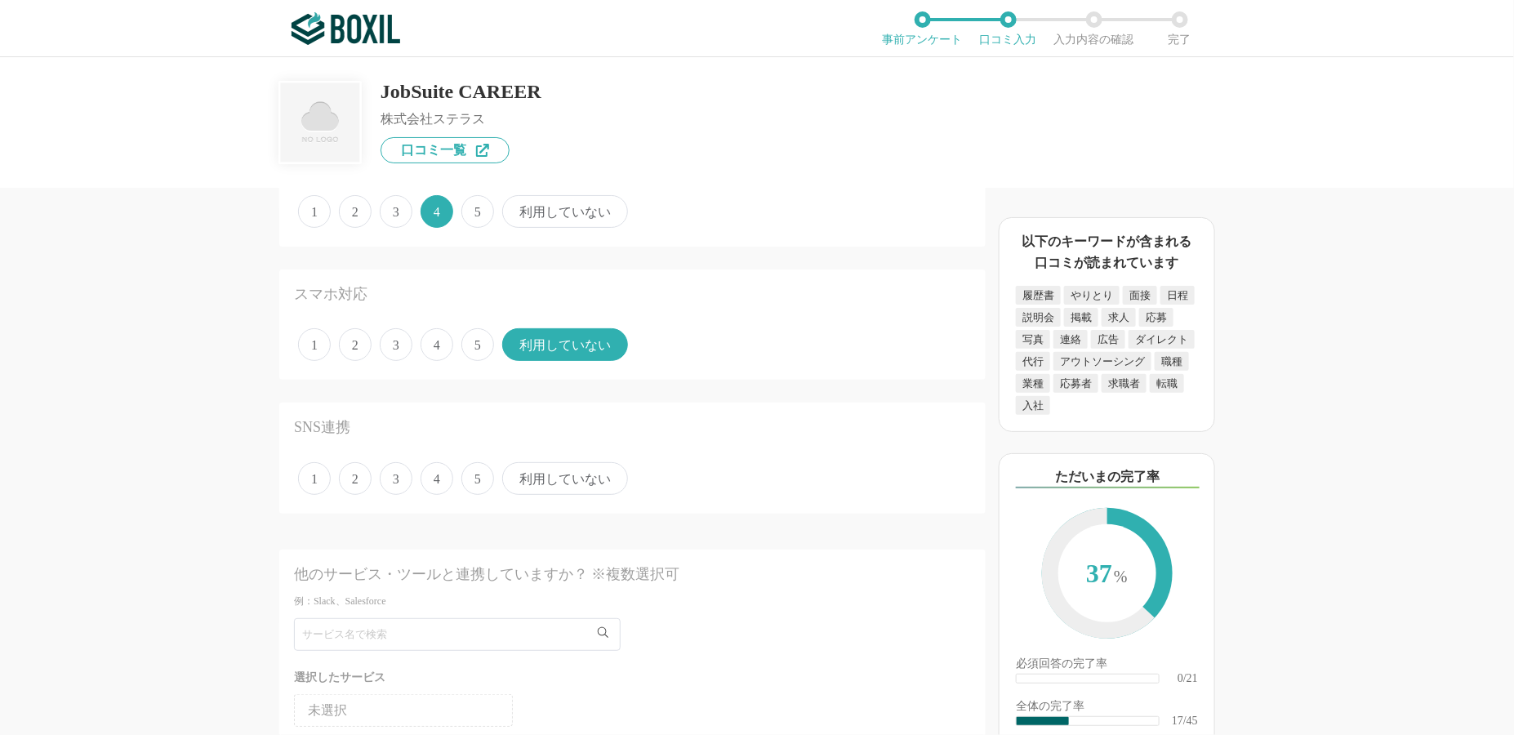
click at [569, 474] on span "利用していない" at bounding box center [565, 478] width 126 height 33
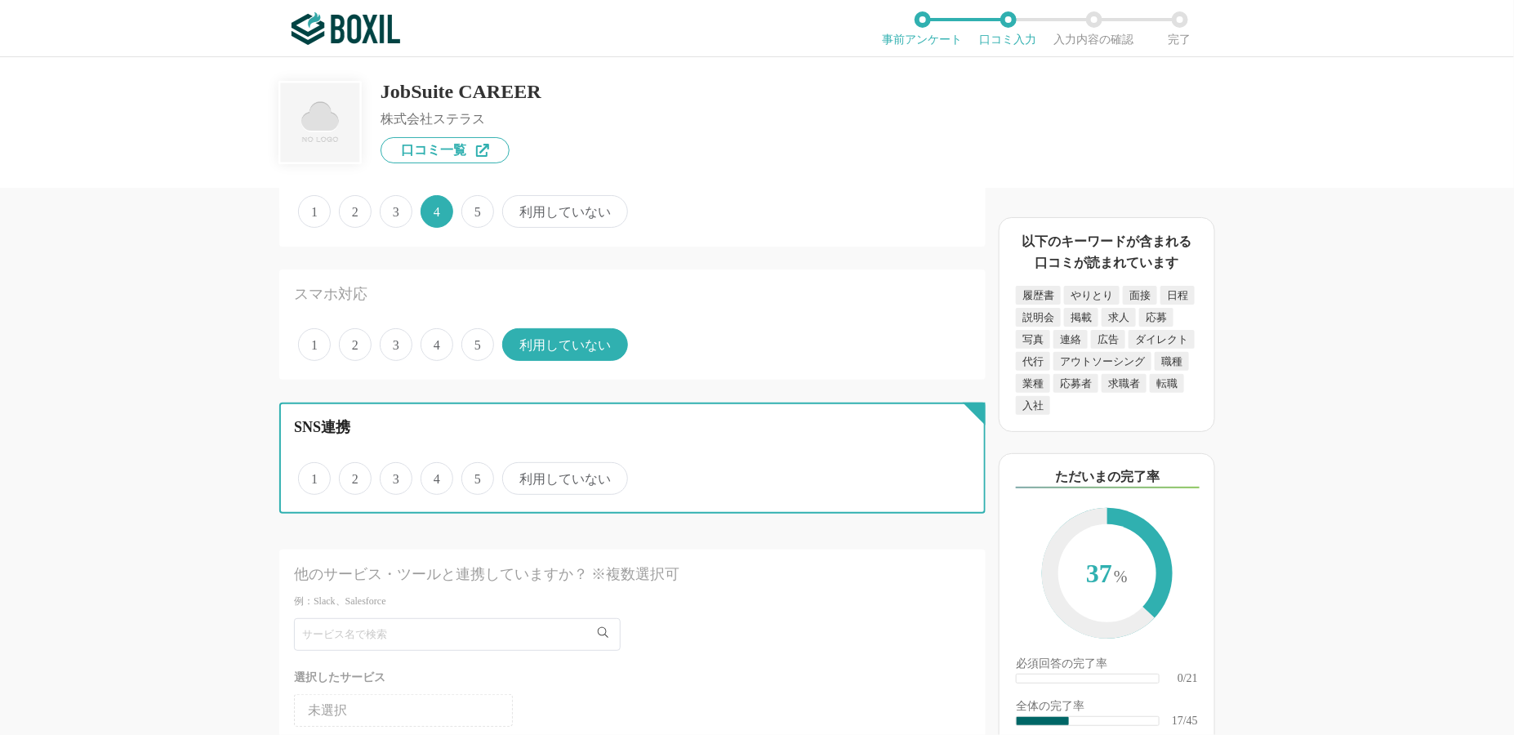
click at [517, 474] on input "利用していない" at bounding box center [511, 470] width 11 height 11
radio input "true"
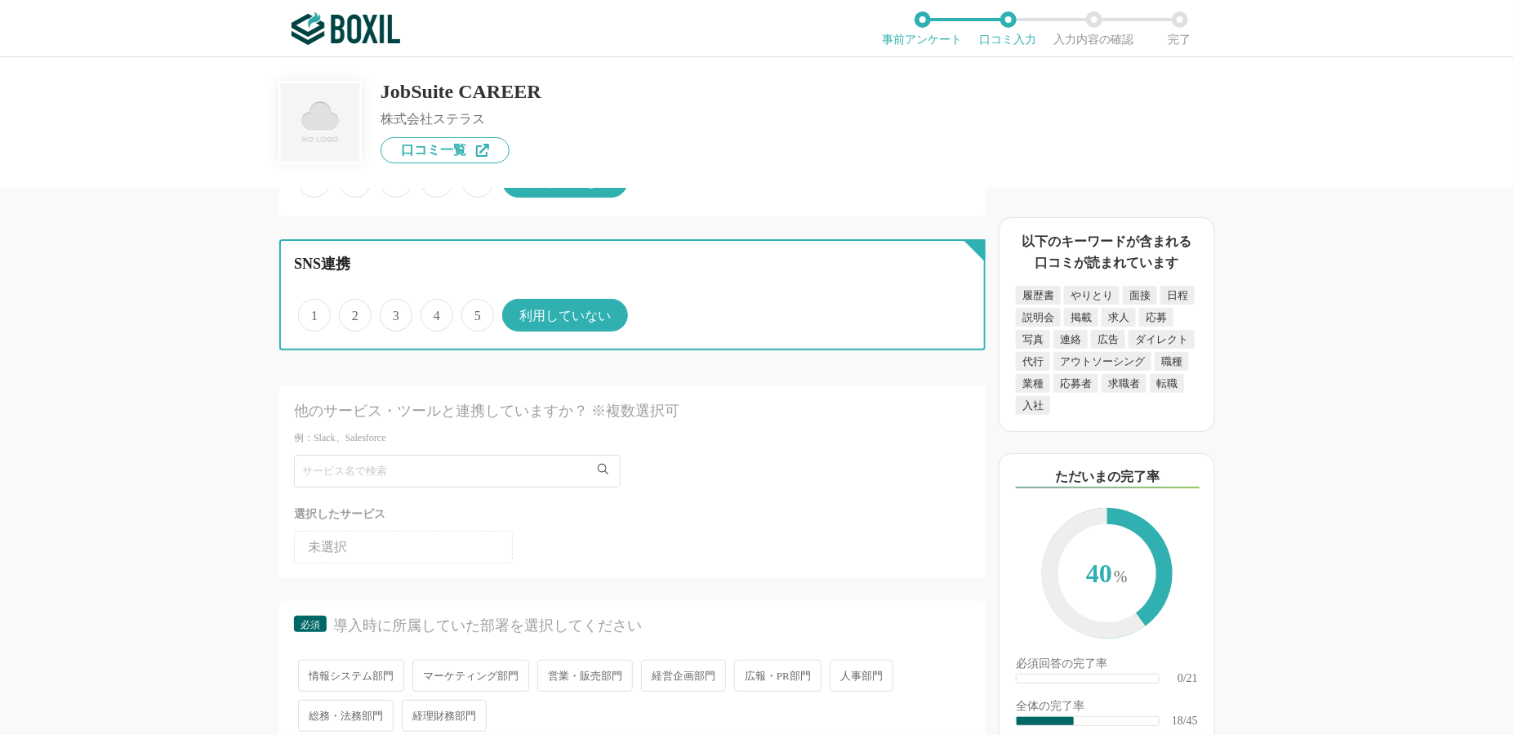
scroll to position [2532, 0]
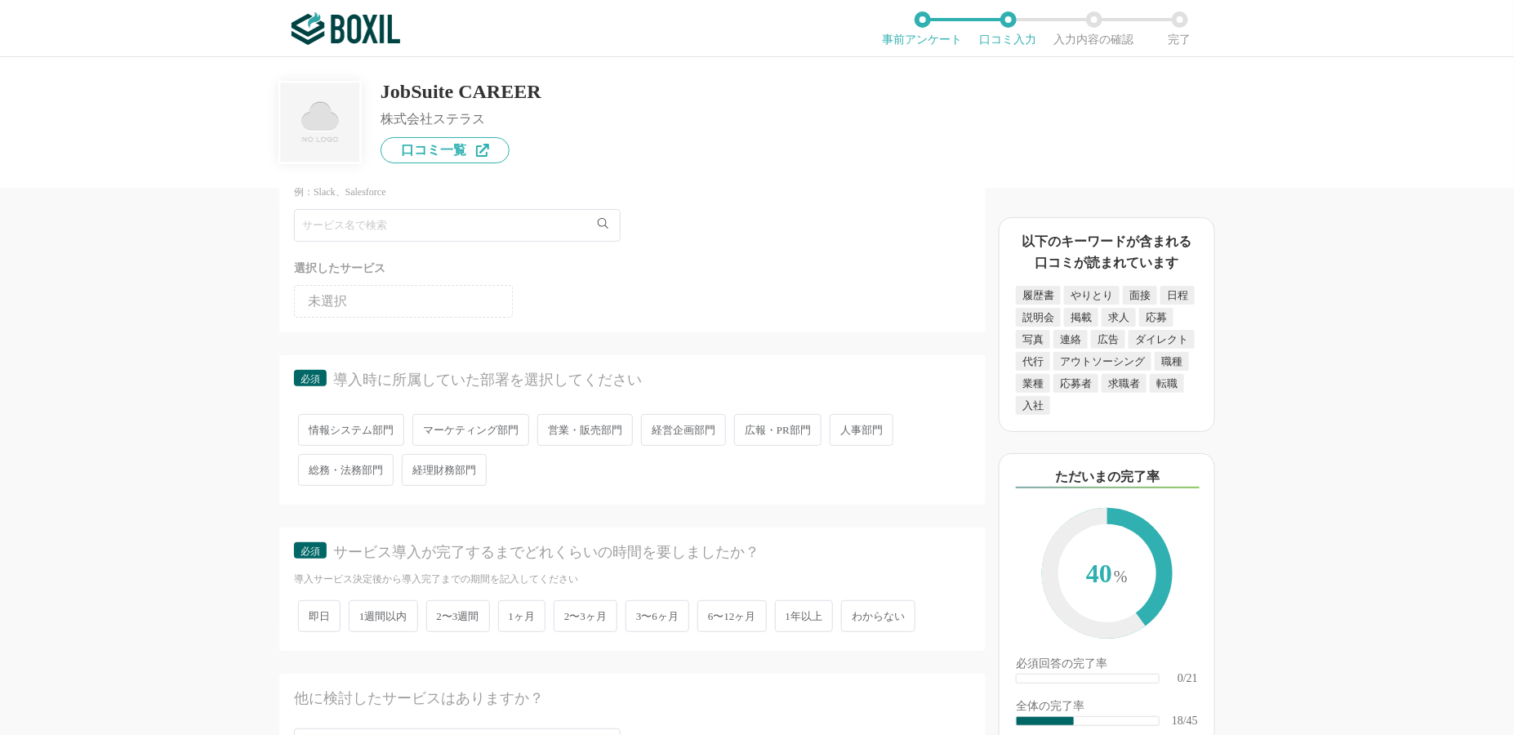
click at [882, 415] on span "人事部門" at bounding box center [862, 430] width 64 height 32
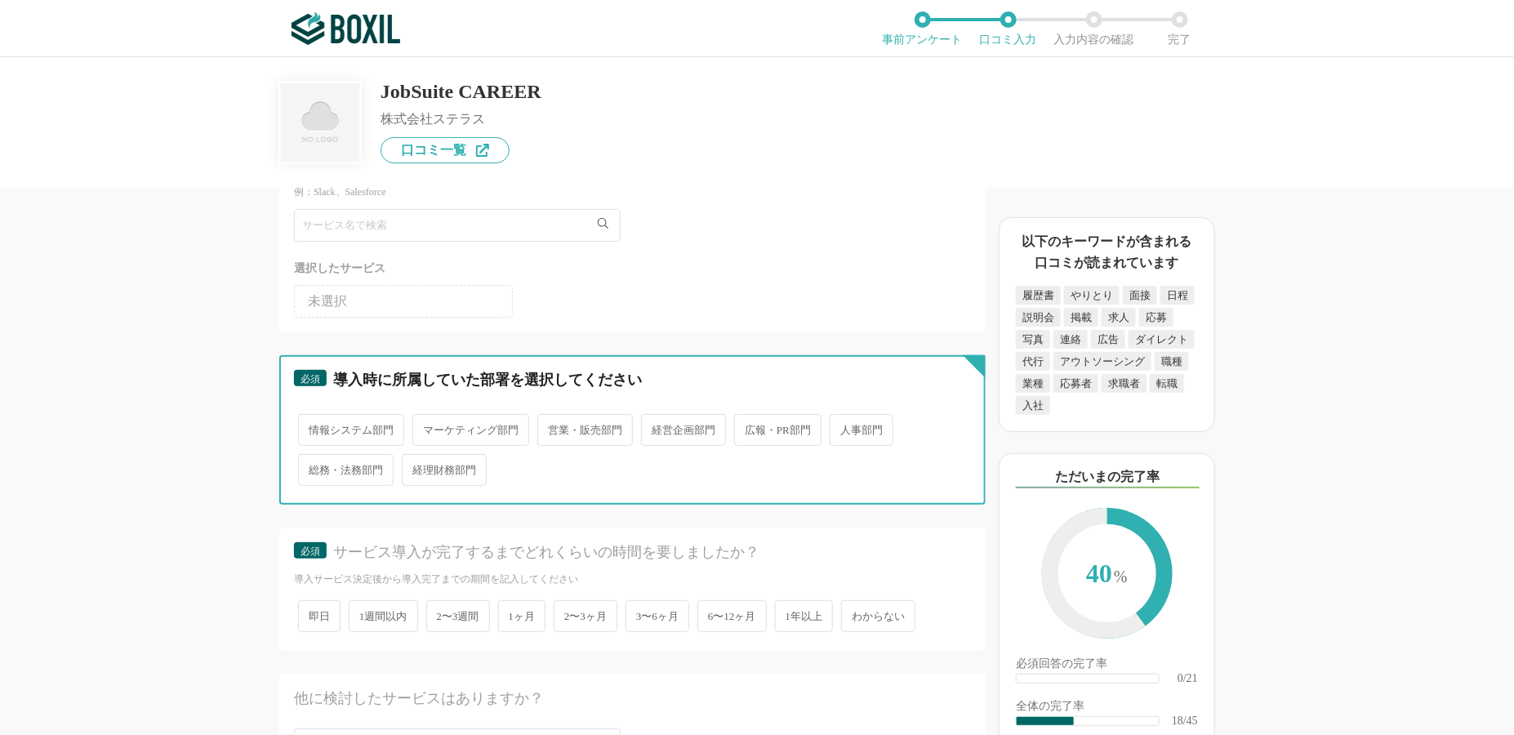
click at [845, 417] on input "人事部門" at bounding box center [839, 422] width 11 height 11
radio input "true"
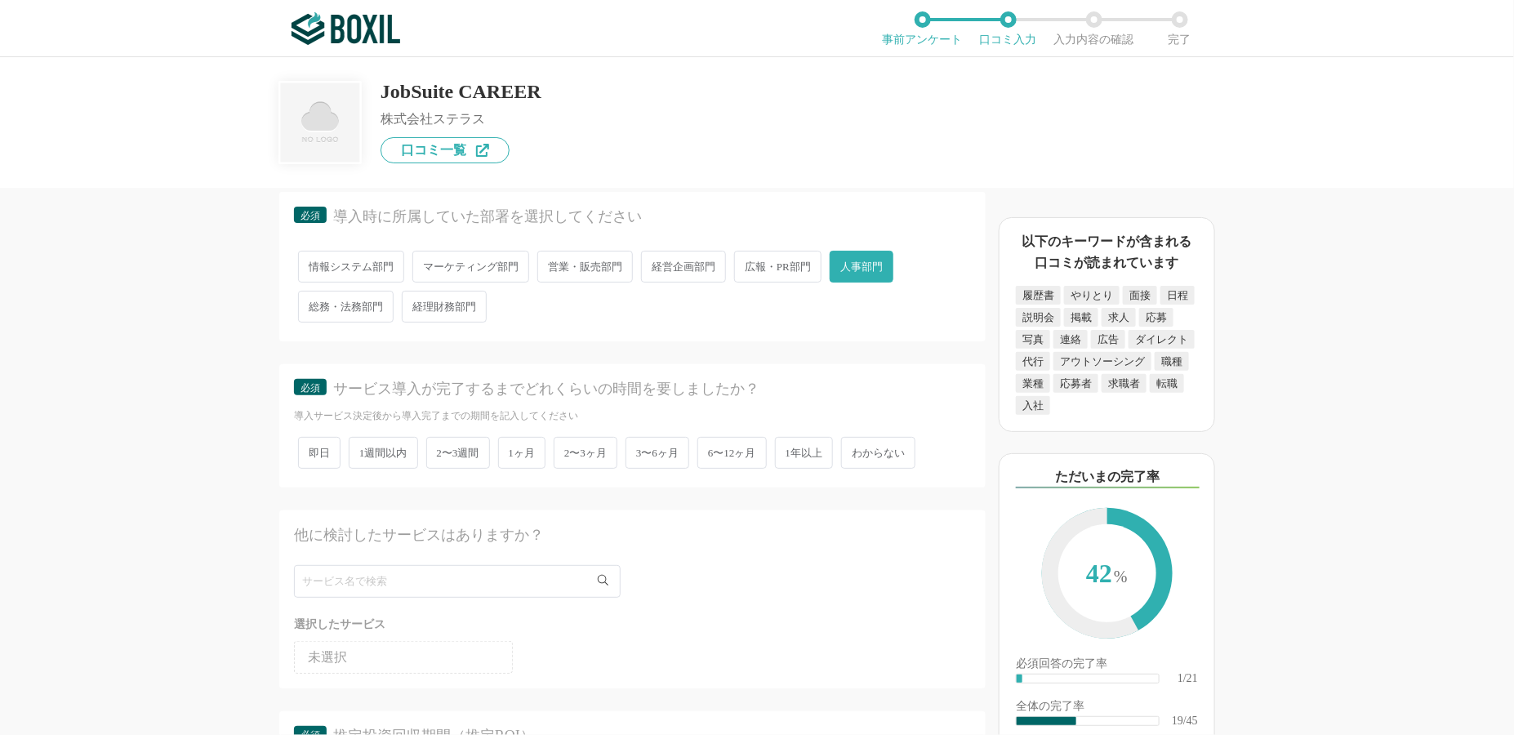
click at [521, 437] on span "1ヶ月" at bounding box center [522, 453] width 48 height 32
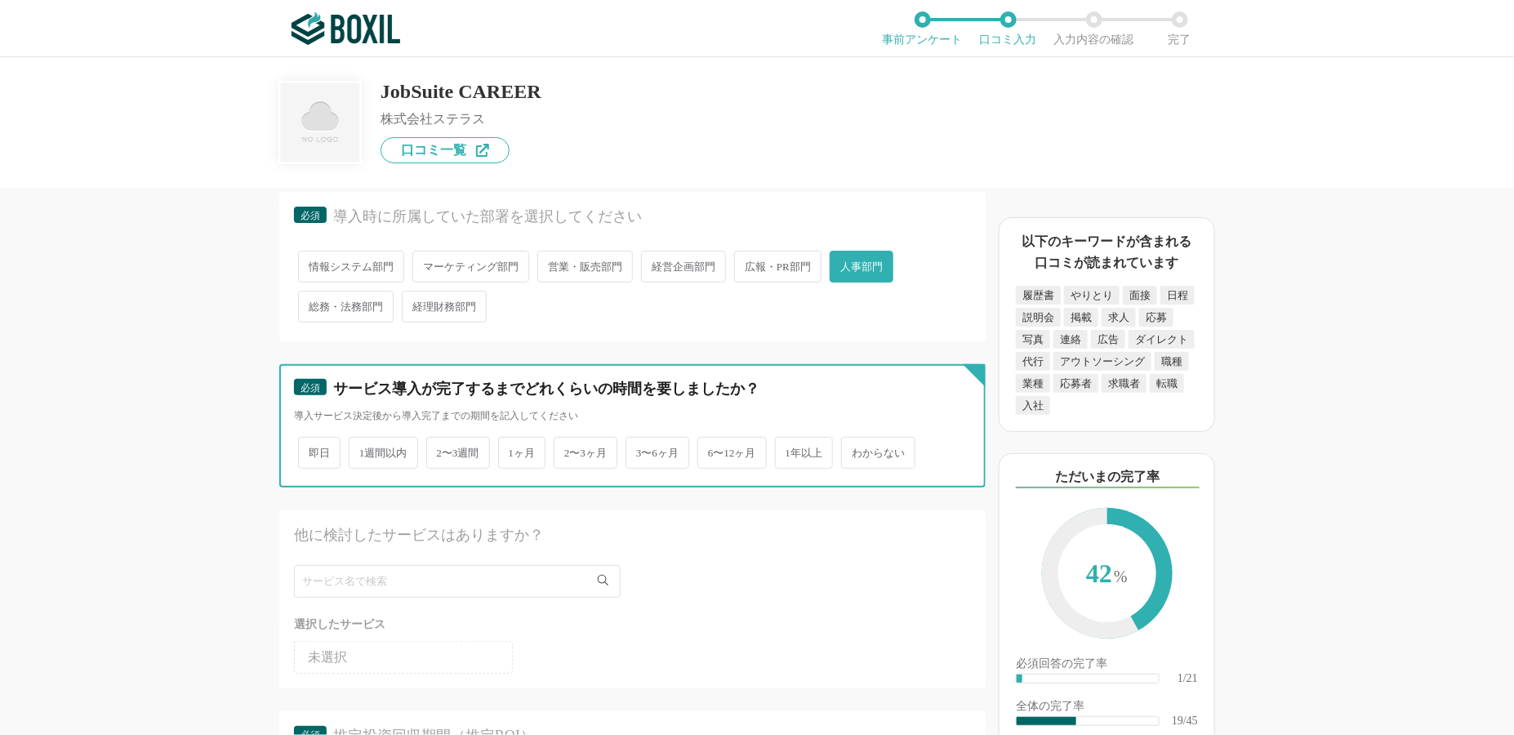
click at [513, 439] on input "1ヶ月" at bounding box center [507, 444] width 11 height 11
radio input "true"
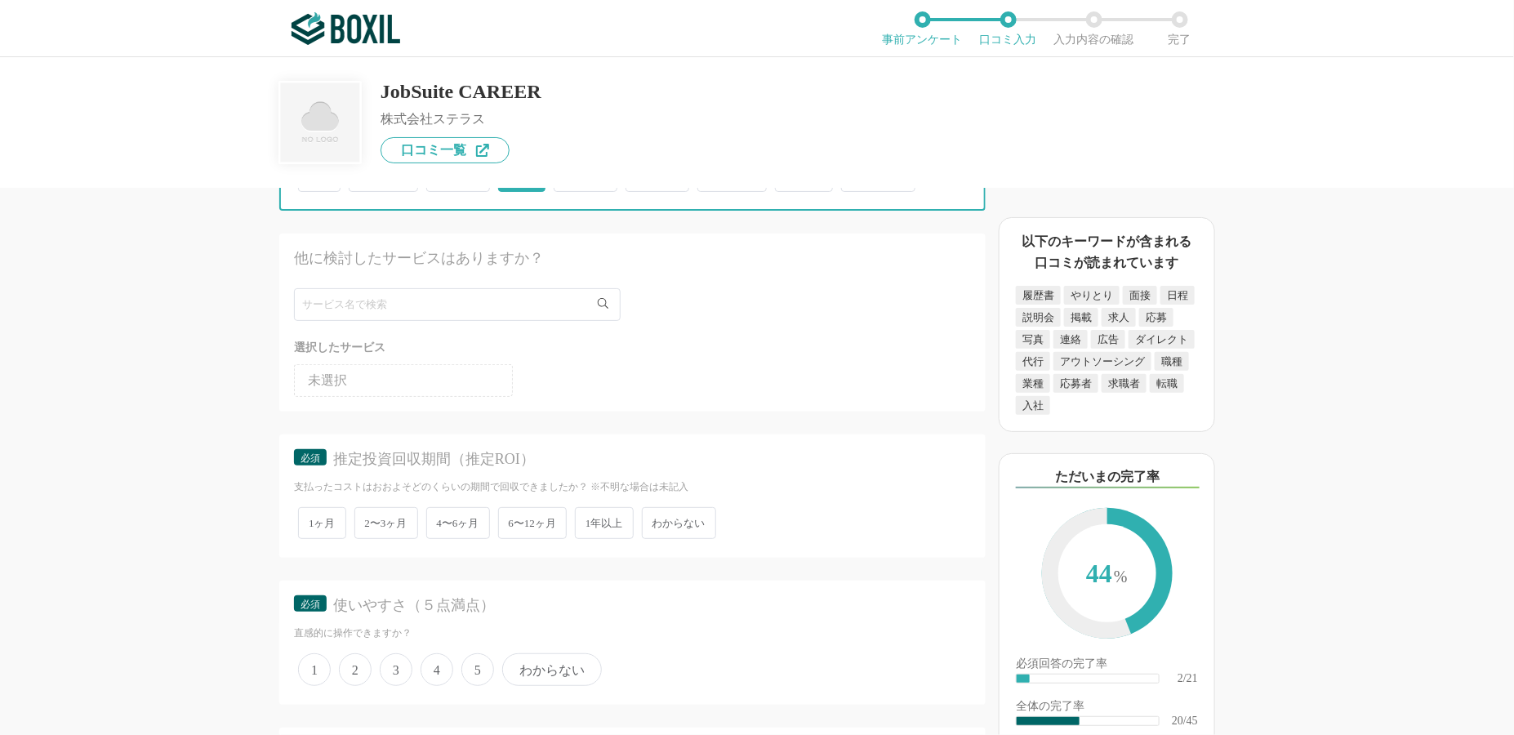
scroll to position [2776, 0]
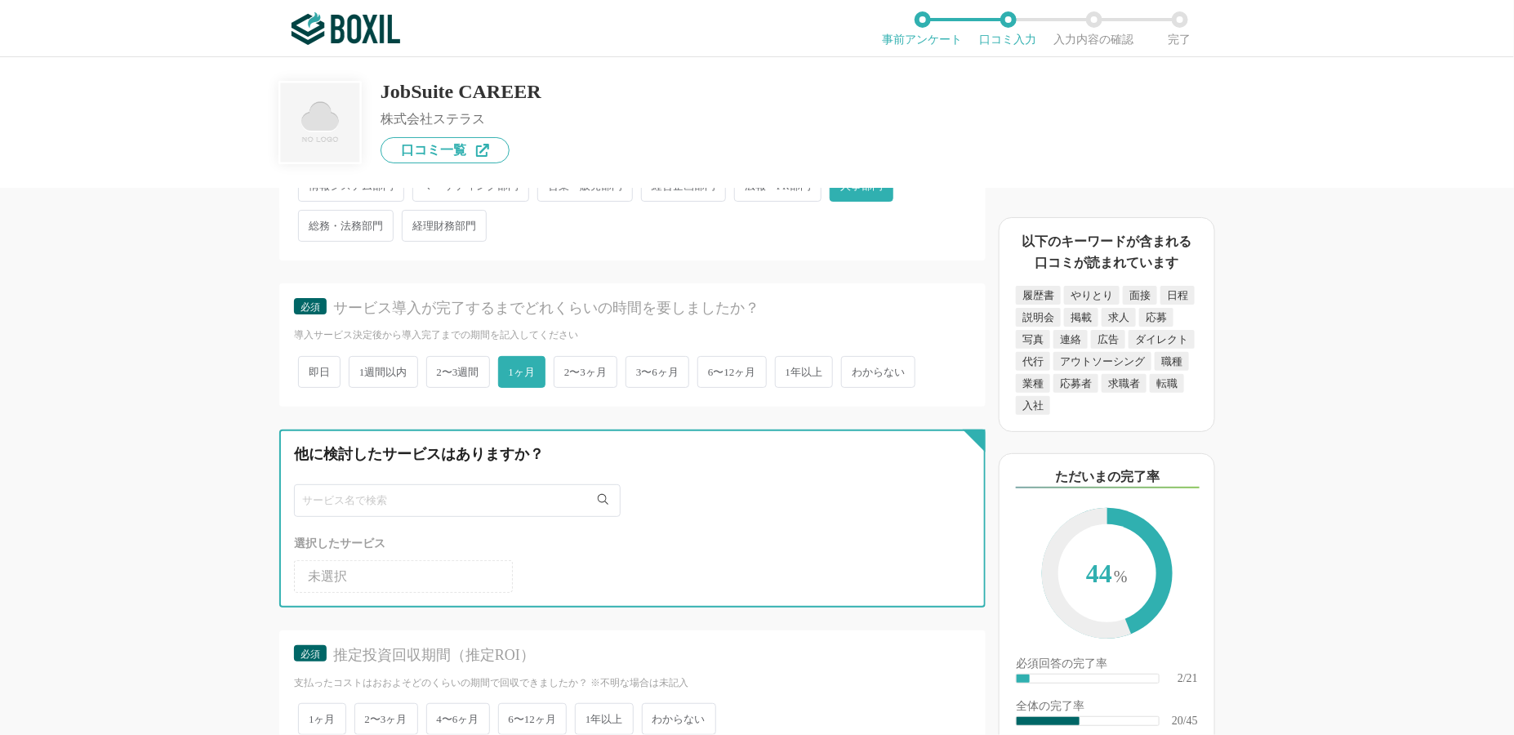
click at [422, 487] on input "text" at bounding box center [457, 500] width 327 height 33
type input "リ"
type input "り"
type input "r"
type input "へ"
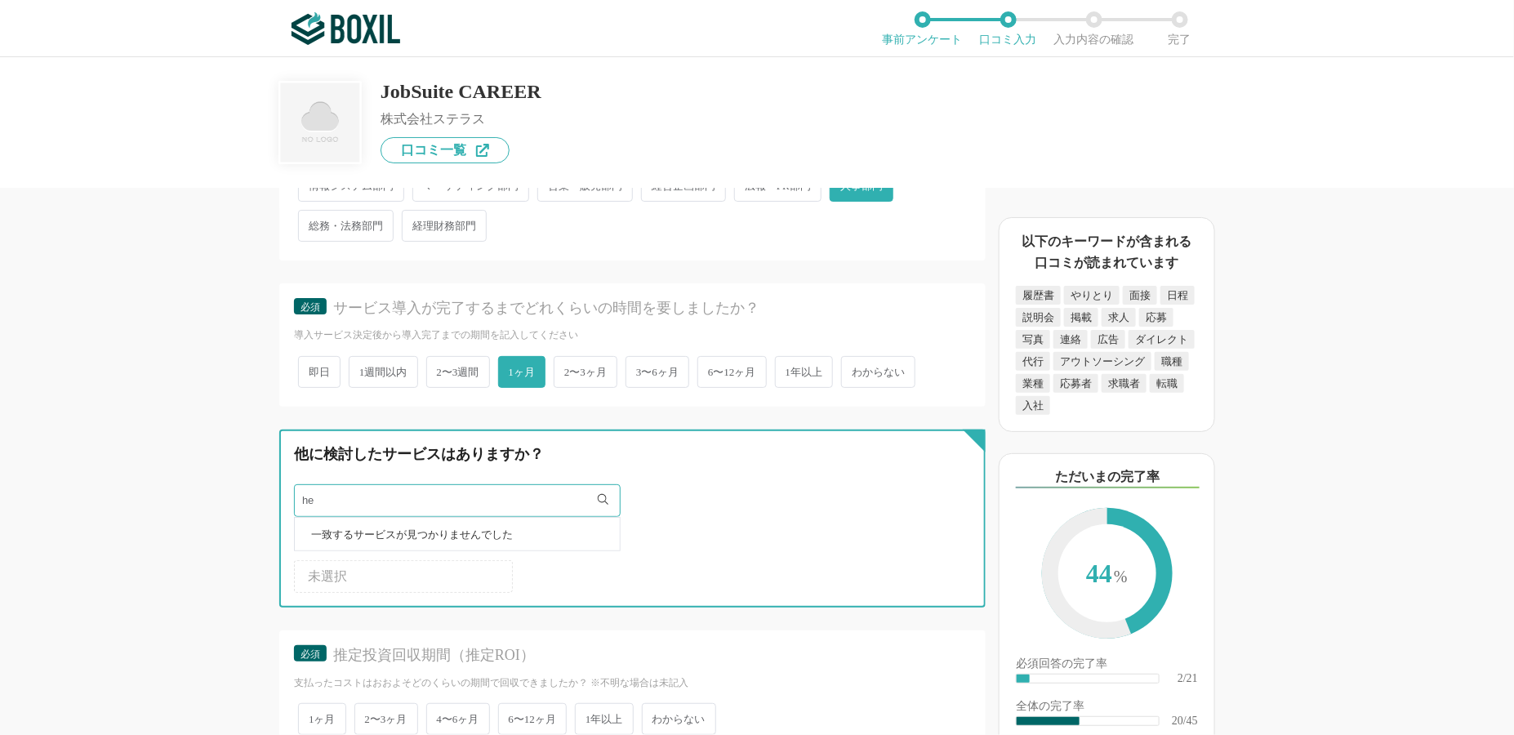
type input "h"
drag, startPoint x: 423, startPoint y: 483, endPoint x: 251, endPoint y: 479, distance: 172.4
click at [251, 479] on div "採用管理システム(ATS)の機能について（5点満点で評価してください） 複数の広告管理を一括化 1 2 3 4 5 利用していない 応募～面接までの自動化 1…" at bounding box center [577, 461] width 817 height 547
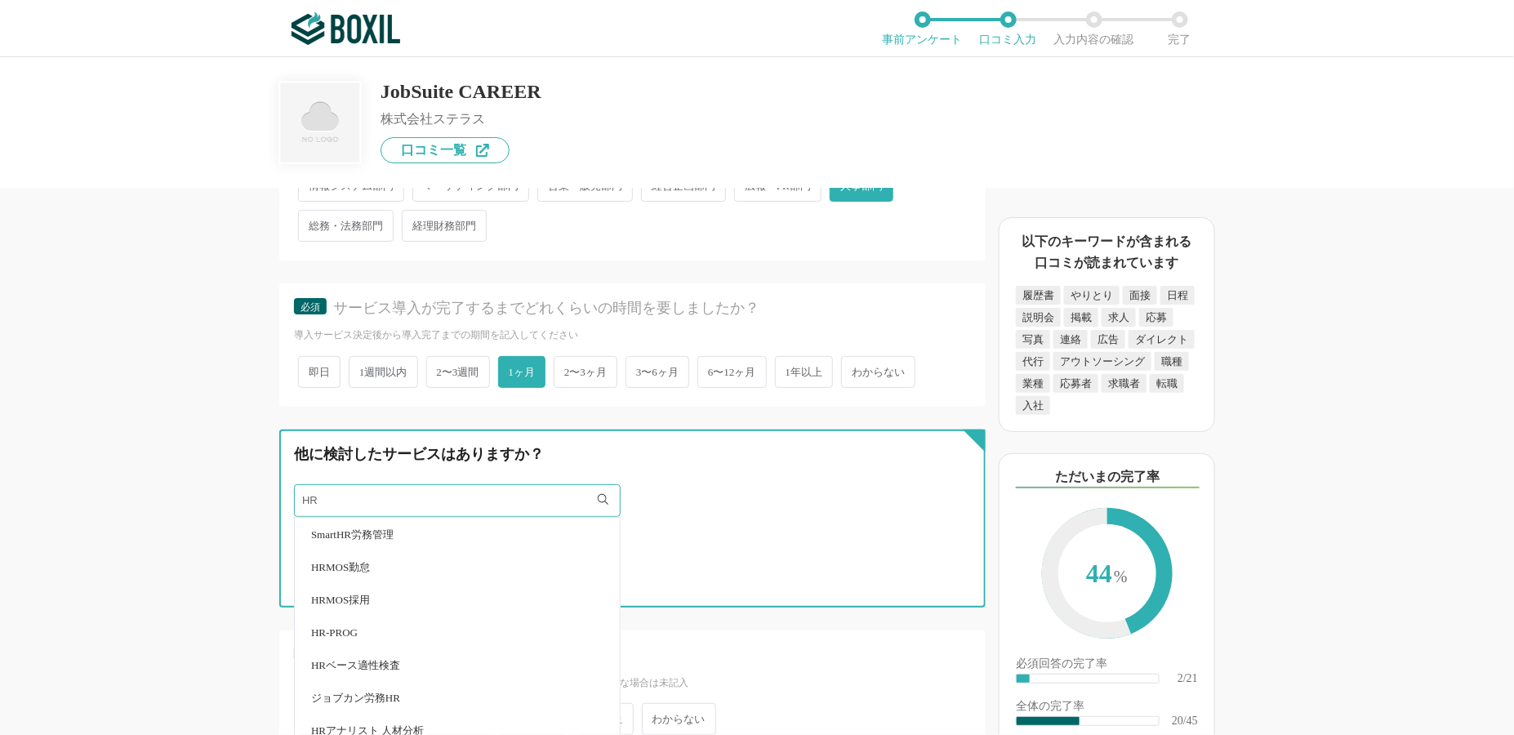
type input "HR"
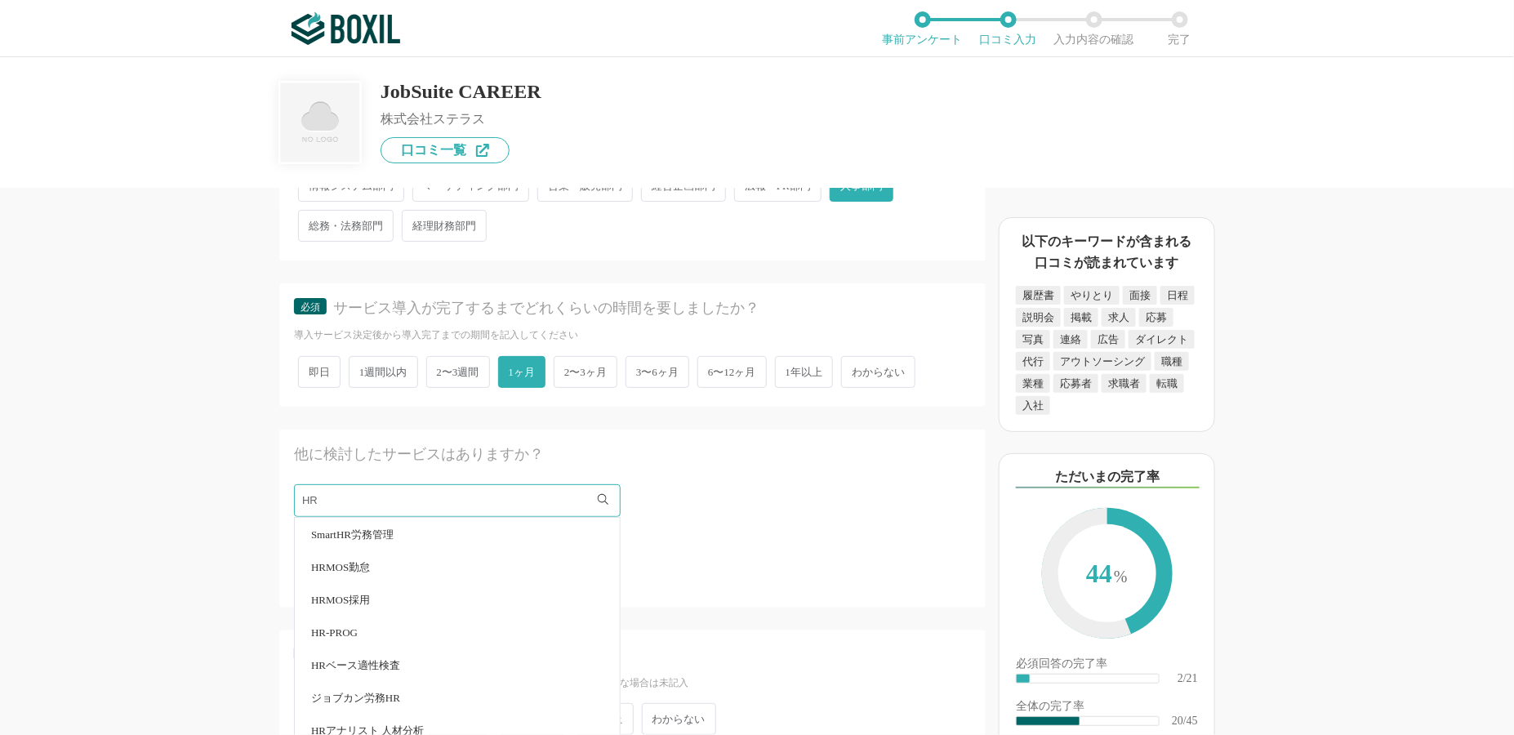
click at [490, 551] on li "HRMOS勤怠" at bounding box center [457, 567] width 325 height 33
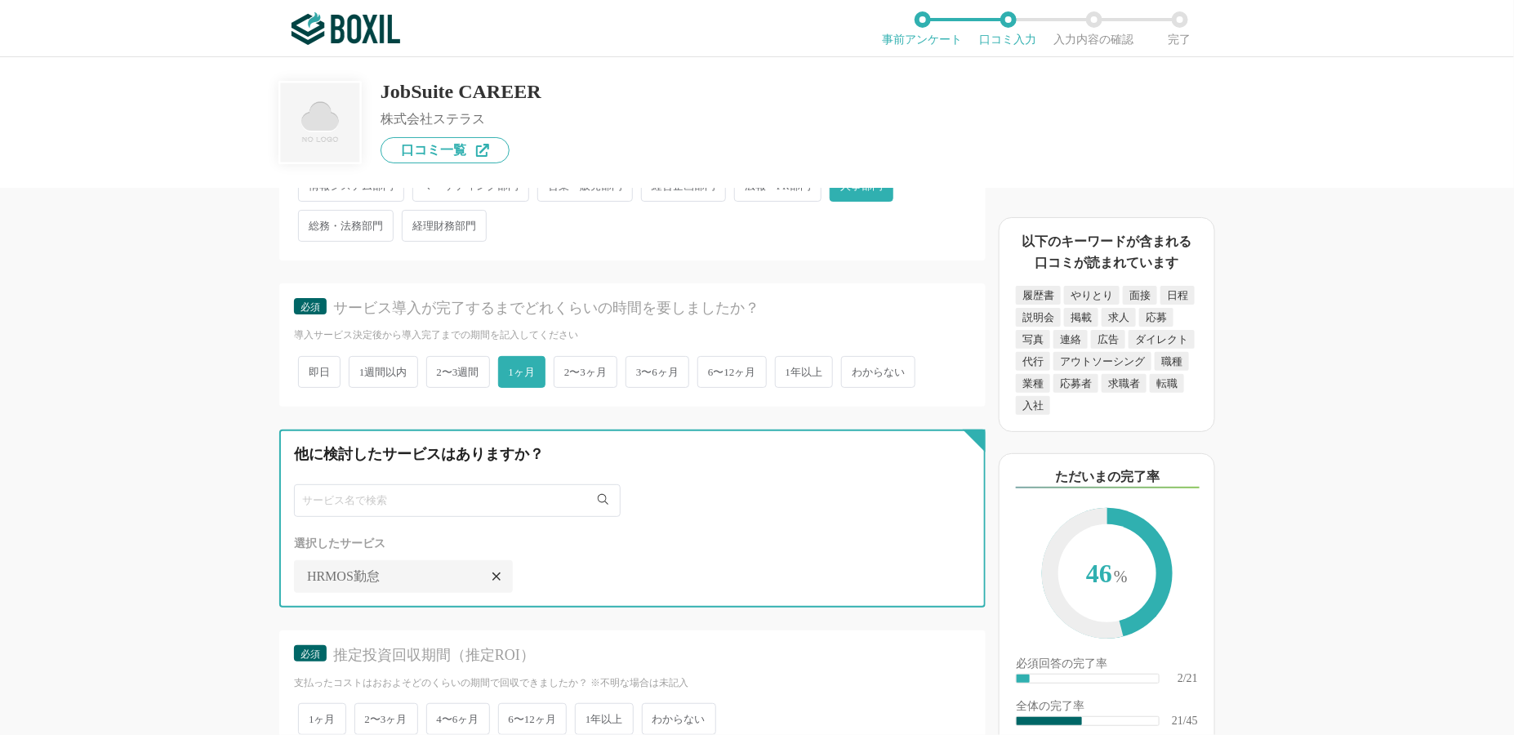
click at [399, 484] on input "text" at bounding box center [457, 500] width 327 height 33
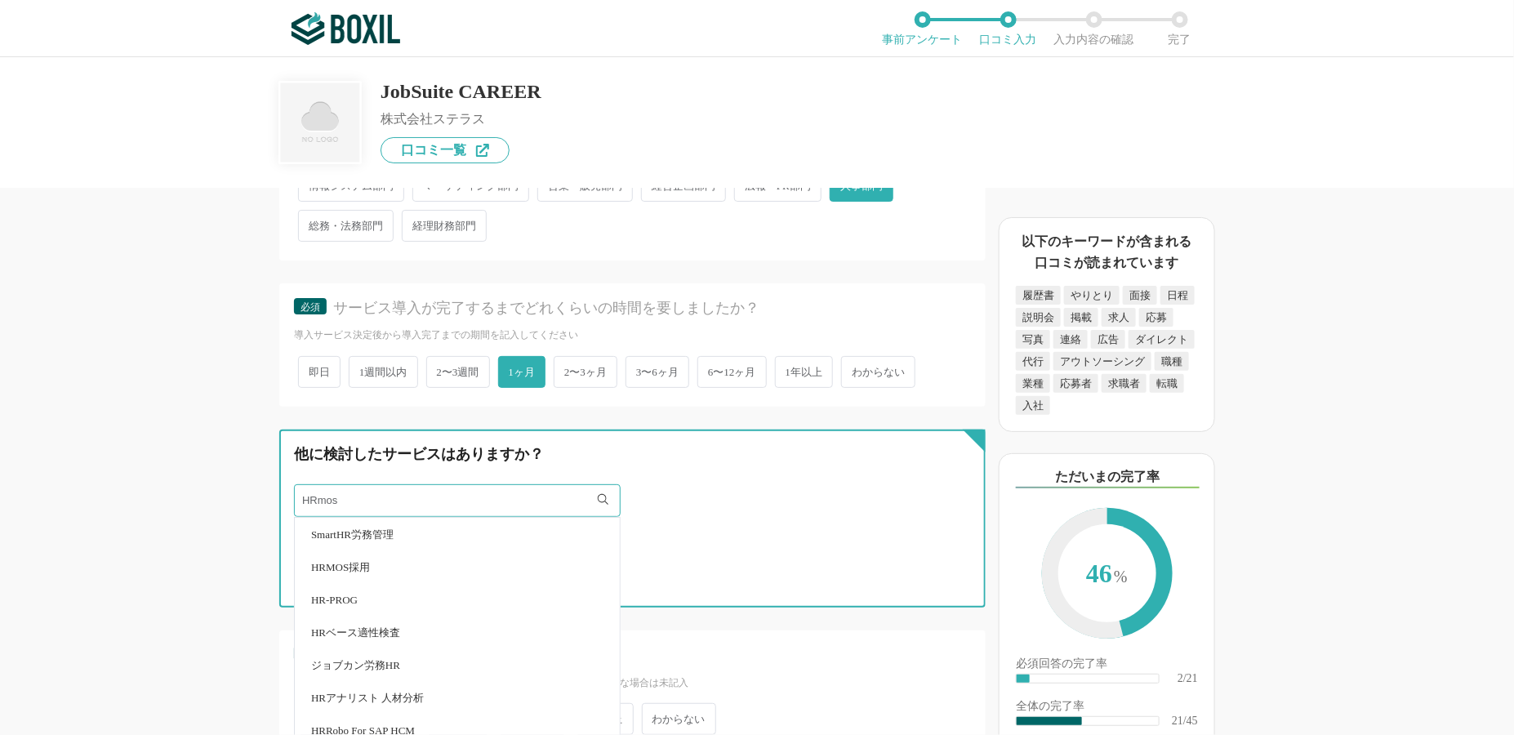
type input "HRmos"
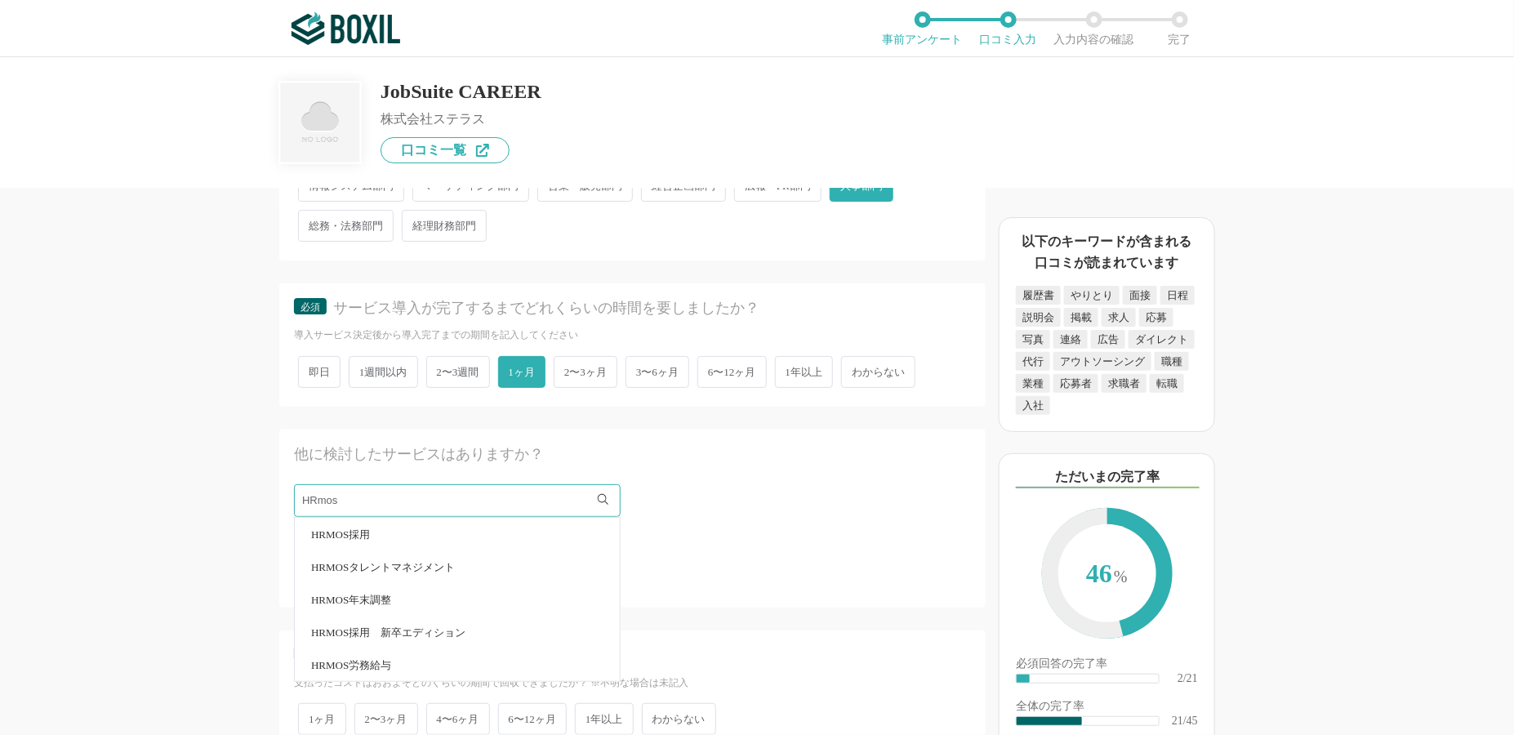
click at [422, 518] on li "HRMOS採用" at bounding box center [457, 534] width 325 height 33
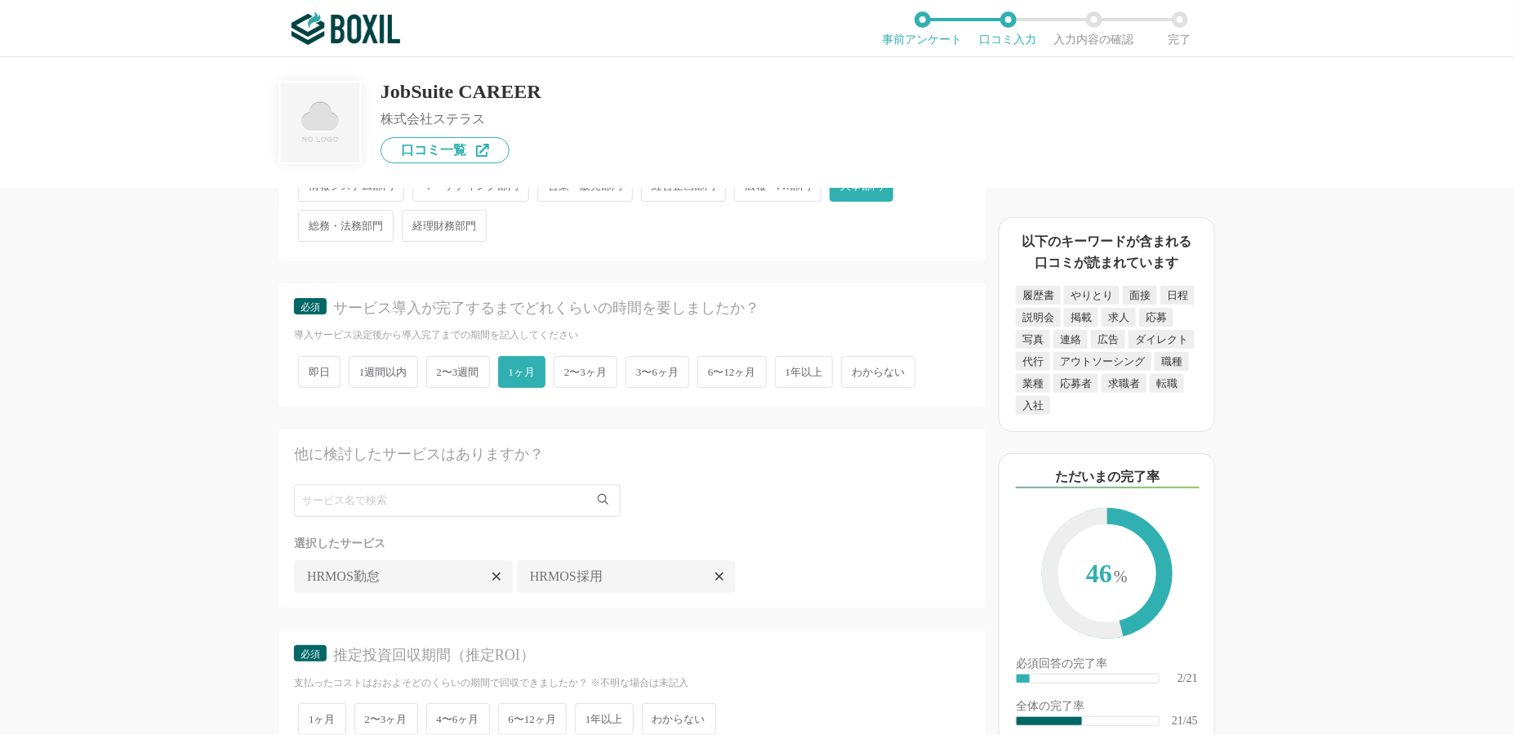
click at [498, 570] on icon at bounding box center [497, 576] width 8 height 13
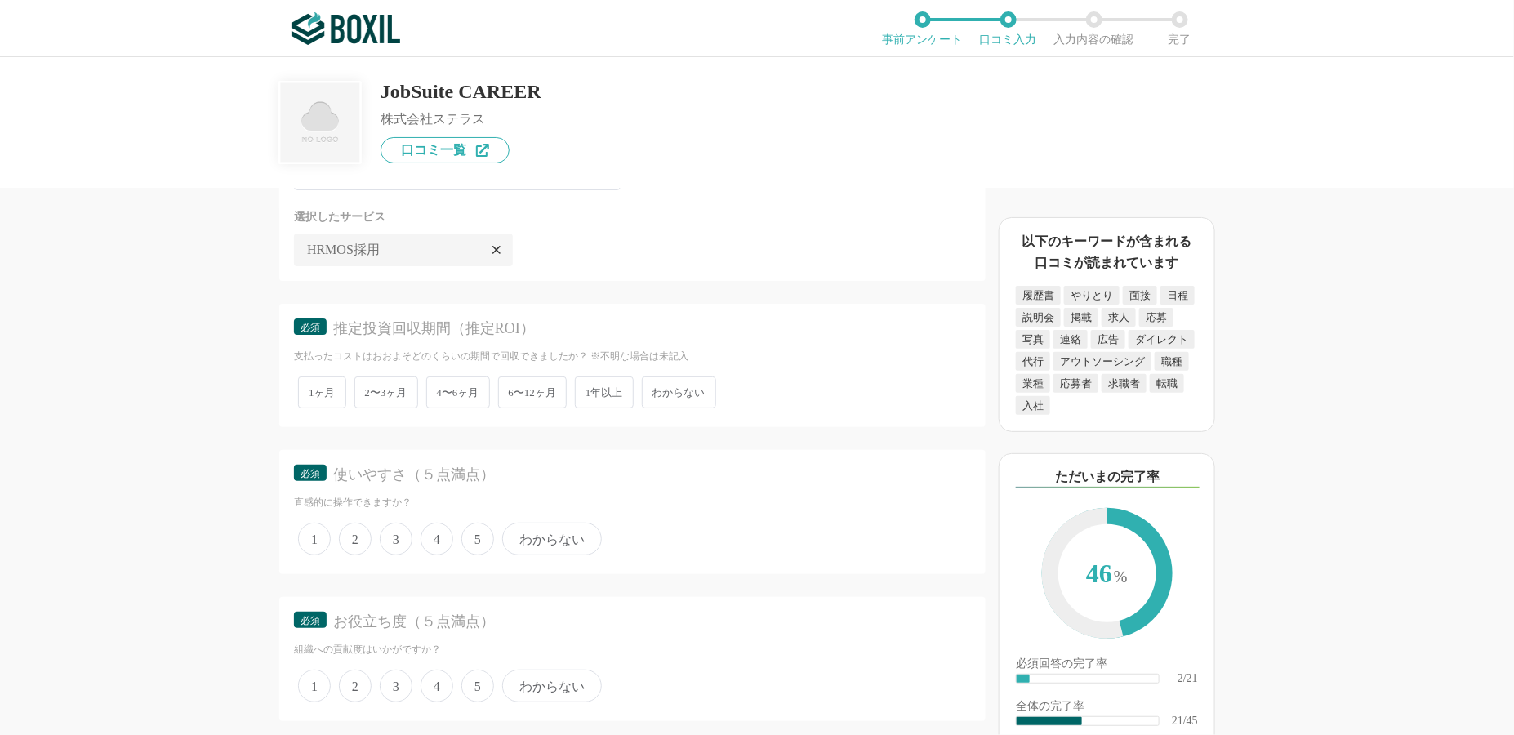
click at [702, 379] on span "わからない" at bounding box center [679, 393] width 74 height 32
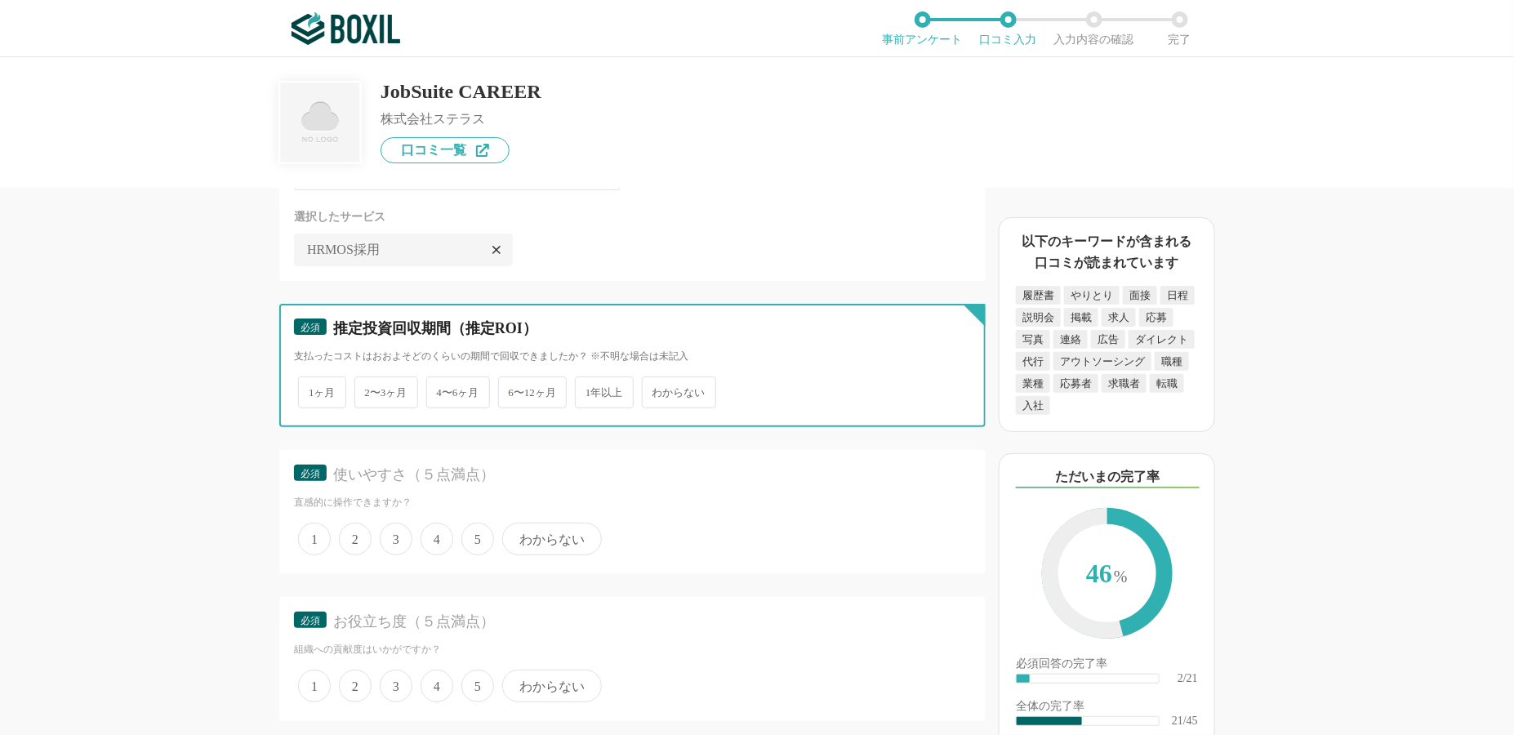
click at [657, 379] on input "わからない" at bounding box center [651, 384] width 11 height 11
radio input "true"
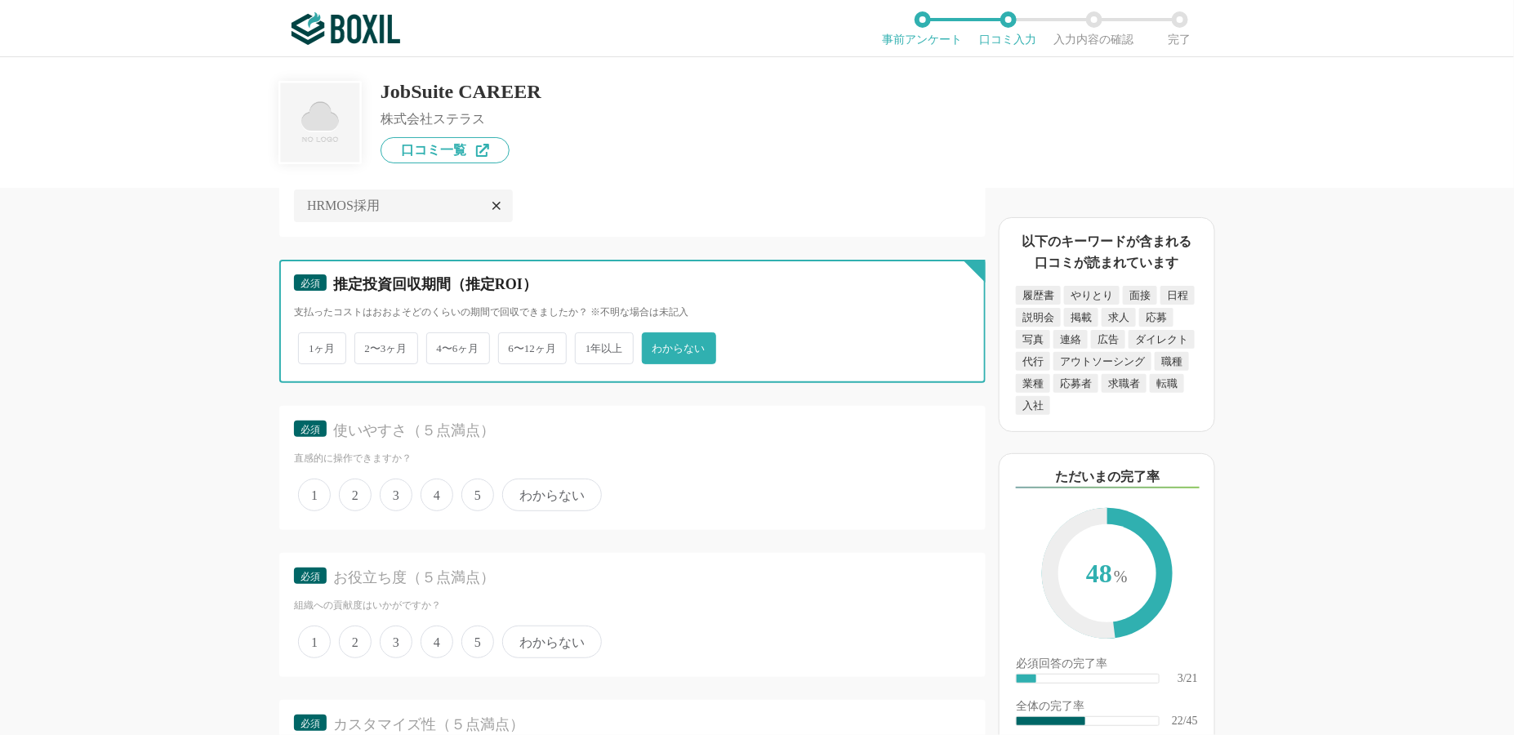
scroll to position [3186, 0]
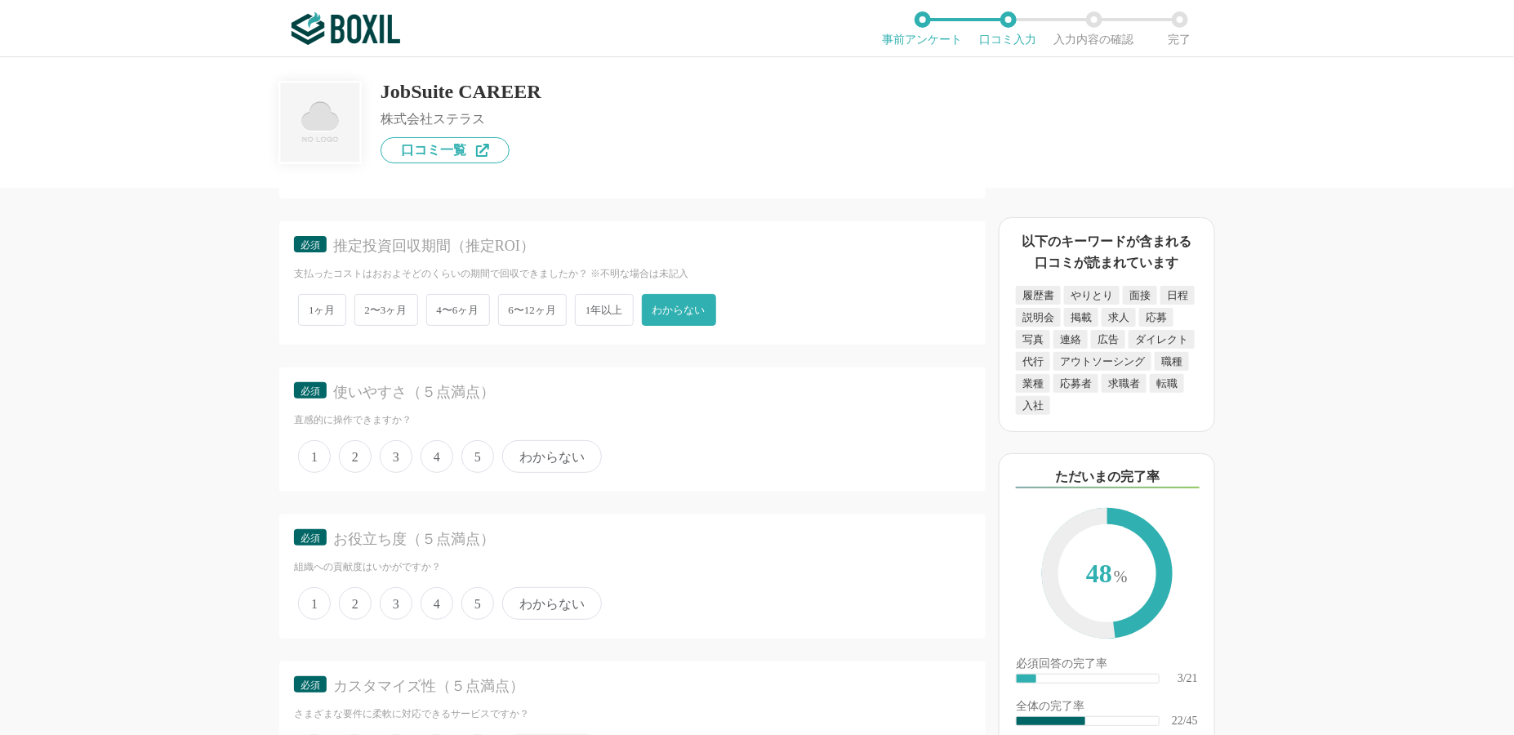
click at [474, 440] on span "5" at bounding box center [478, 456] width 33 height 33
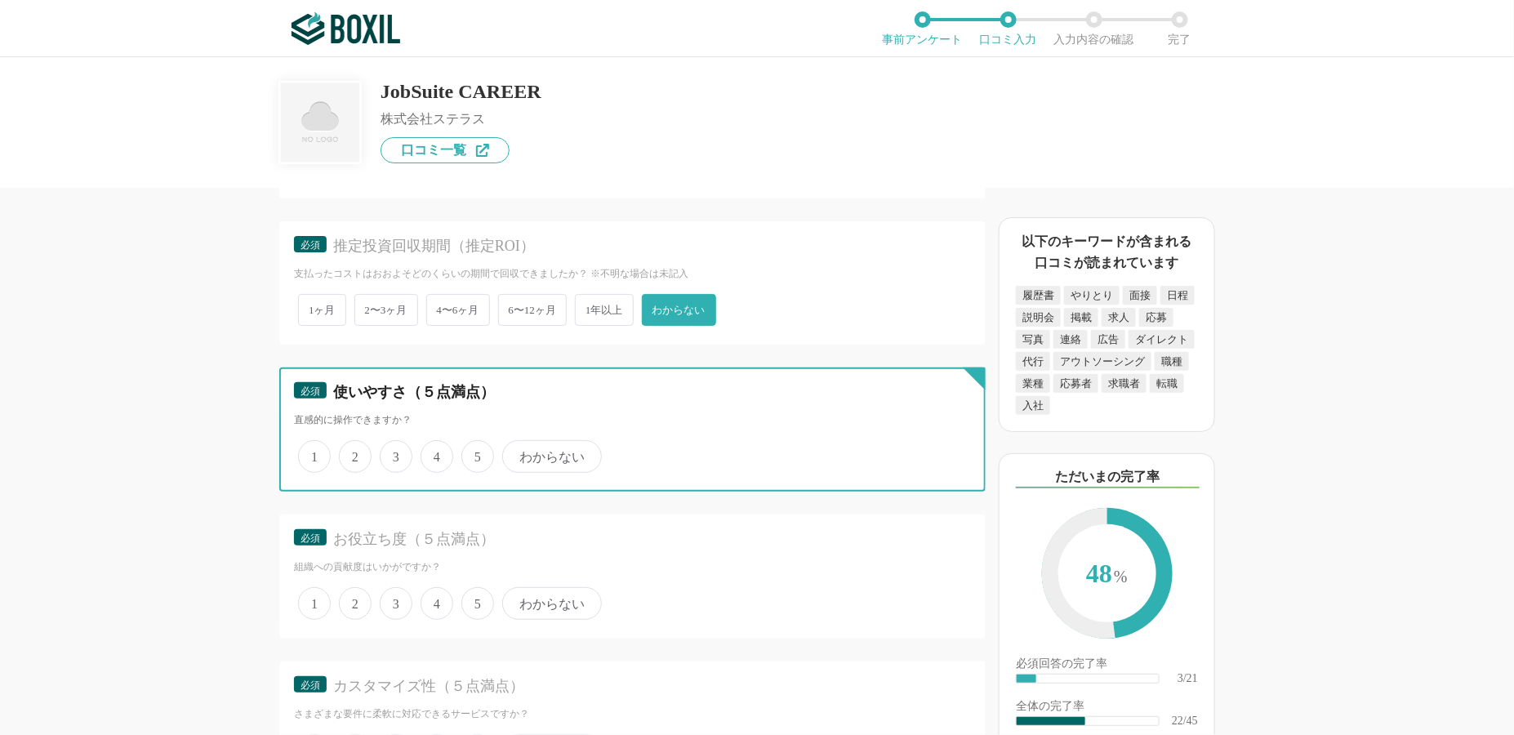
click at [474, 443] on input "5" at bounding box center [471, 448] width 11 height 11
radio input "true"
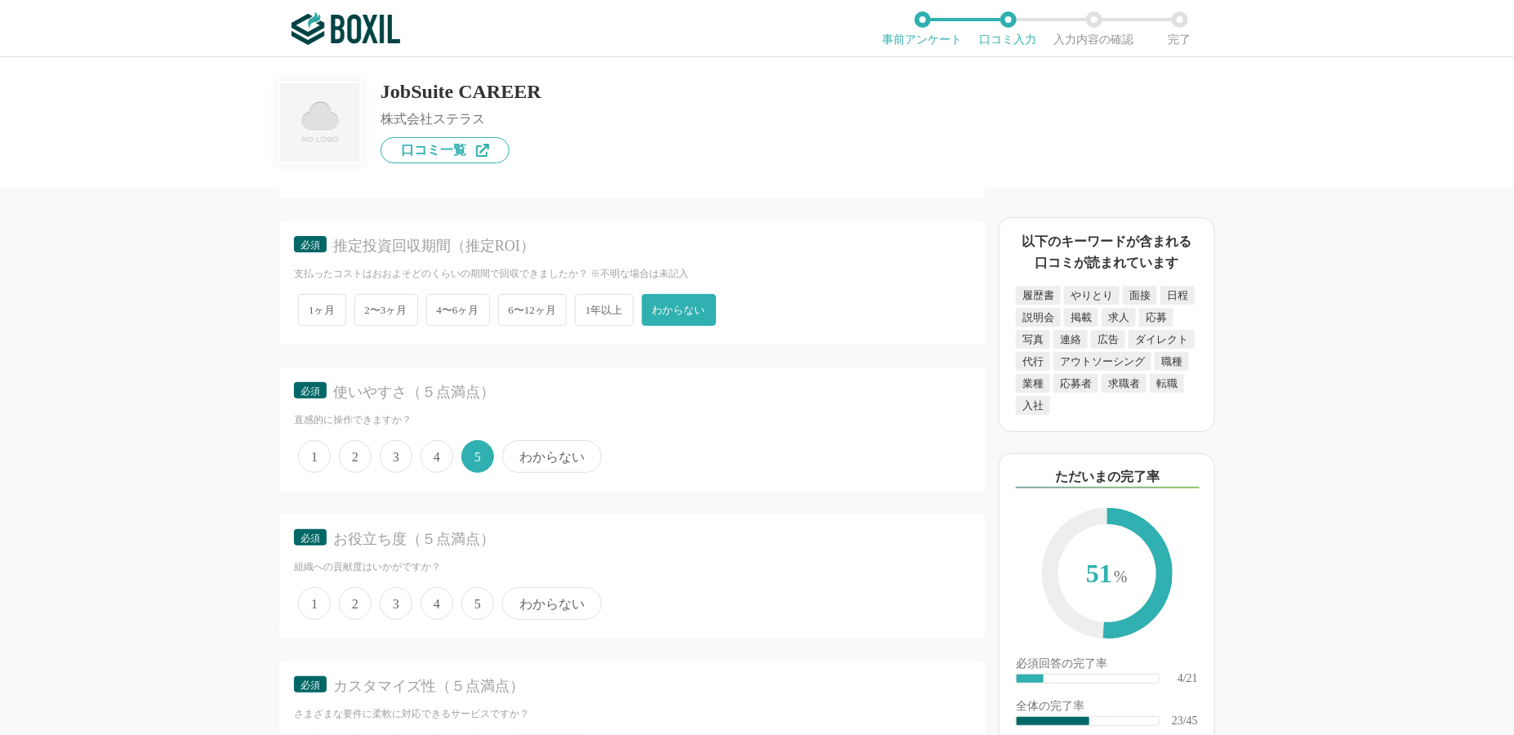
click at [466, 587] on span "5" at bounding box center [478, 603] width 33 height 33
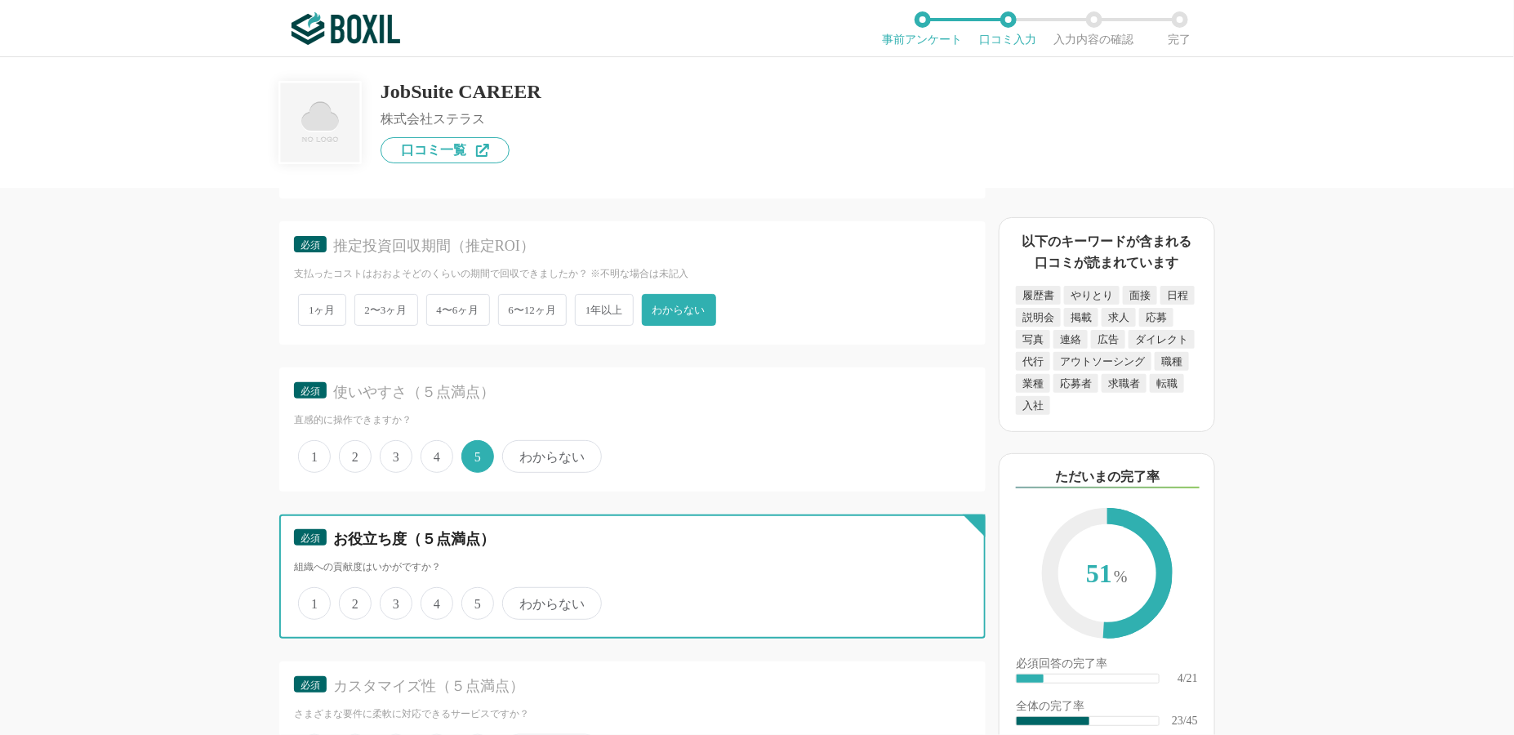
click at [466, 590] on input "5" at bounding box center [471, 595] width 11 height 11
radio input "true"
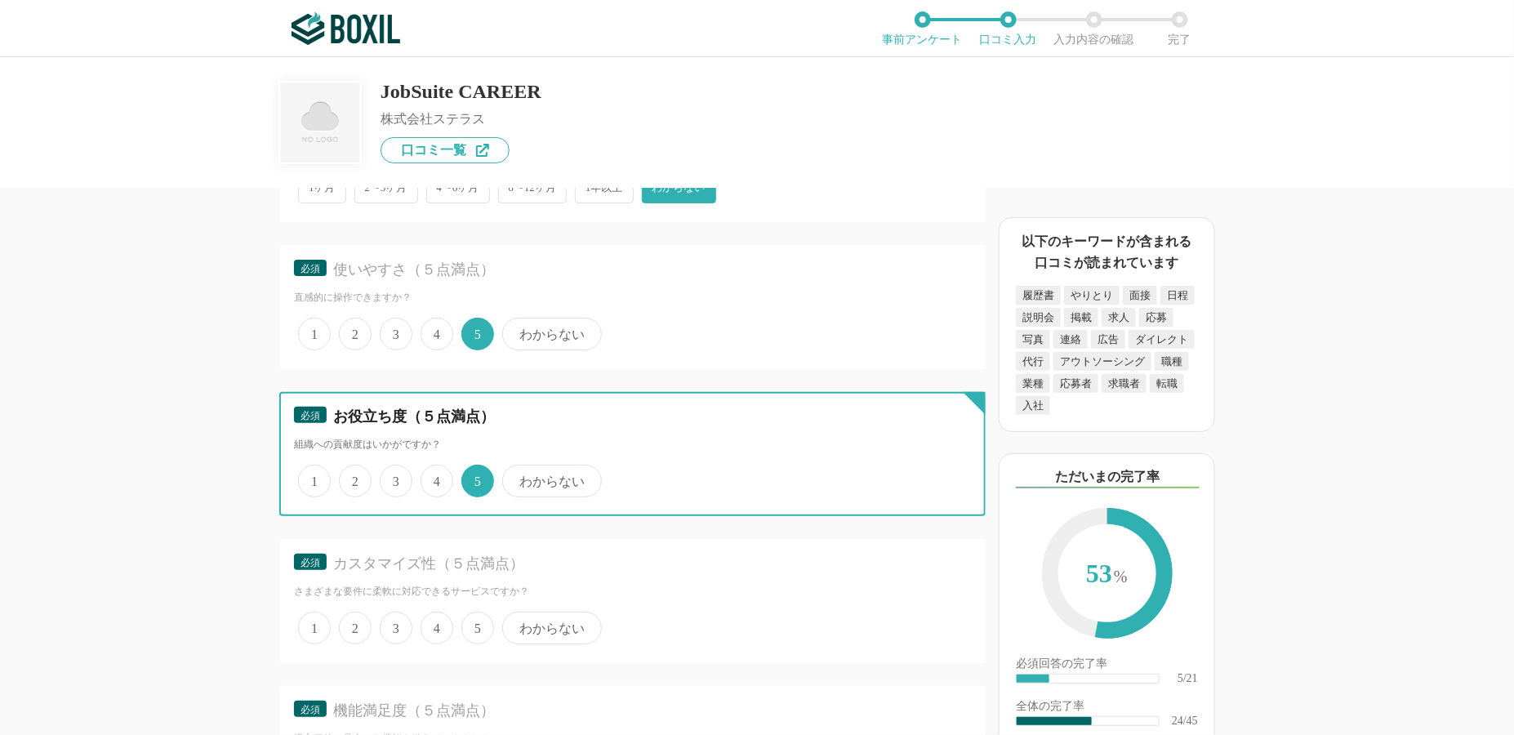
scroll to position [3430, 0]
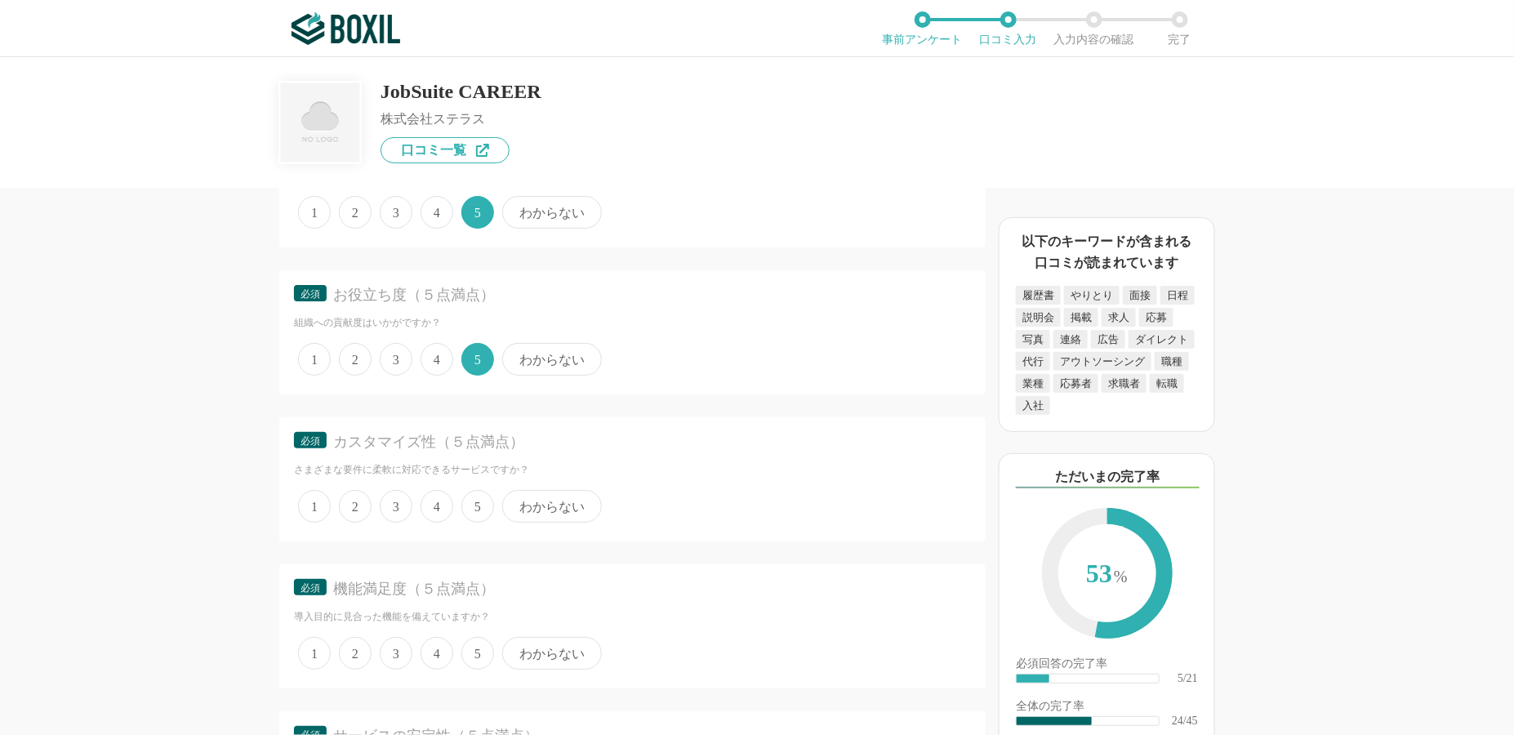
click at [432, 490] on span "4" at bounding box center [437, 506] width 33 height 33
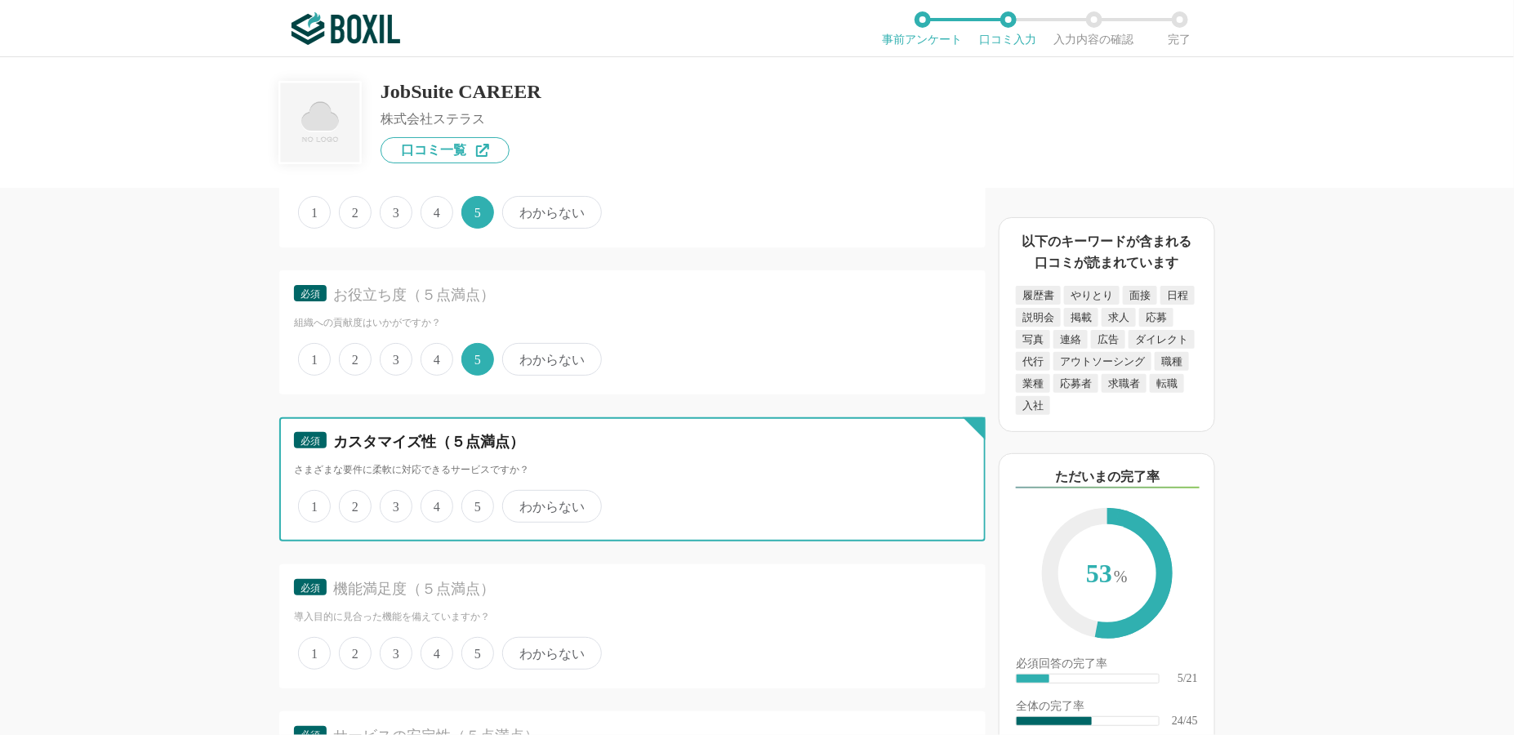
click at [432, 493] on input "4" at bounding box center [430, 498] width 11 height 11
radio input "true"
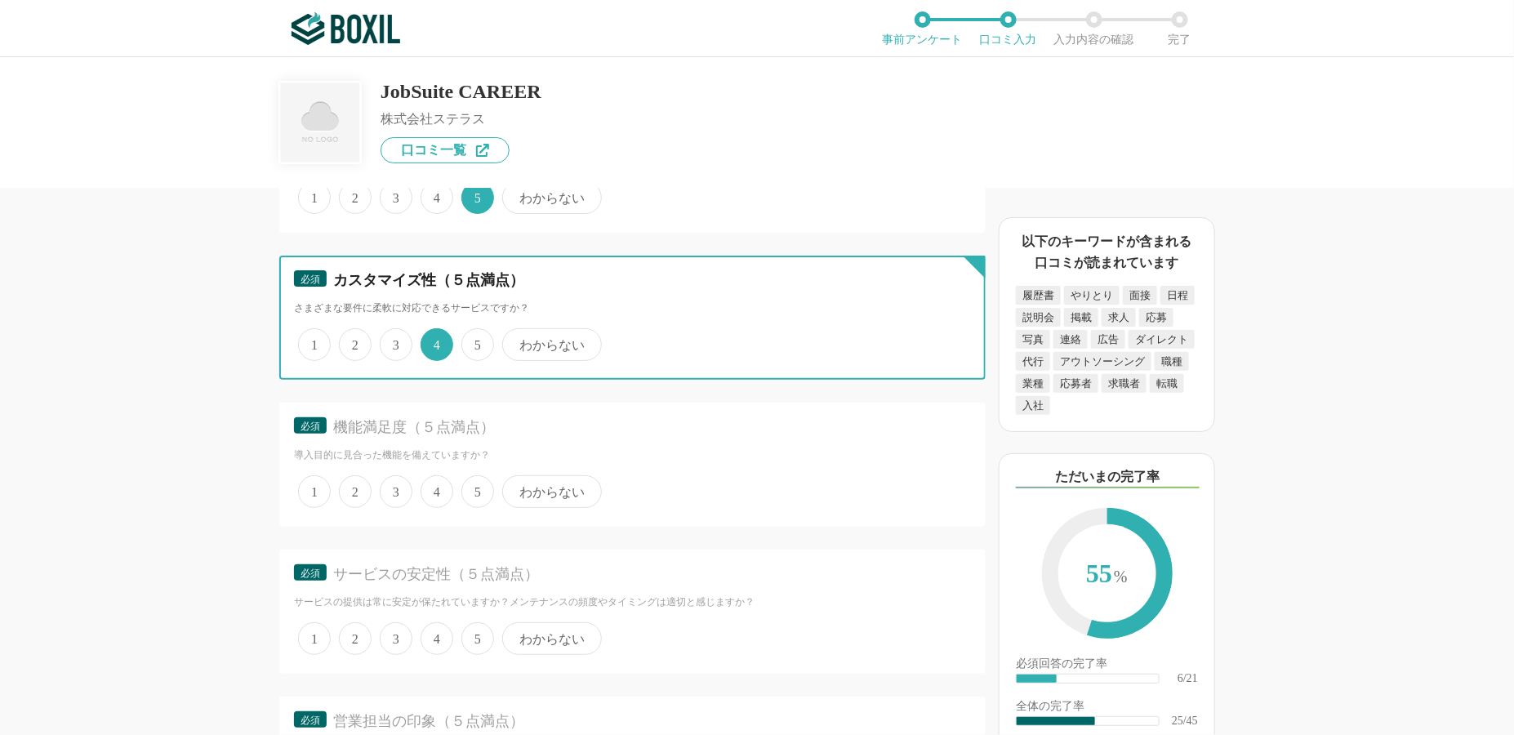
scroll to position [3593, 0]
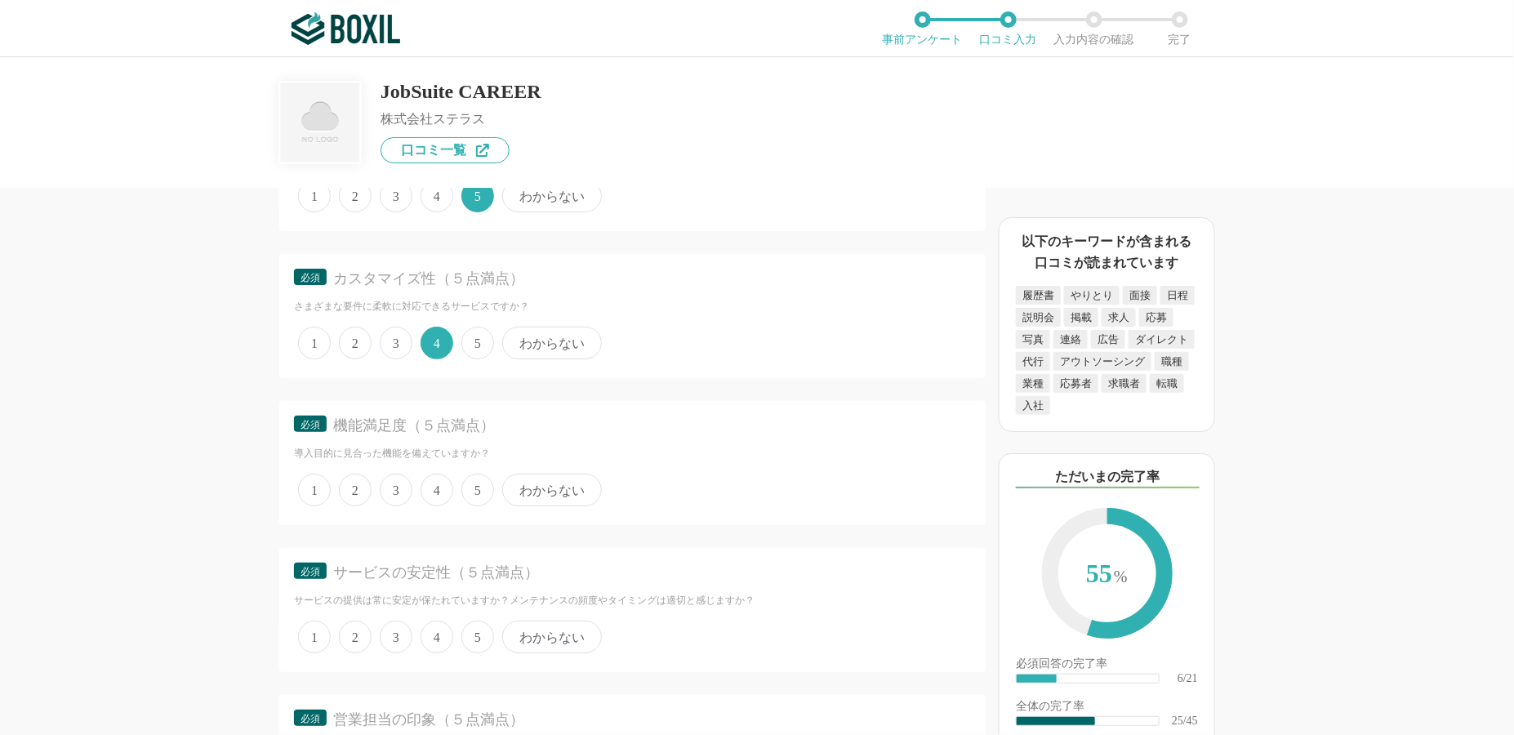
click at [431, 474] on span "4" at bounding box center [437, 490] width 33 height 33
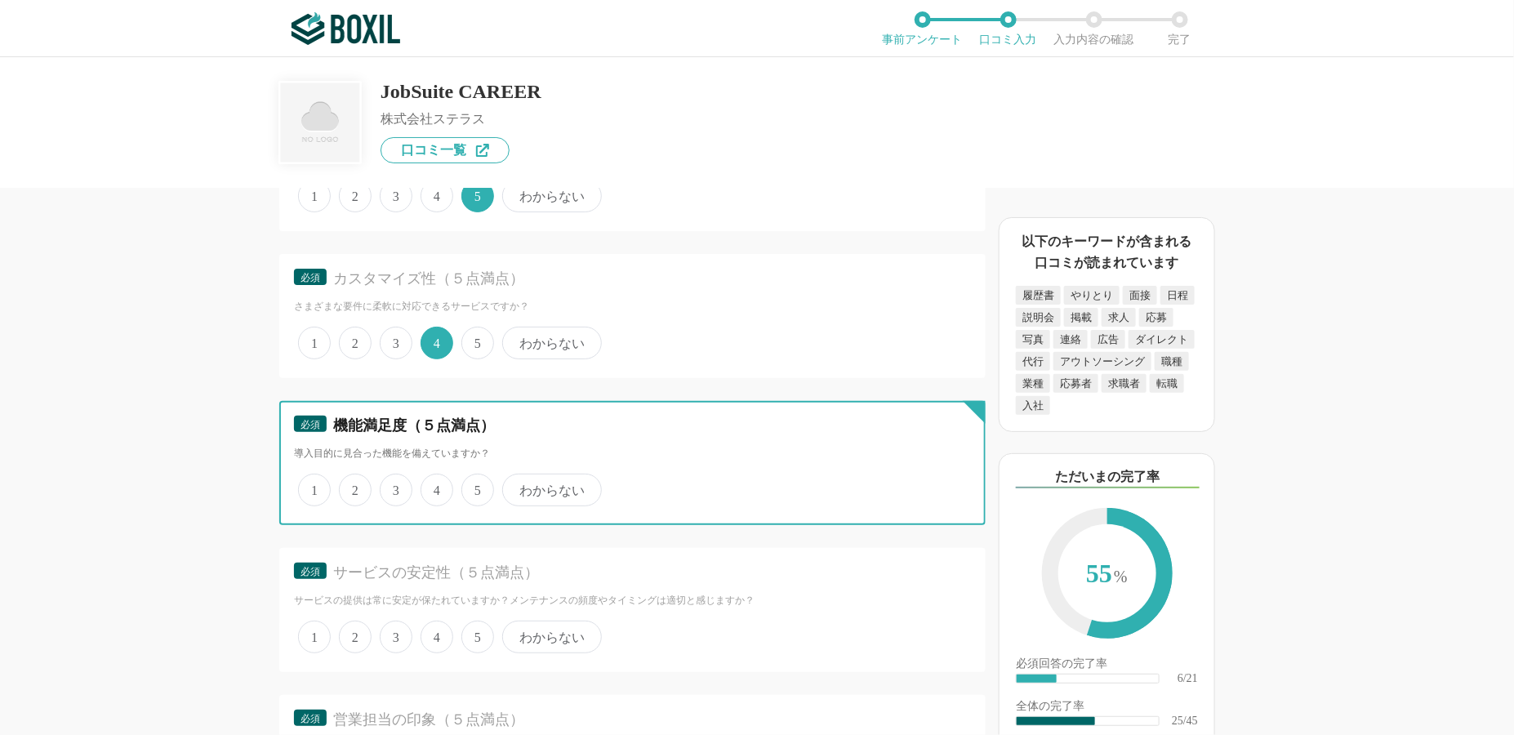
click at [431, 476] on input "4" at bounding box center [430, 481] width 11 height 11
radio input "true"
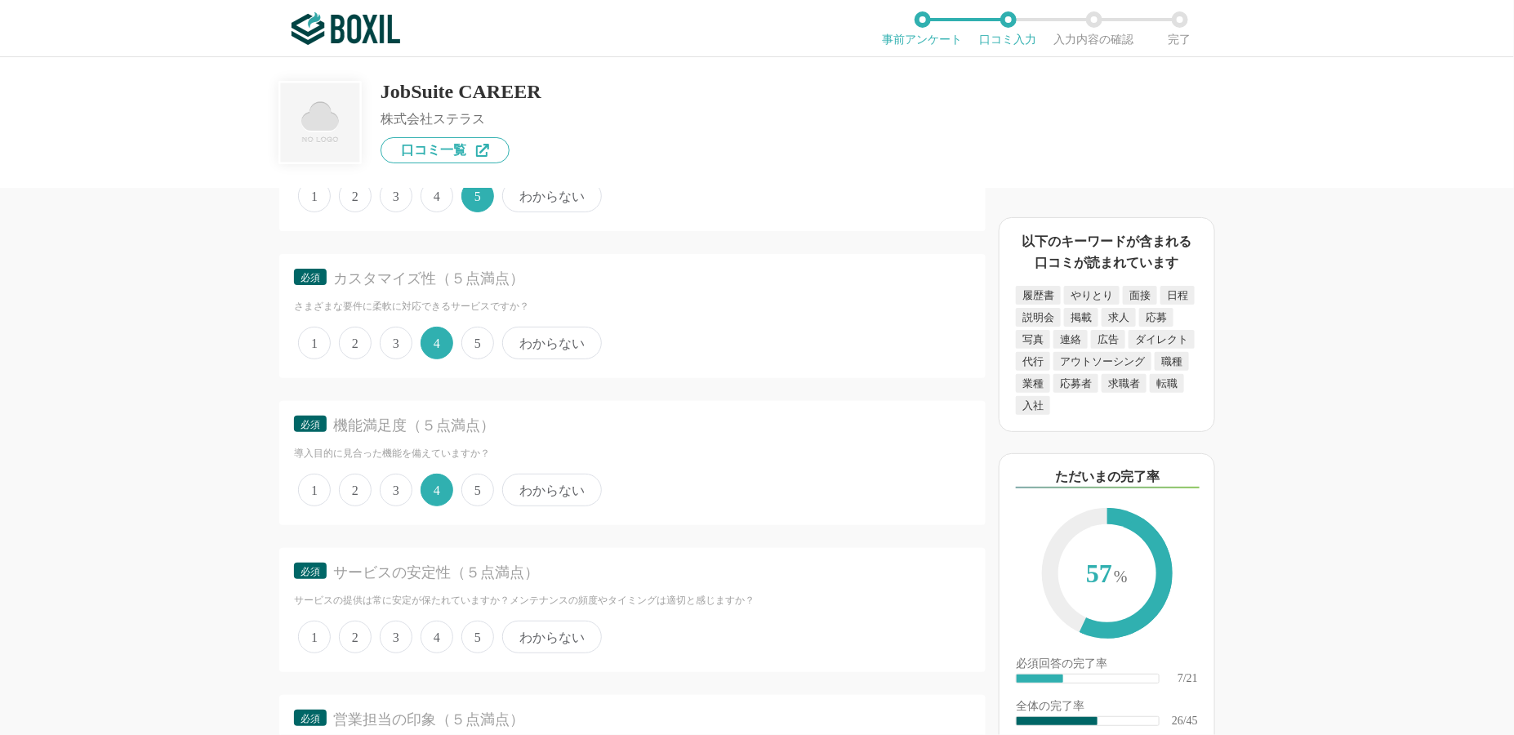
click at [393, 621] on span "3" at bounding box center [396, 637] width 33 height 33
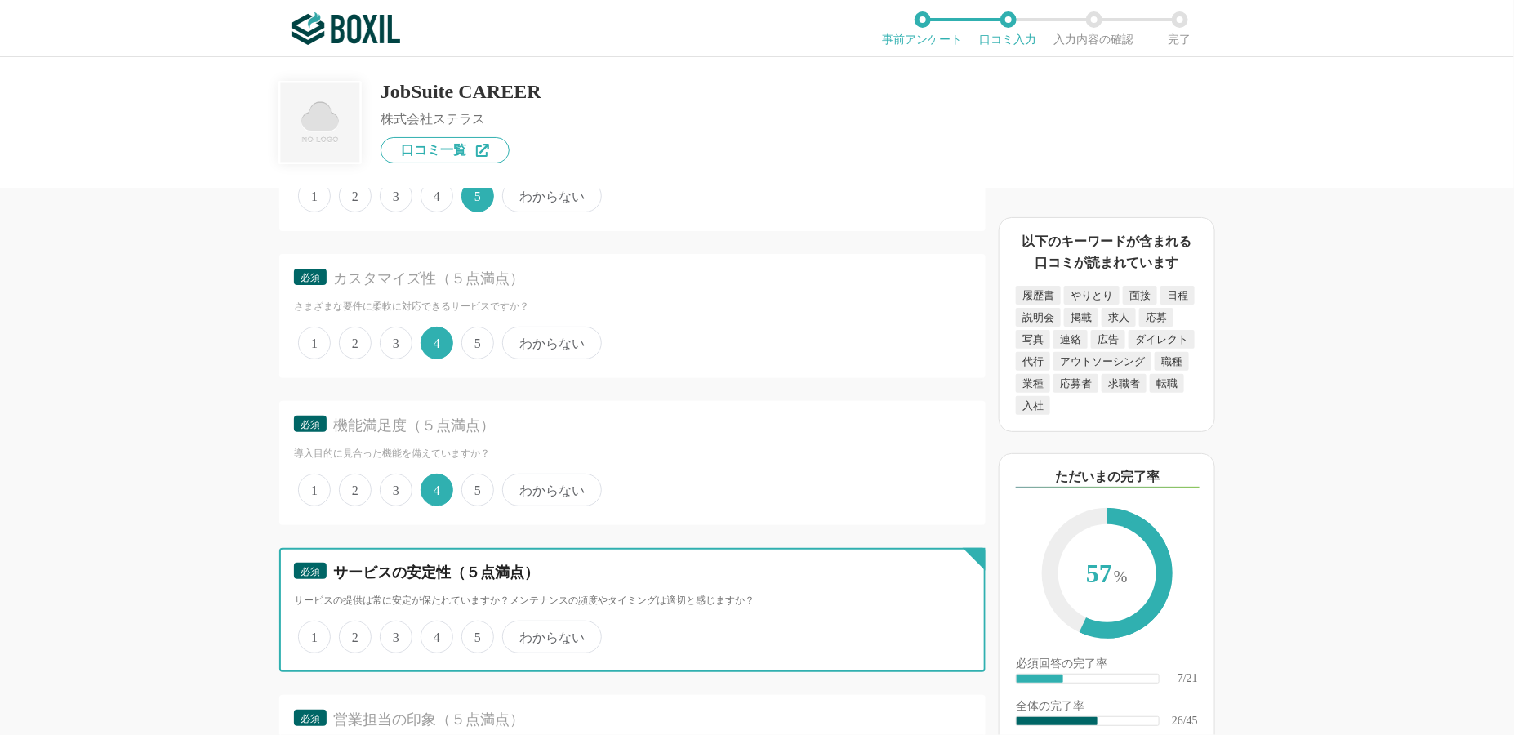
click at [393, 623] on input "3" at bounding box center [389, 628] width 11 height 11
radio input "true"
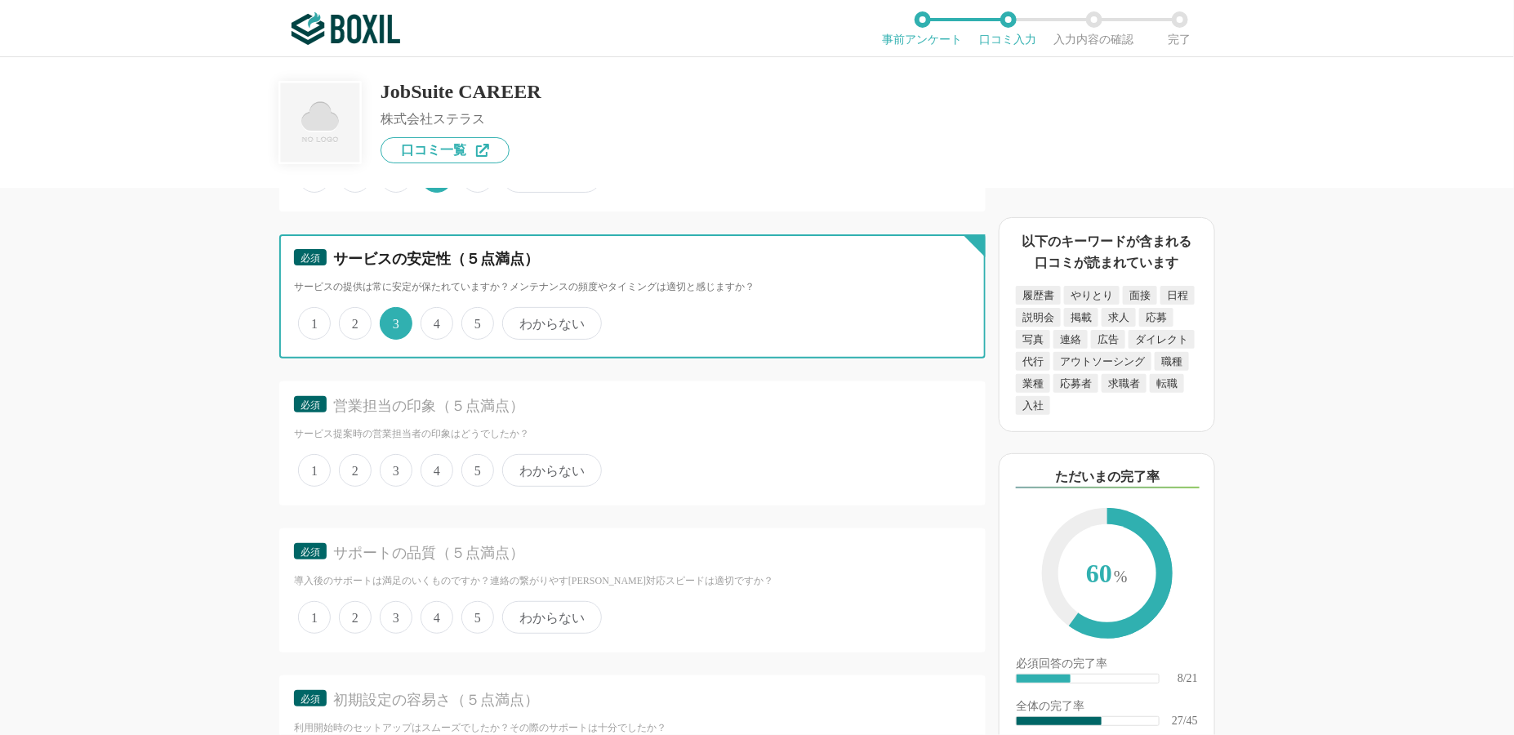
scroll to position [3920, 0]
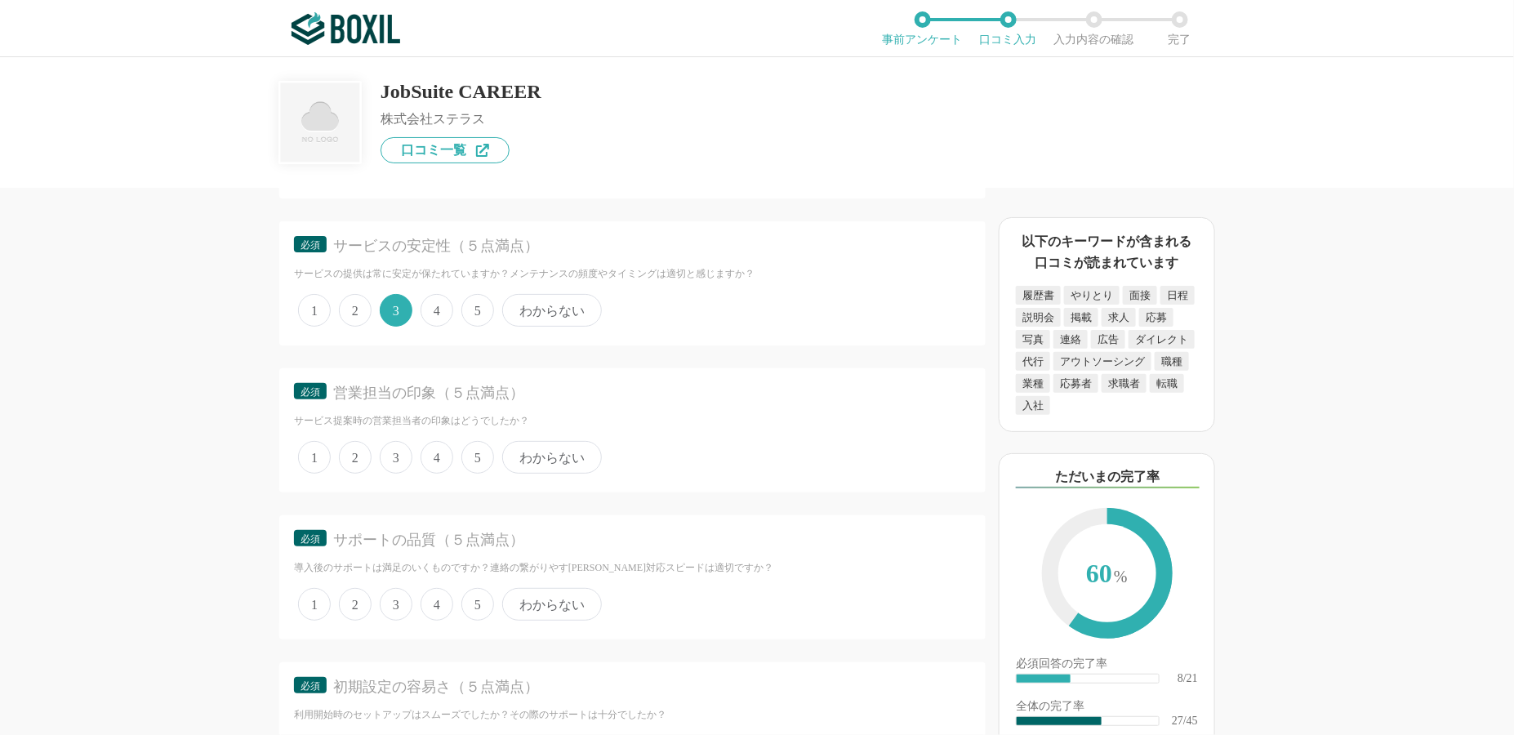
click at [439, 441] on span "4" at bounding box center [437, 457] width 33 height 33
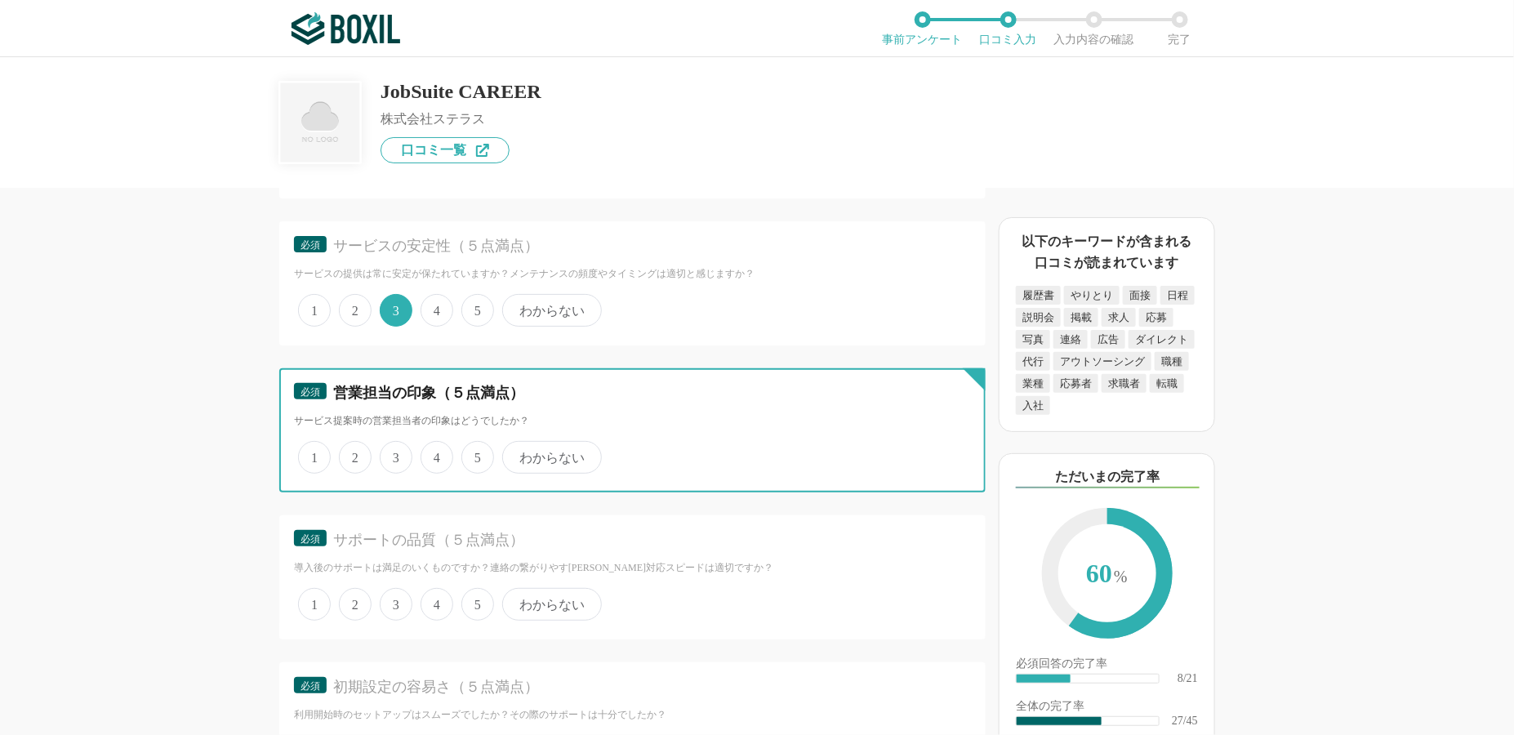
click at [435, 444] on input "4" at bounding box center [430, 449] width 11 height 11
radio input "true"
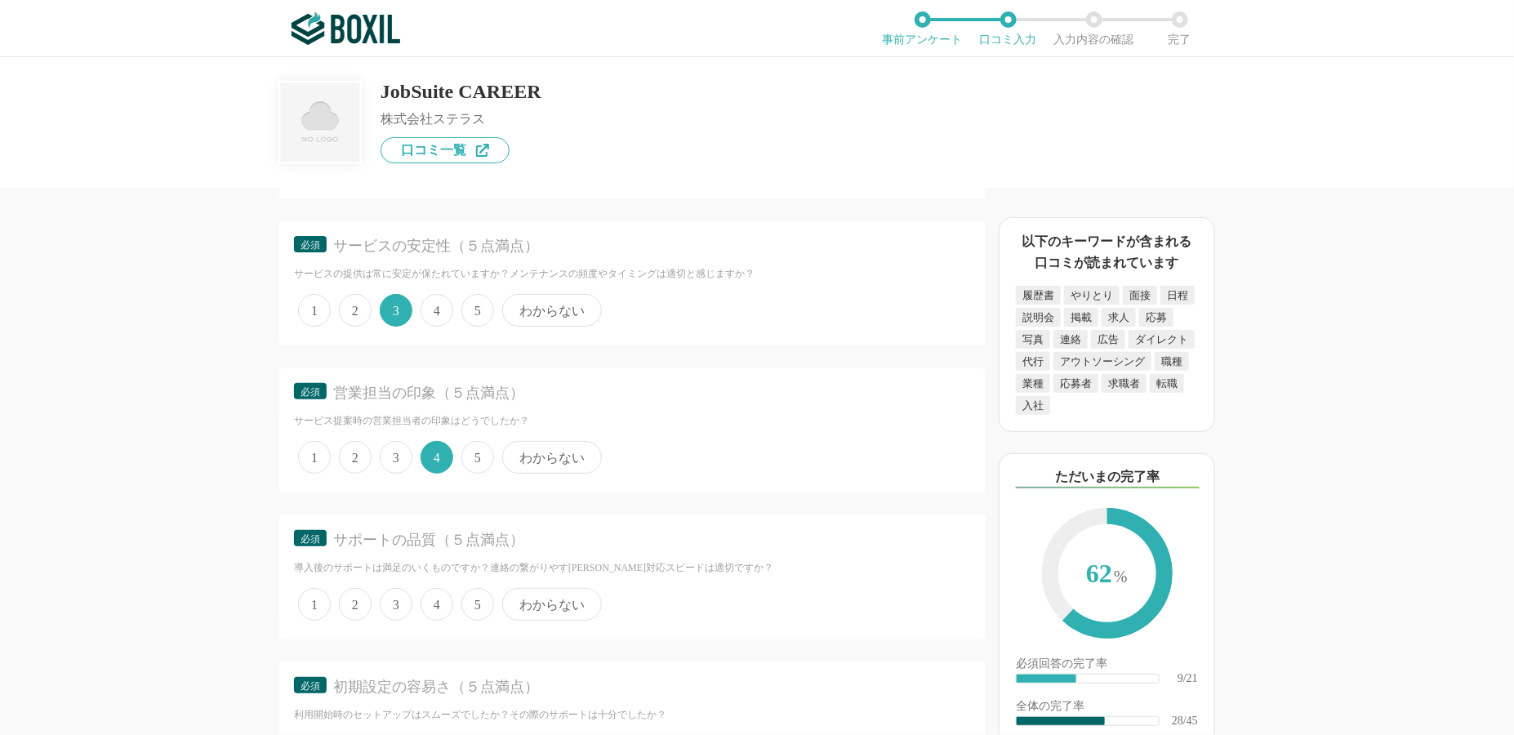
click at [439, 588] on span "4" at bounding box center [437, 604] width 33 height 33
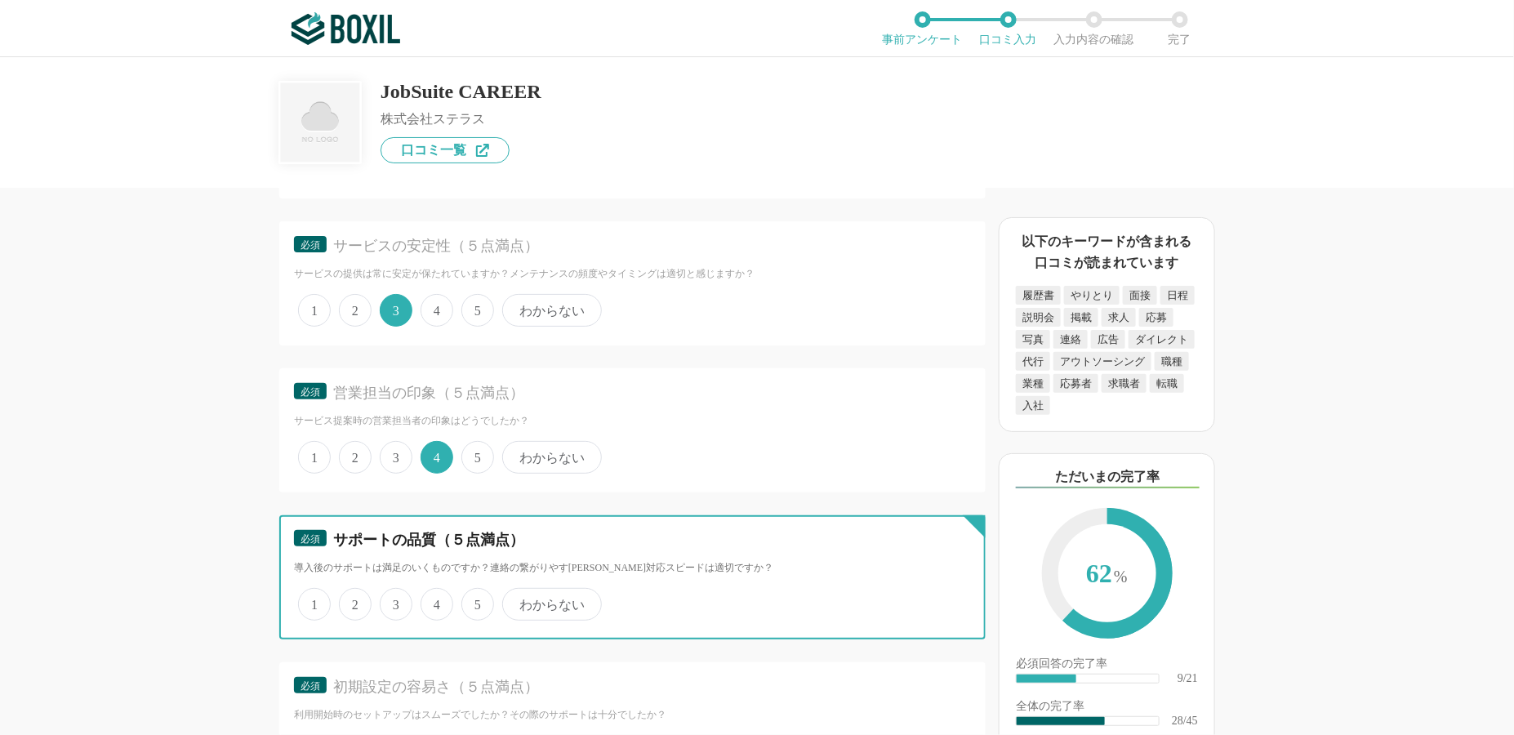
click at [435, 591] on input "4" at bounding box center [430, 596] width 11 height 11
radio input "true"
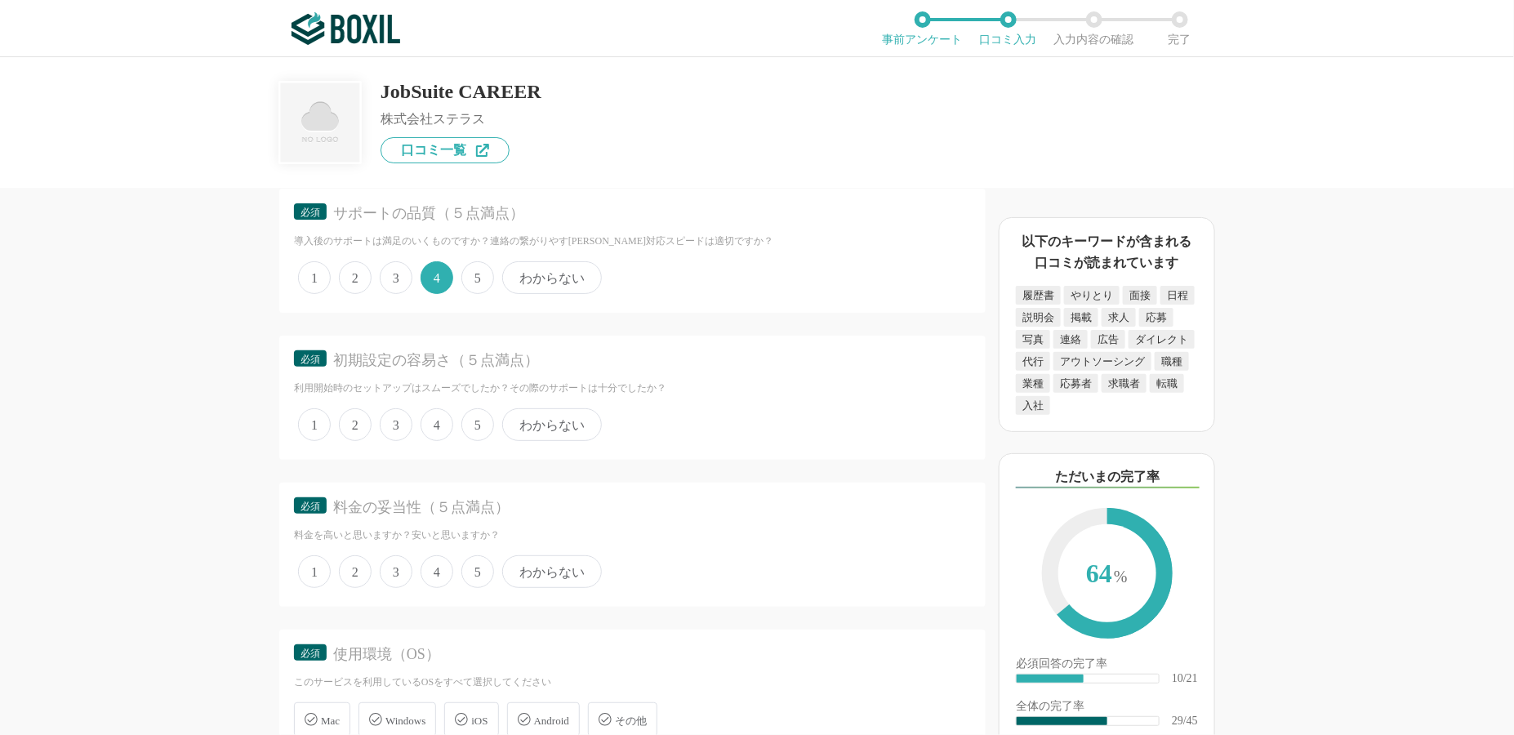
click at [441, 408] on span "4" at bounding box center [437, 424] width 33 height 33
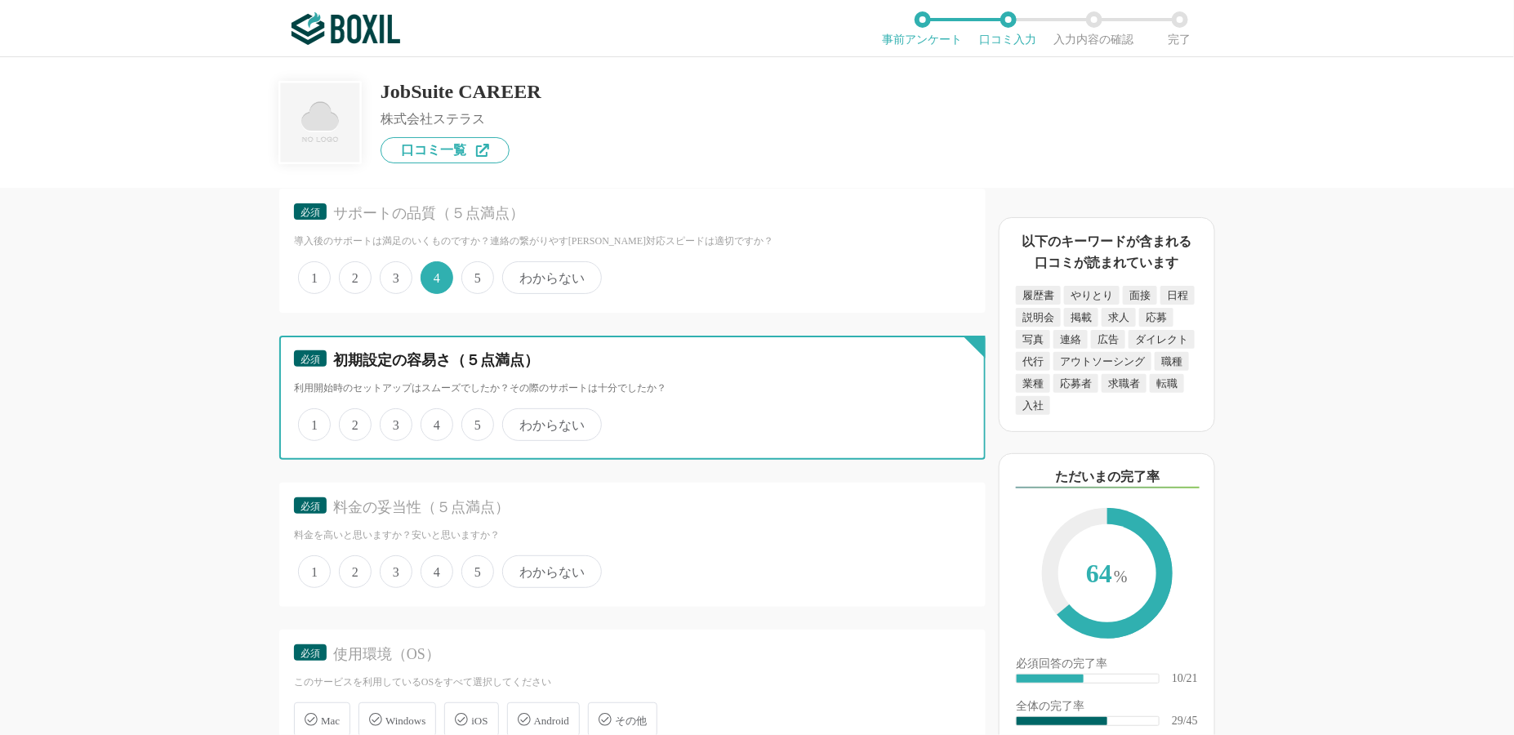
click at [435, 411] on input "4" at bounding box center [430, 416] width 11 height 11
radio input "true"
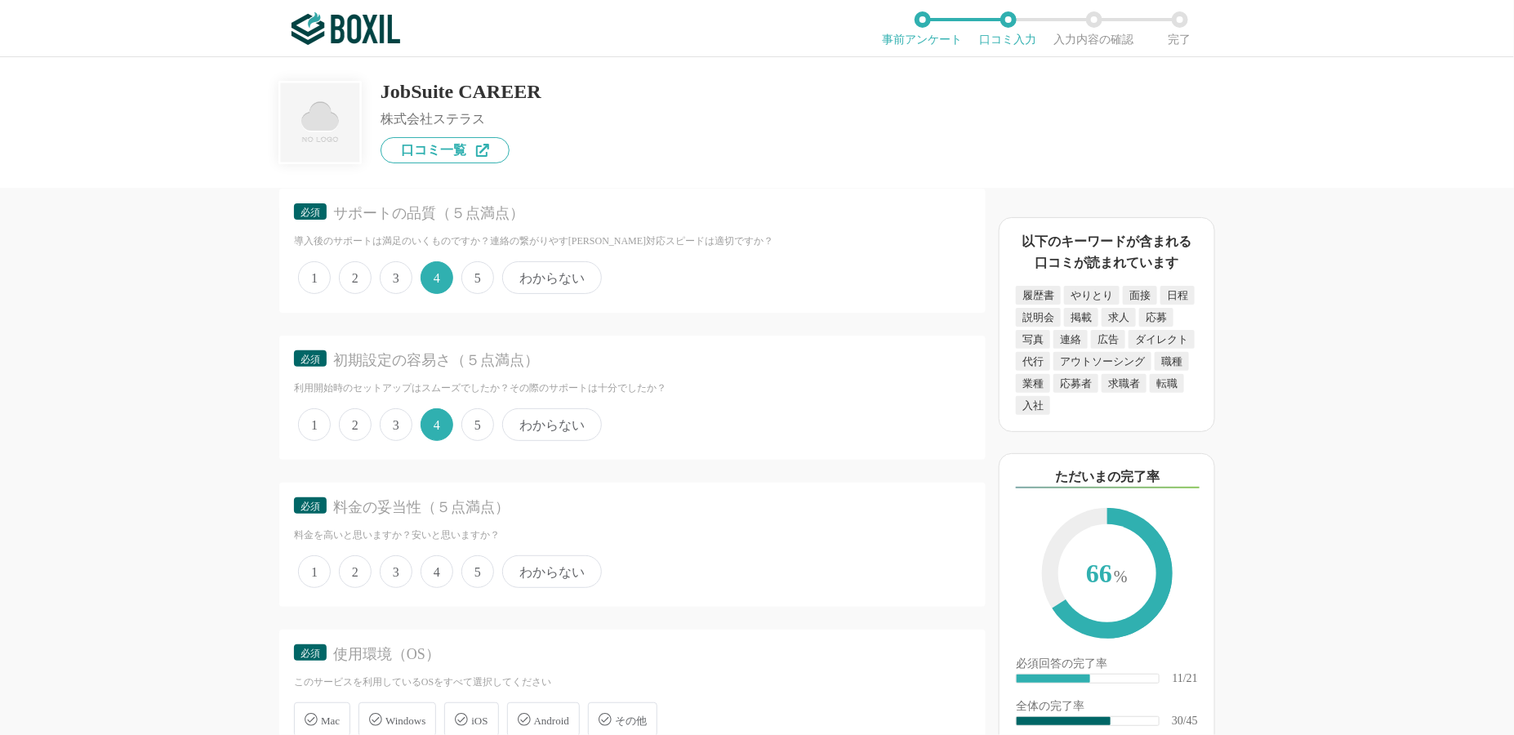
click at [474, 555] on span "5" at bounding box center [478, 571] width 33 height 33
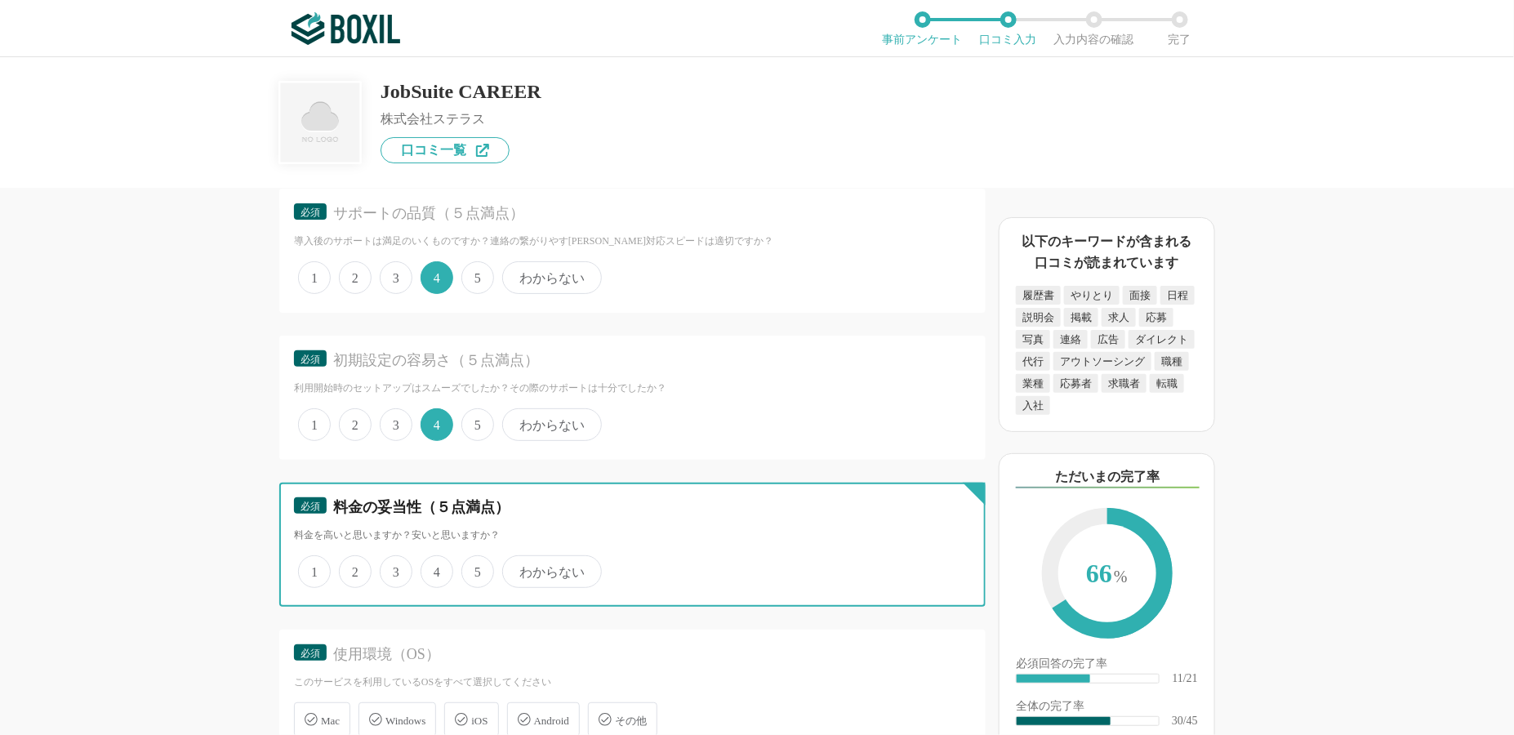
click at [474, 558] on input "5" at bounding box center [471, 563] width 11 height 11
radio input "true"
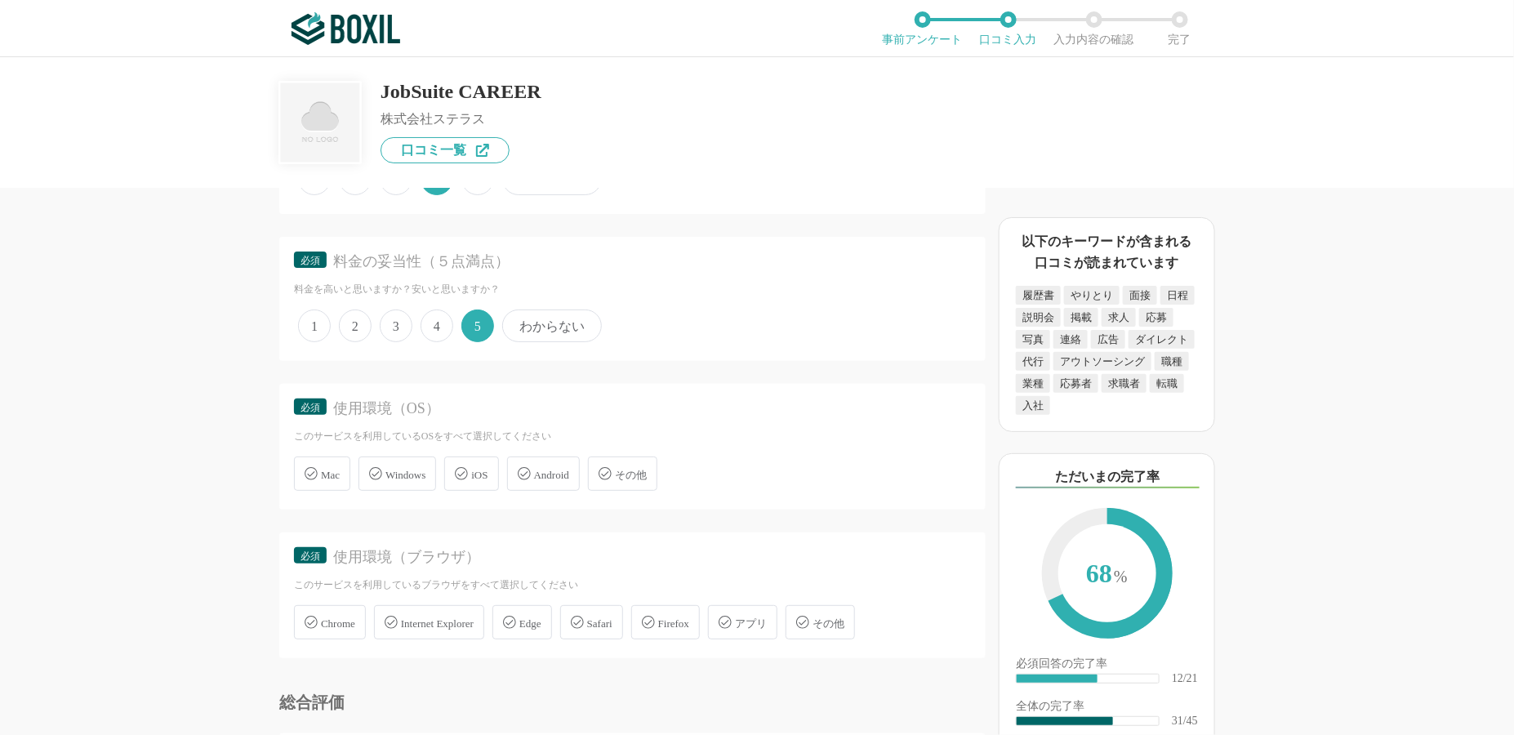
click at [390, 469] on span "Windows" at bounding box center [406, 475] width 40 height 12
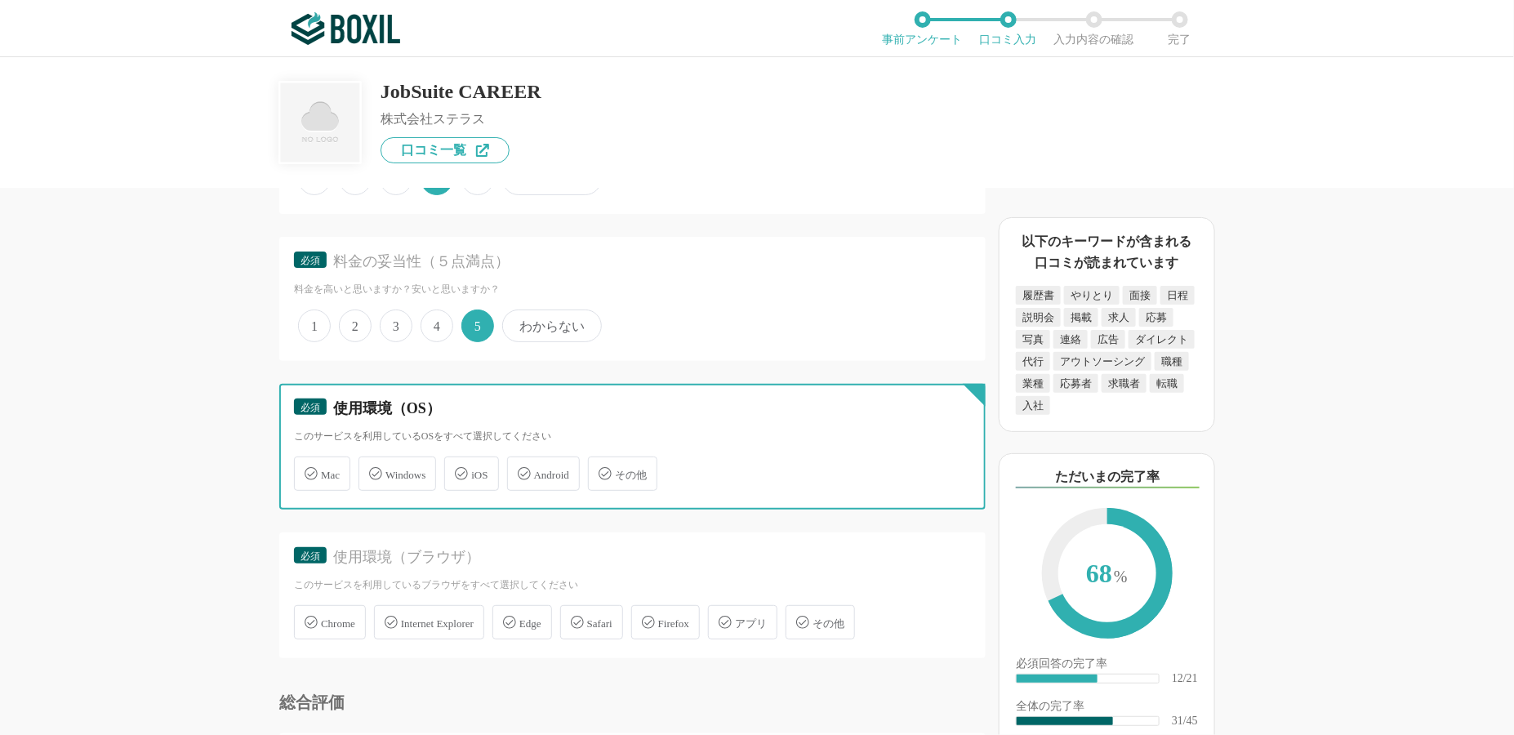
click at [372, 459] on input "Windows" at bounding box center [367, 464] width 11 height 11
checkbox input "true"
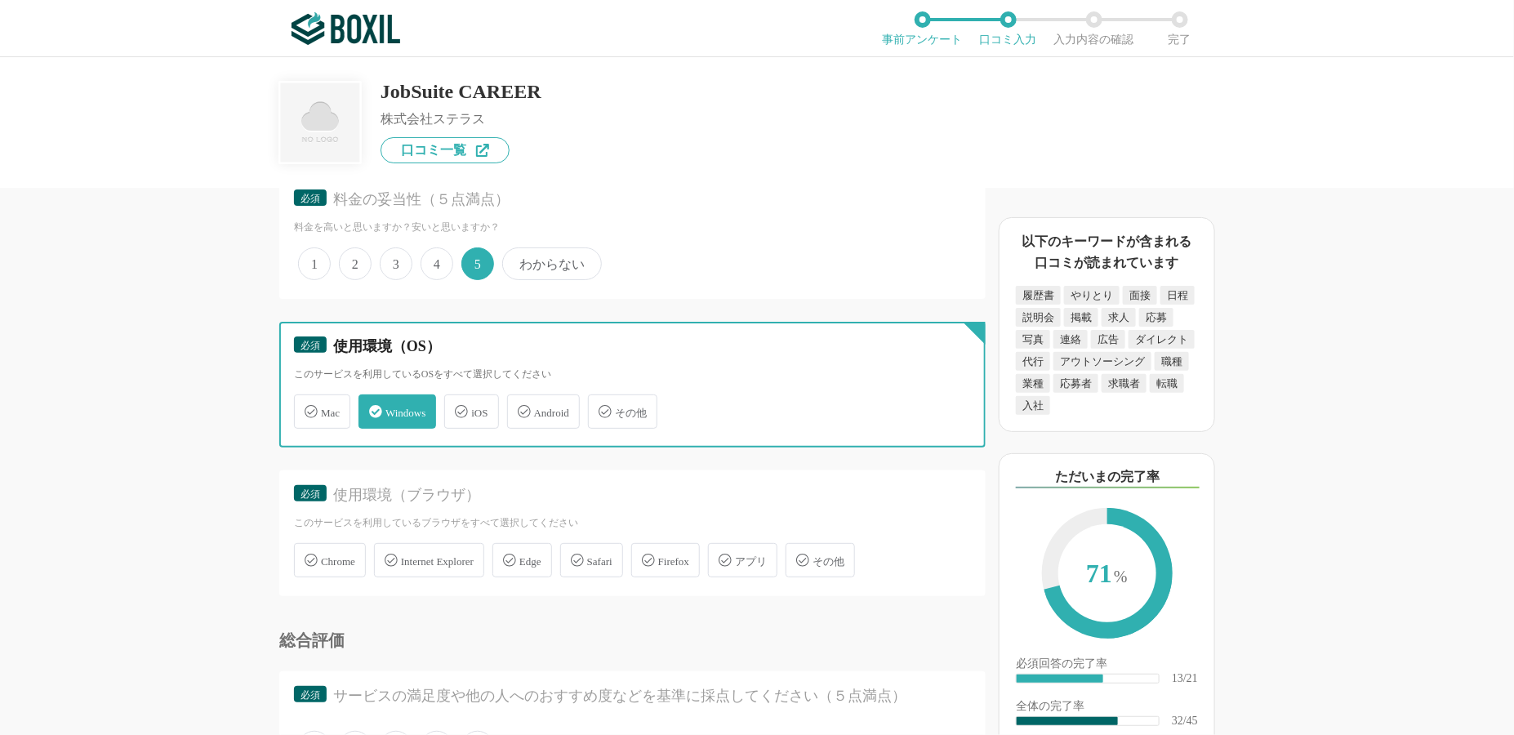
scroll to position [4656, 0]
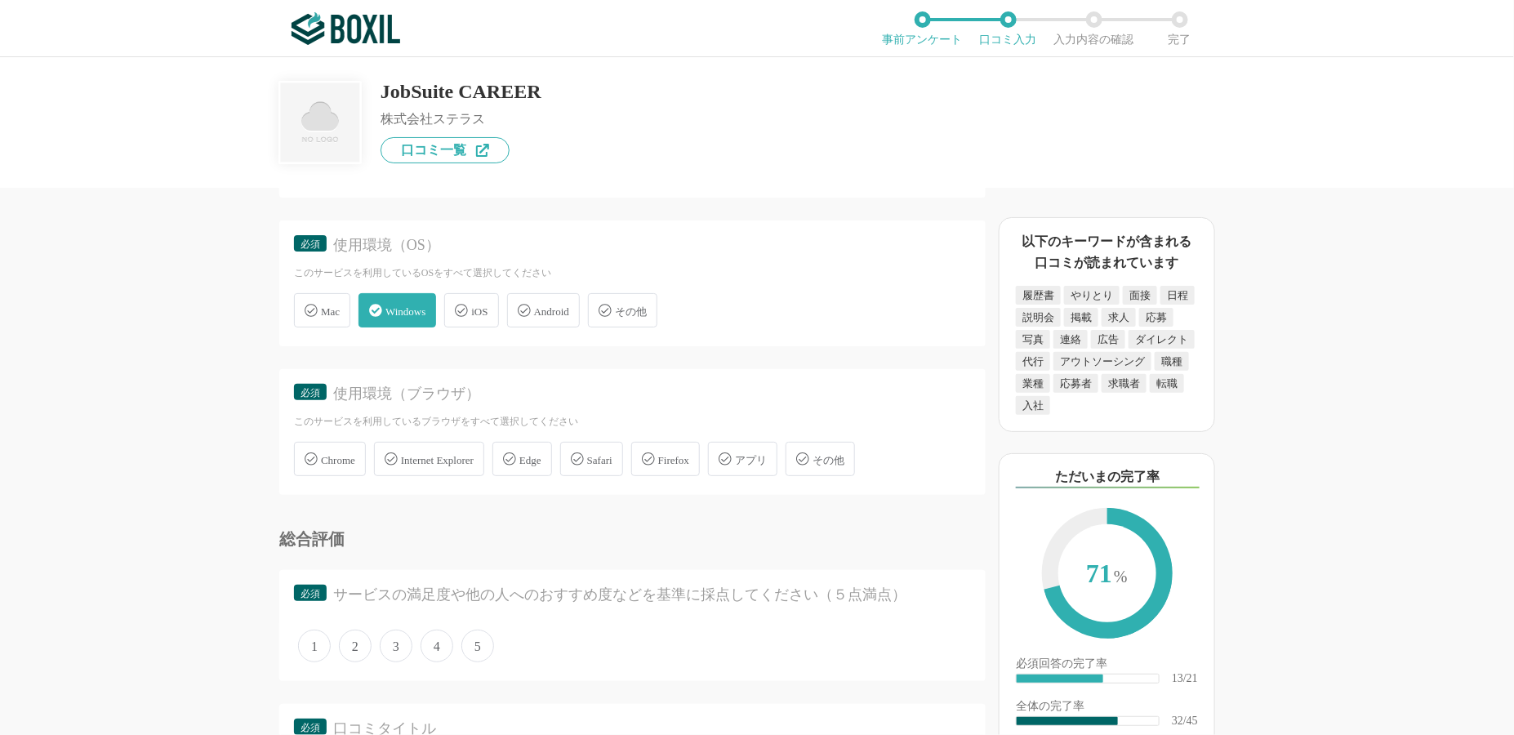
click at [542, 454] on span "Edge" at bounding box center [531, 460] width 22 height 12
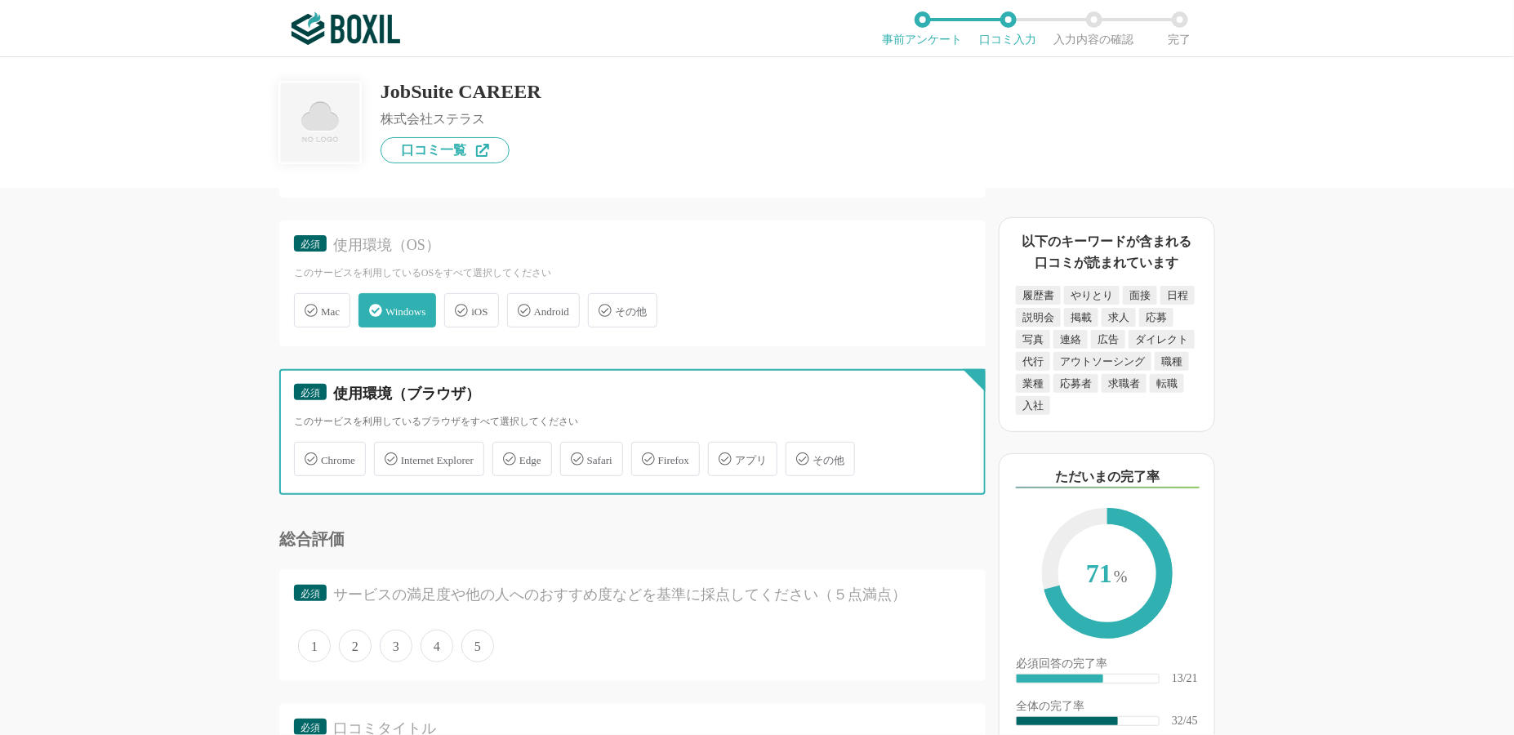
click at [506, 444] on input "Edge" at bounding box center [501, 449] width 11 height 11
checkbox input "true"
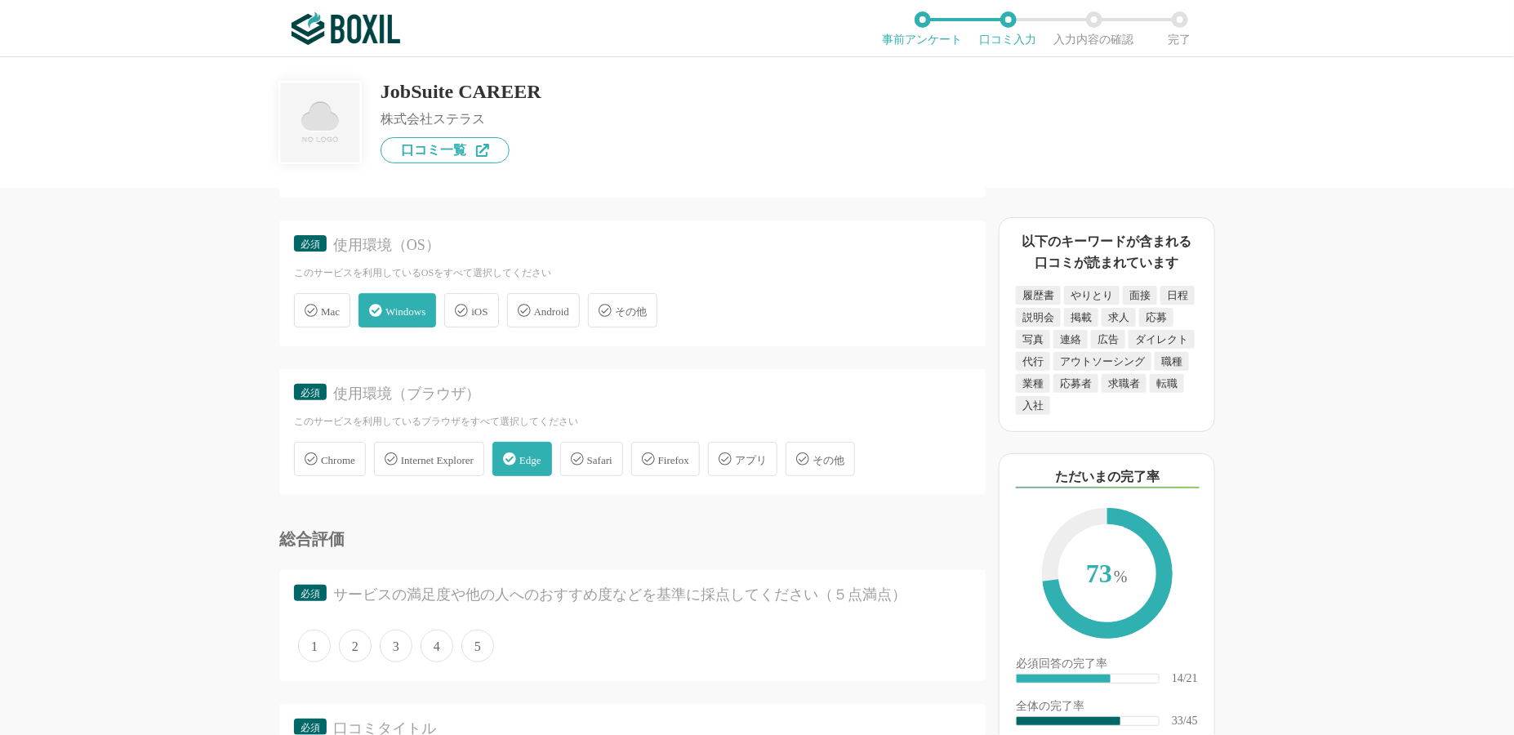
click at [351, 454] on span "Chrome" at bounding box center [338, 460] width 34 height 12
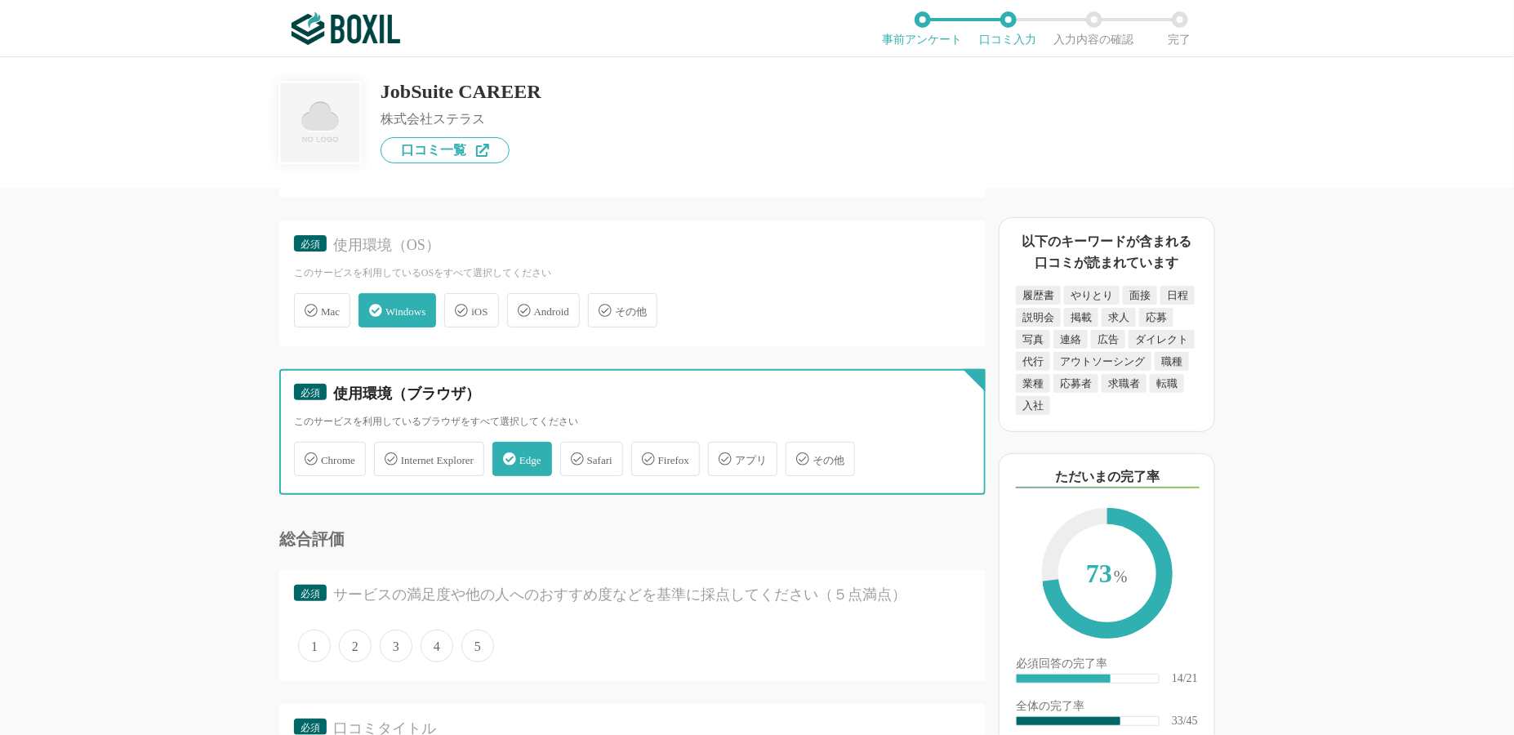
click at [308, 444] on input "Chrome" at bounding box center [302, 449] width 11 height 11
checkbox input "true"
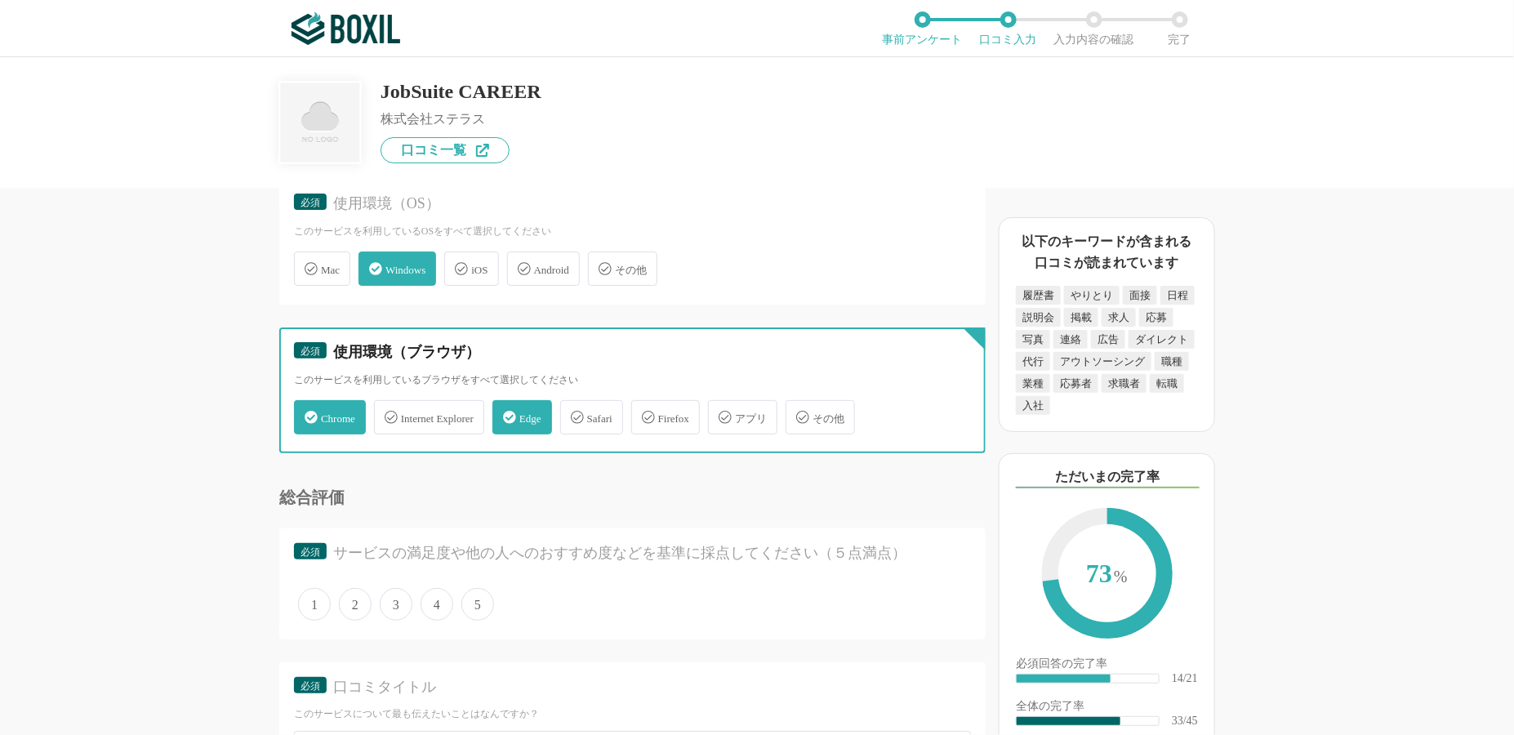
scroll to position [4819, 0]
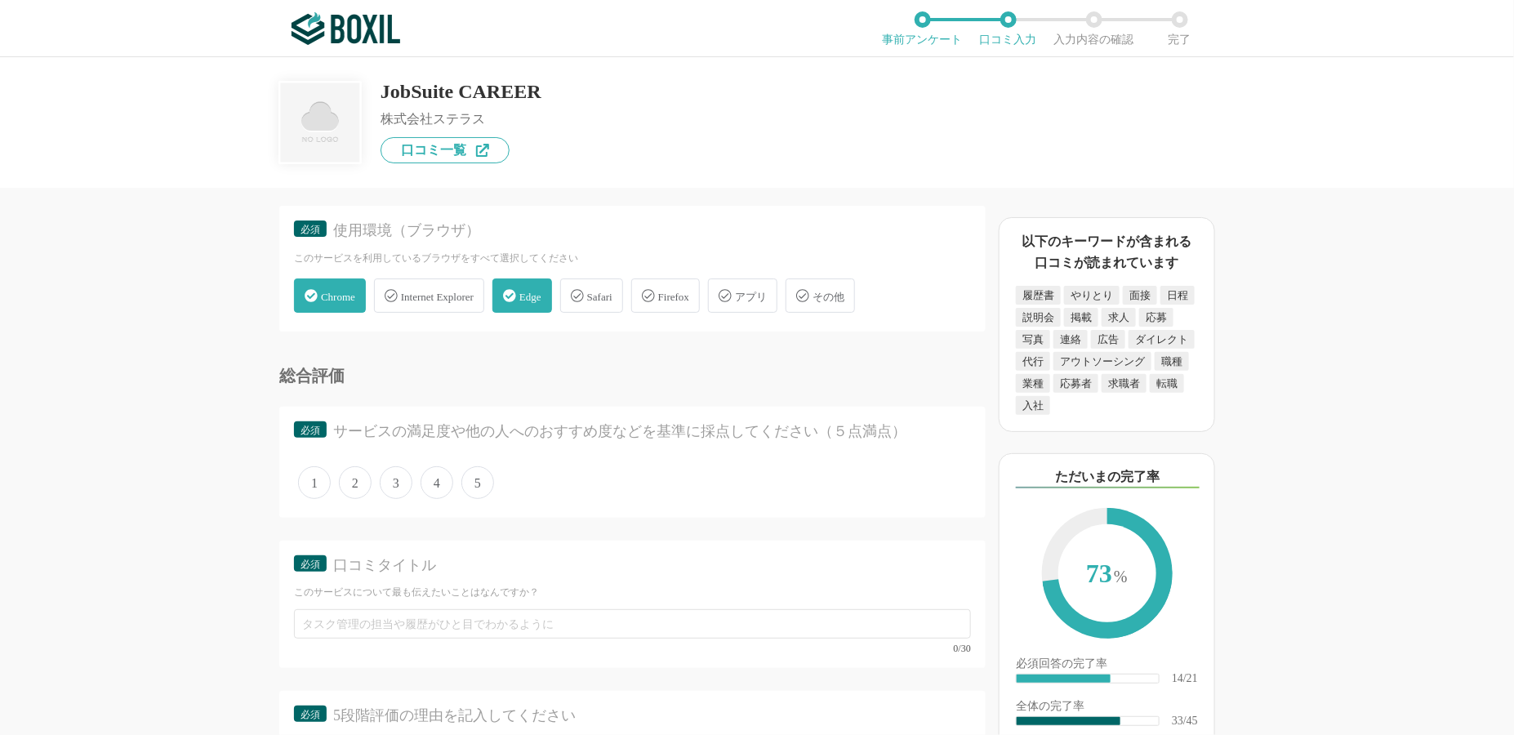
click at [435, 466] on span "4" at bounding box center [437, 482] width 33 height 33
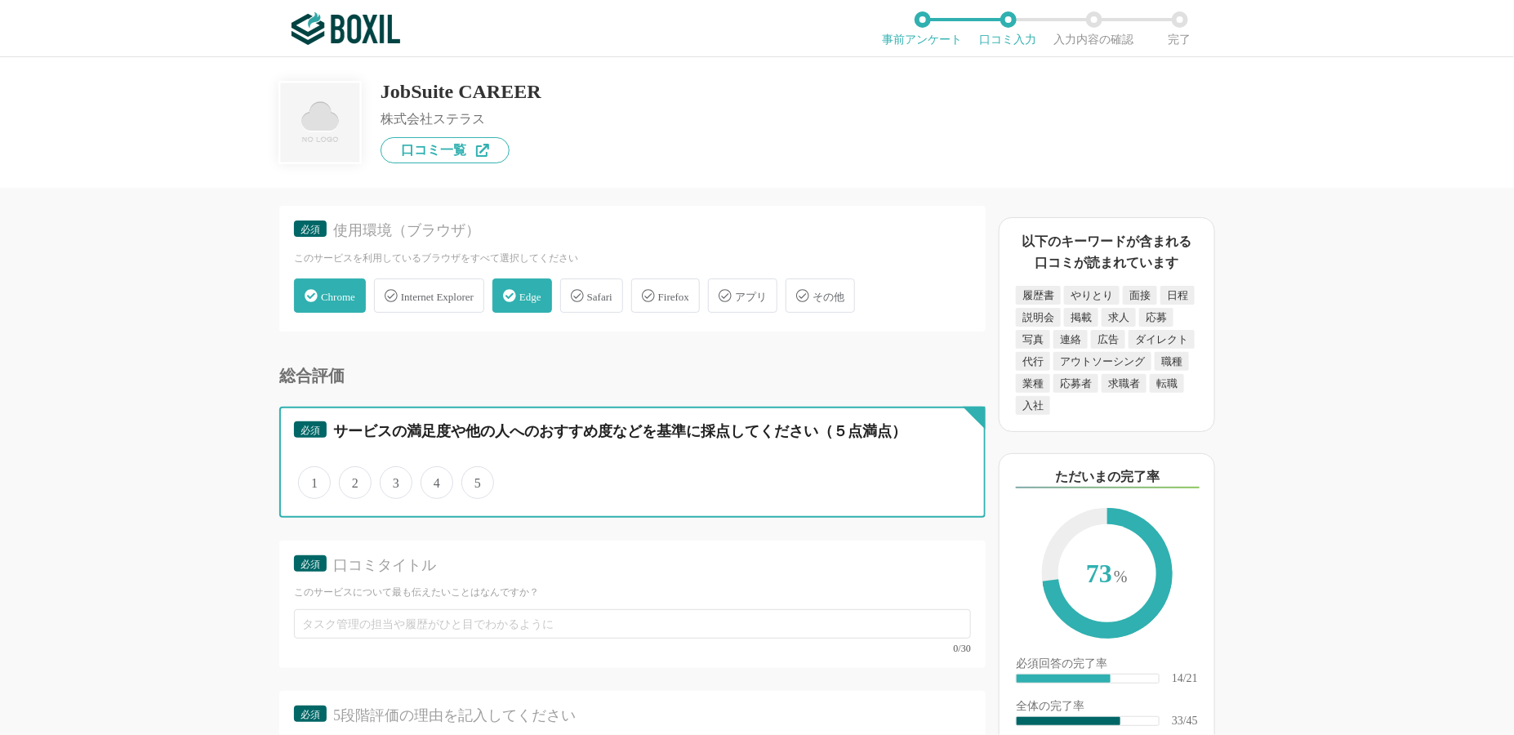
click at [435, 469] on input "4" at bounding box center [430, 474] width 11 height 11
radio input "true"
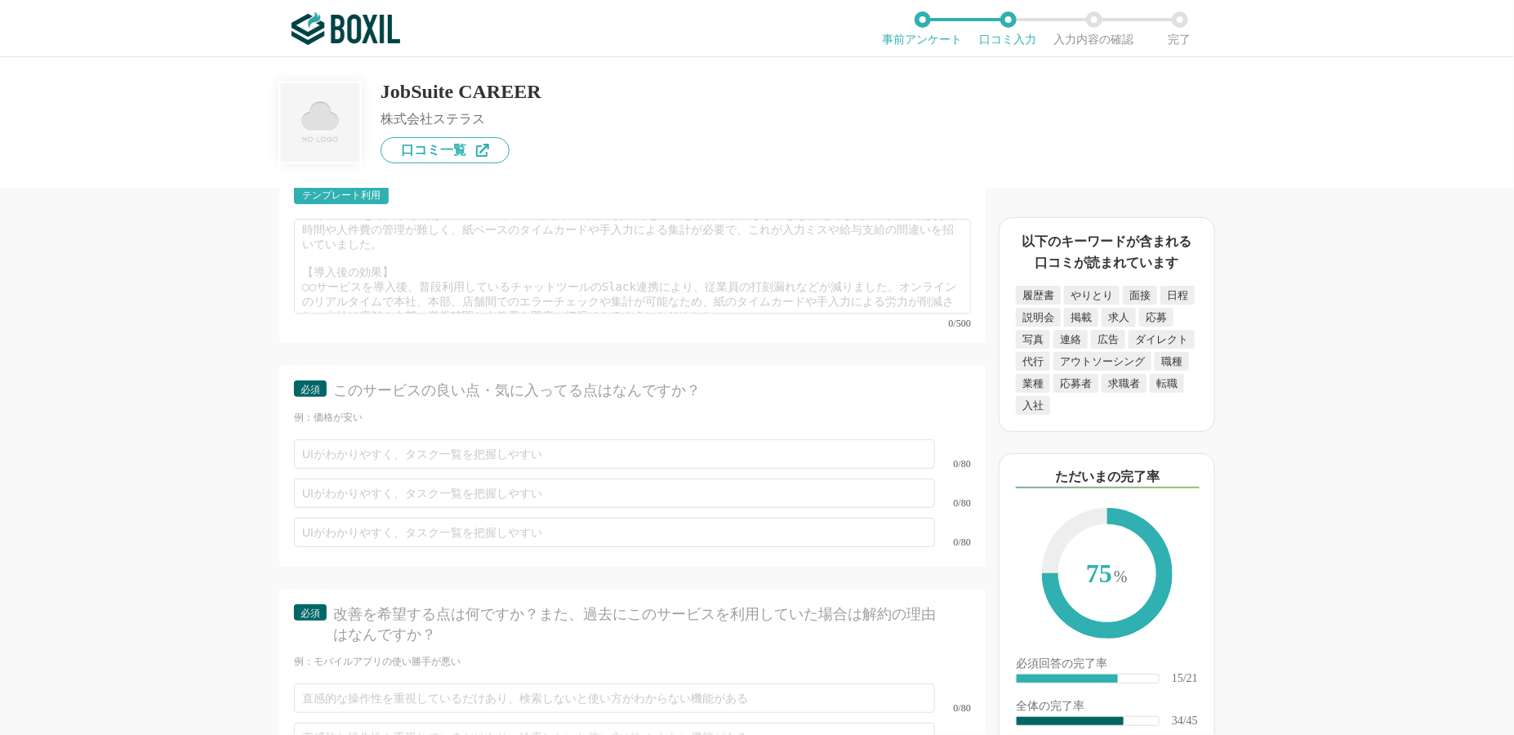
scroll to position [5554, 0]
